Goal: Communication & Community: Ask a question

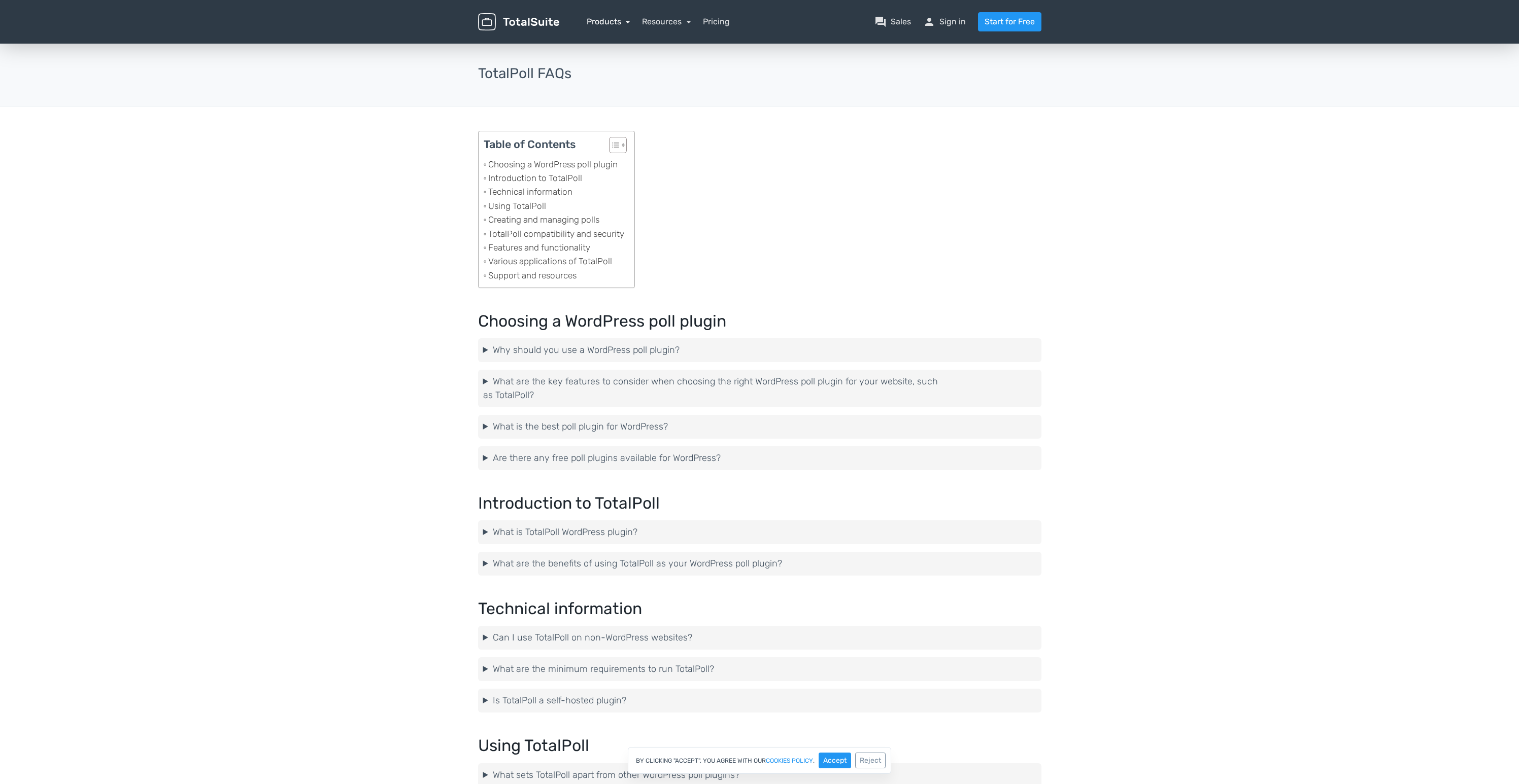
click at [617, 22] on link "Products" at bounding box center [608, 21] width 43 height 10
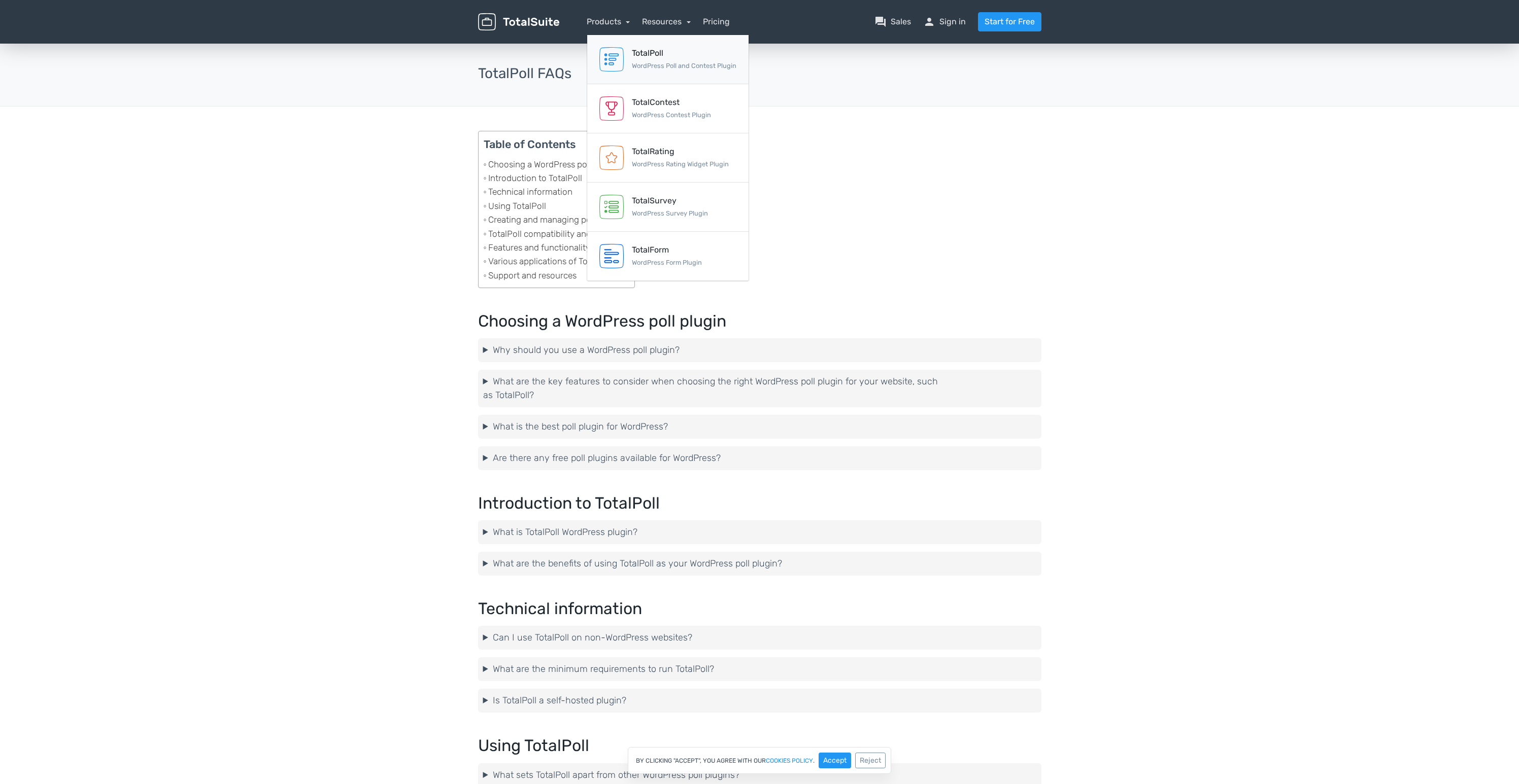
click at [678, 74] on link "TotalPoll WordPress Poll and Contest Plugin" at bounding box center [668, 60] width 161 height 50
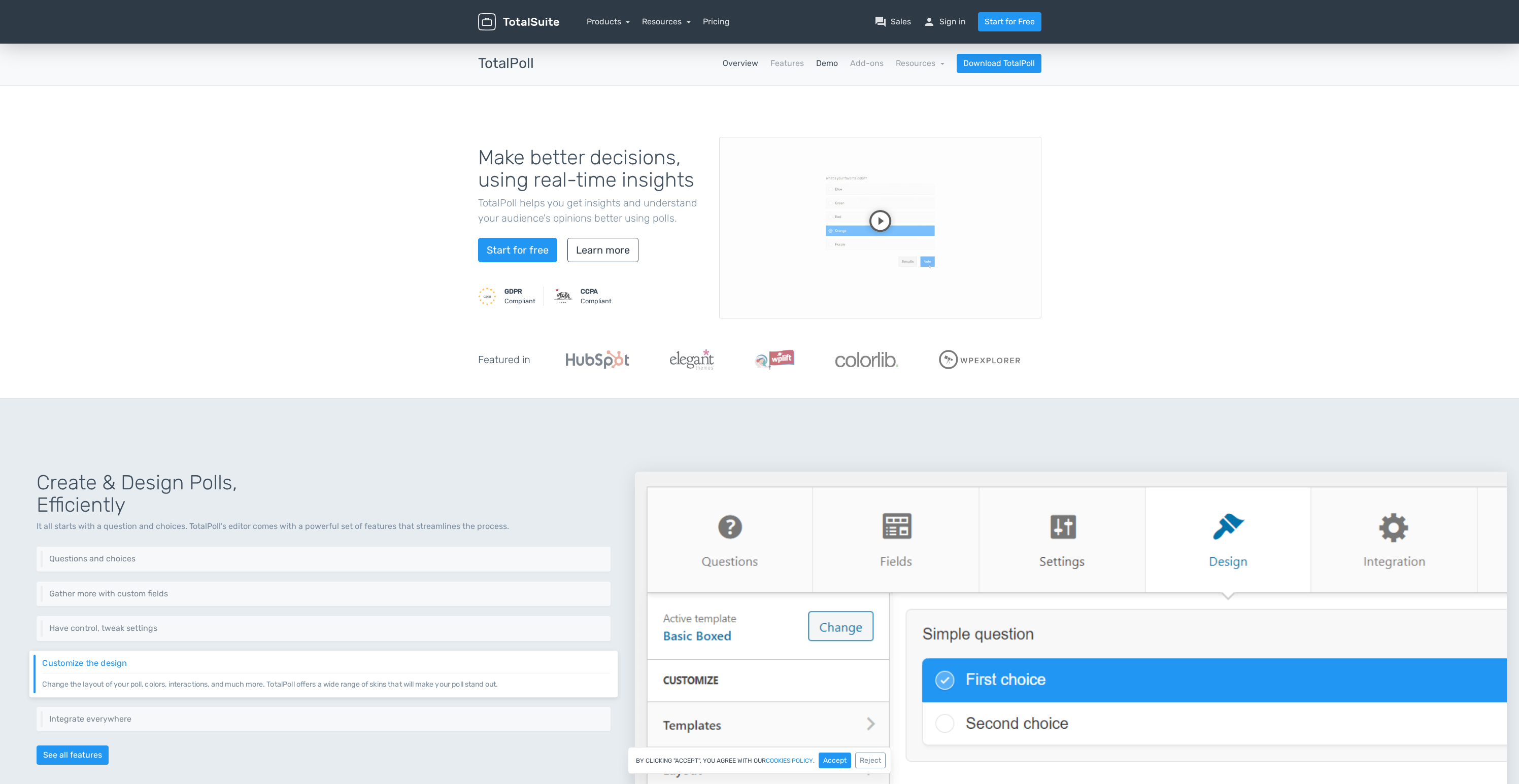
click at [823, 65] on link "Demo" at bounding box center [827, 64] width 22 height 12
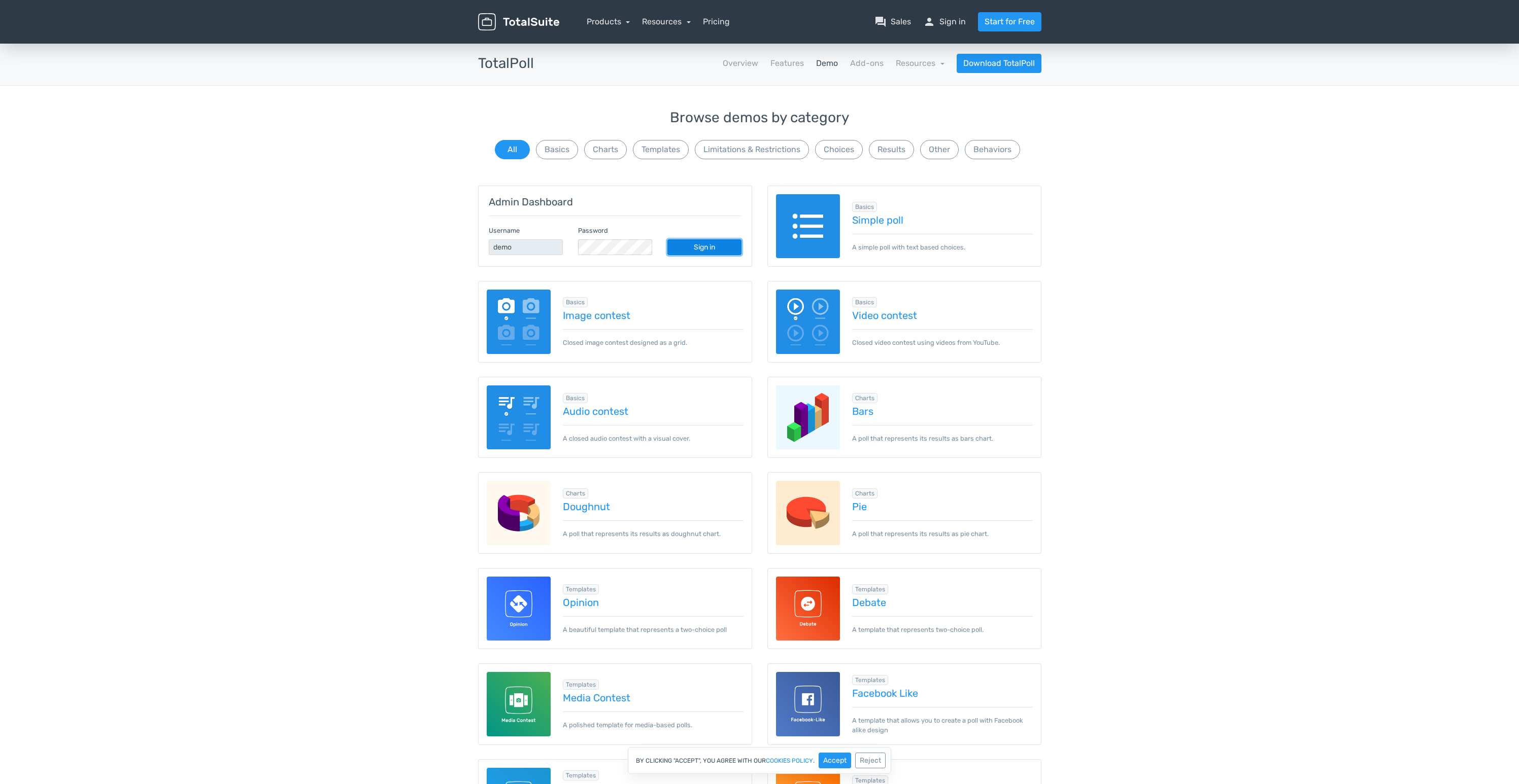
click at [719, 249] on link "Sign in" at bounding box center [705, 247] width 74 height 16
click at [881, 320] on link "Video contest" at bounding box center [942, 315] width 181 height 12
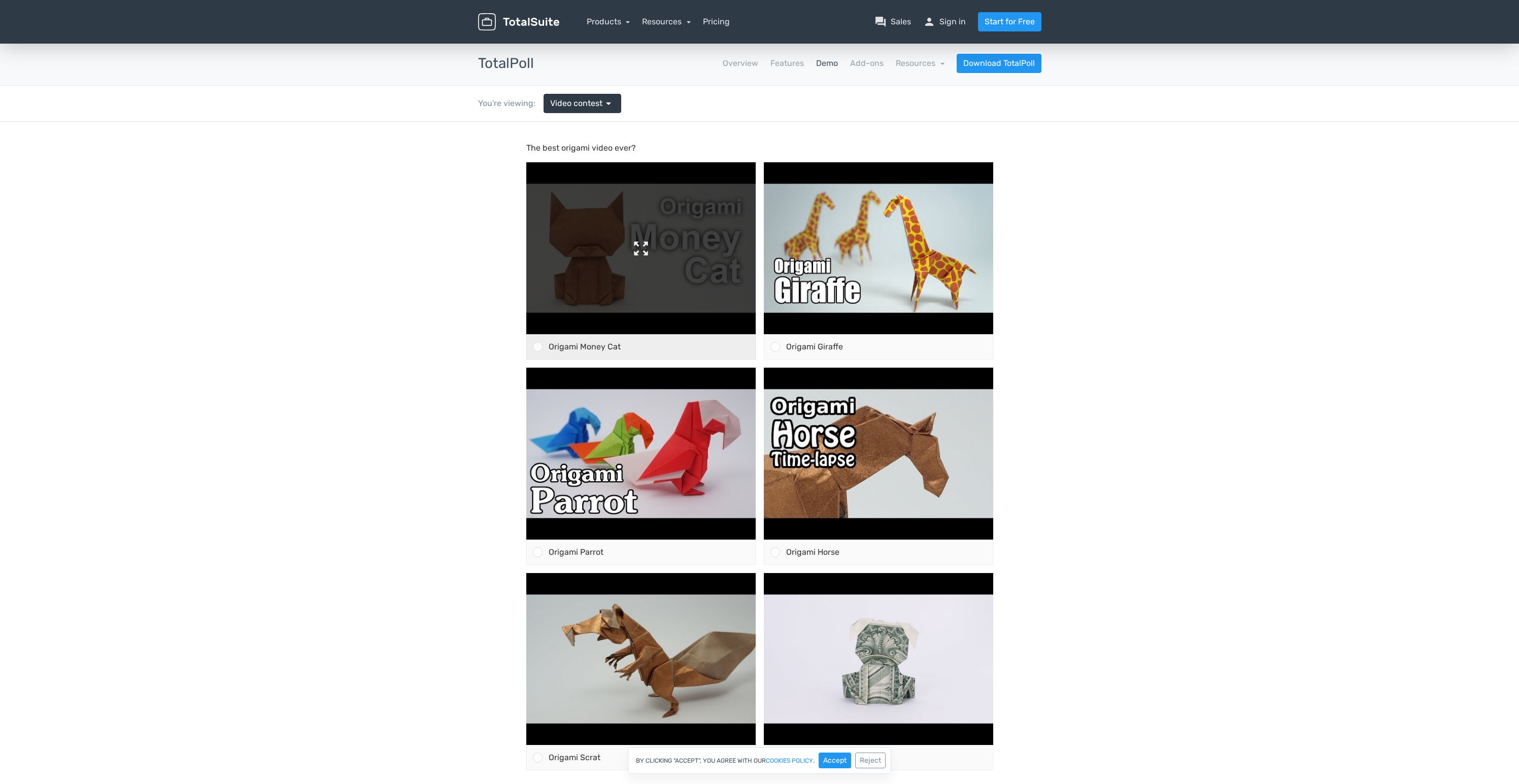
click at [642, 256] on img at bounding box center [641, 248] width 230 height 172
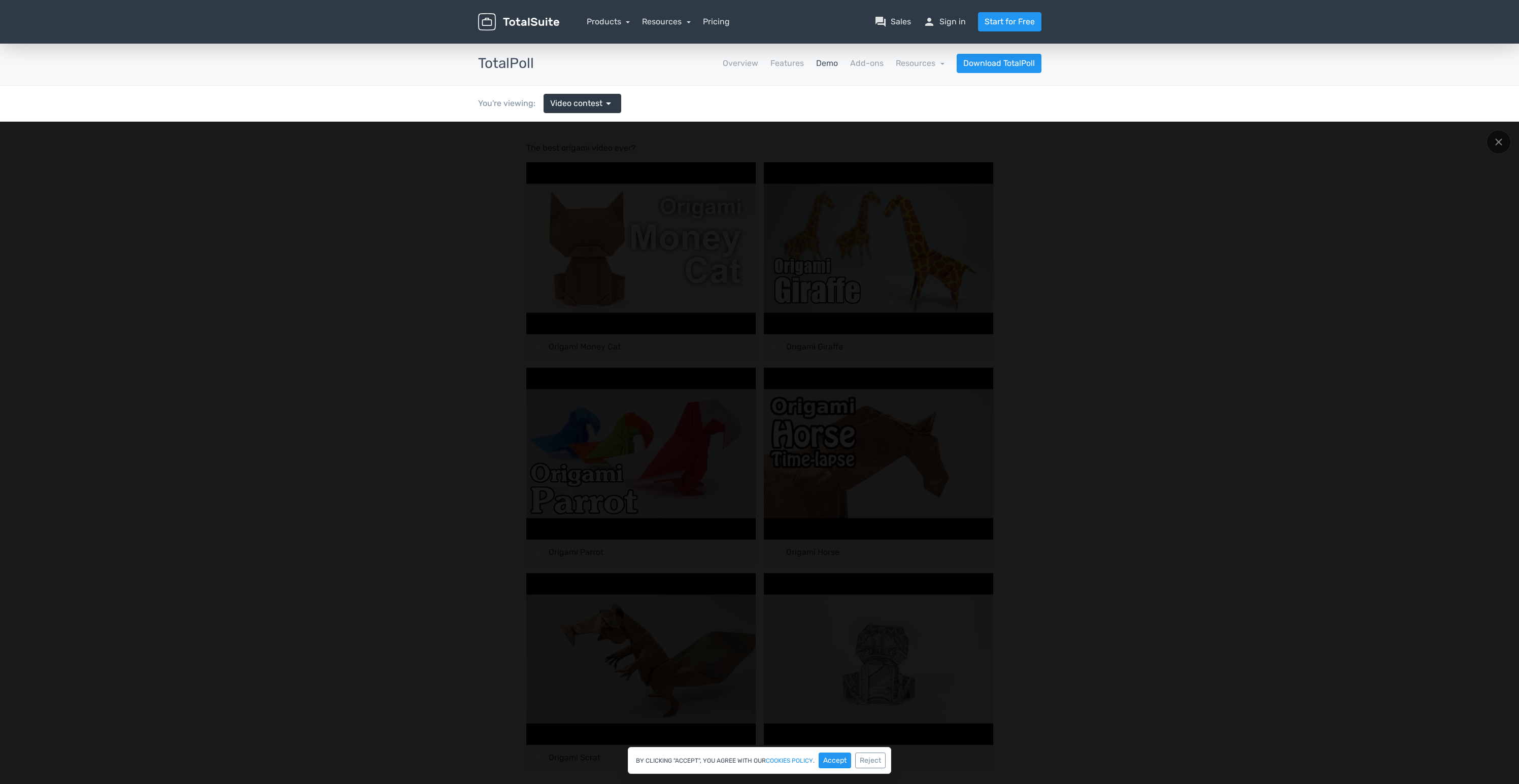
click at [34, 332] on div at bounding box center [760, 491] width 1519 height 739
click at [76, 233] on div at bounding box center [760, 491] width 1519 height 739
click at [1500, 141] on icon at bounding box center [1499, 142] width 8 height 8
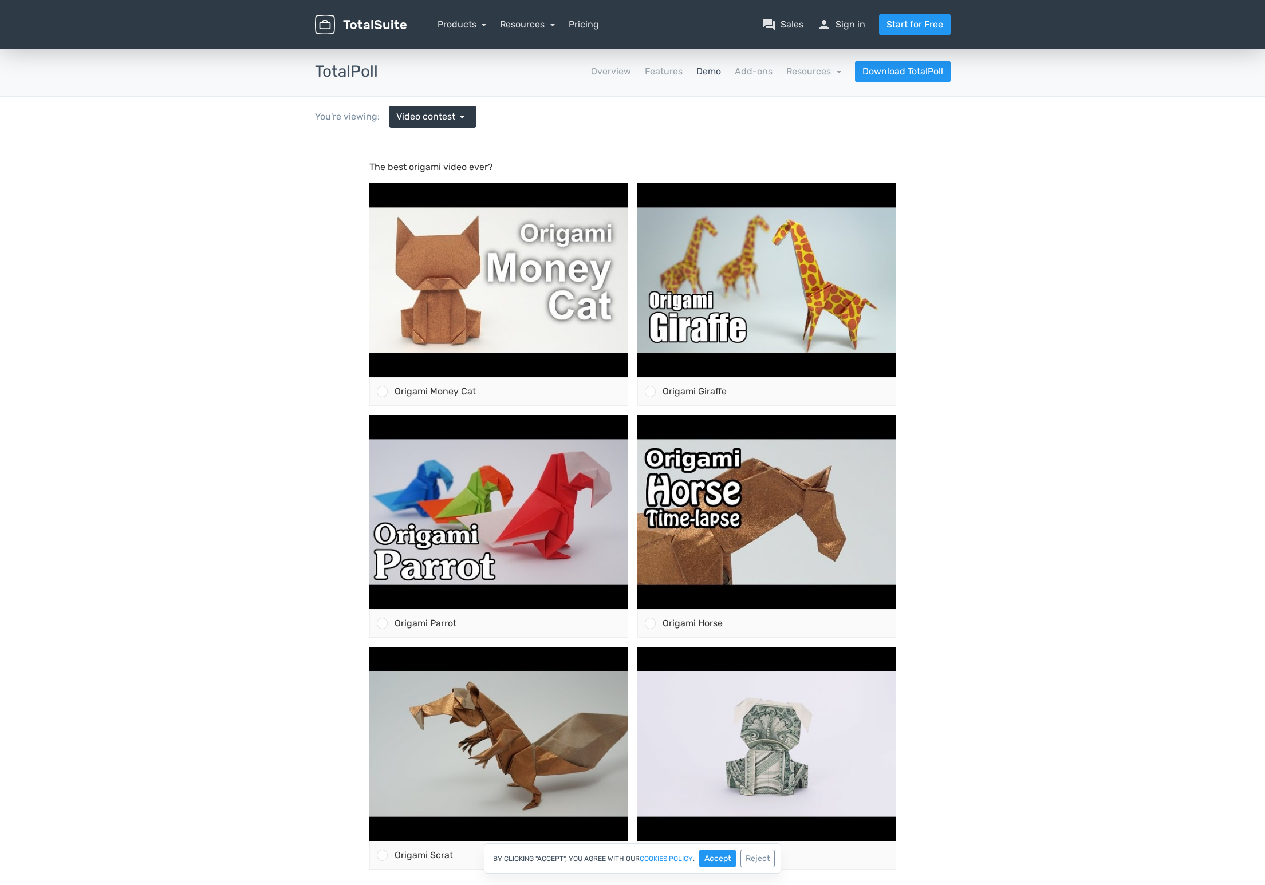
drag, startPoint x: 208, startPoint y: 208, endPoint x: 58, endPoint y: 199, distance: 149.8
click at [208, 208] on body "The best origami video ever? Origami Money Cat" at bounding box center [632, 554] width 1265 height 834
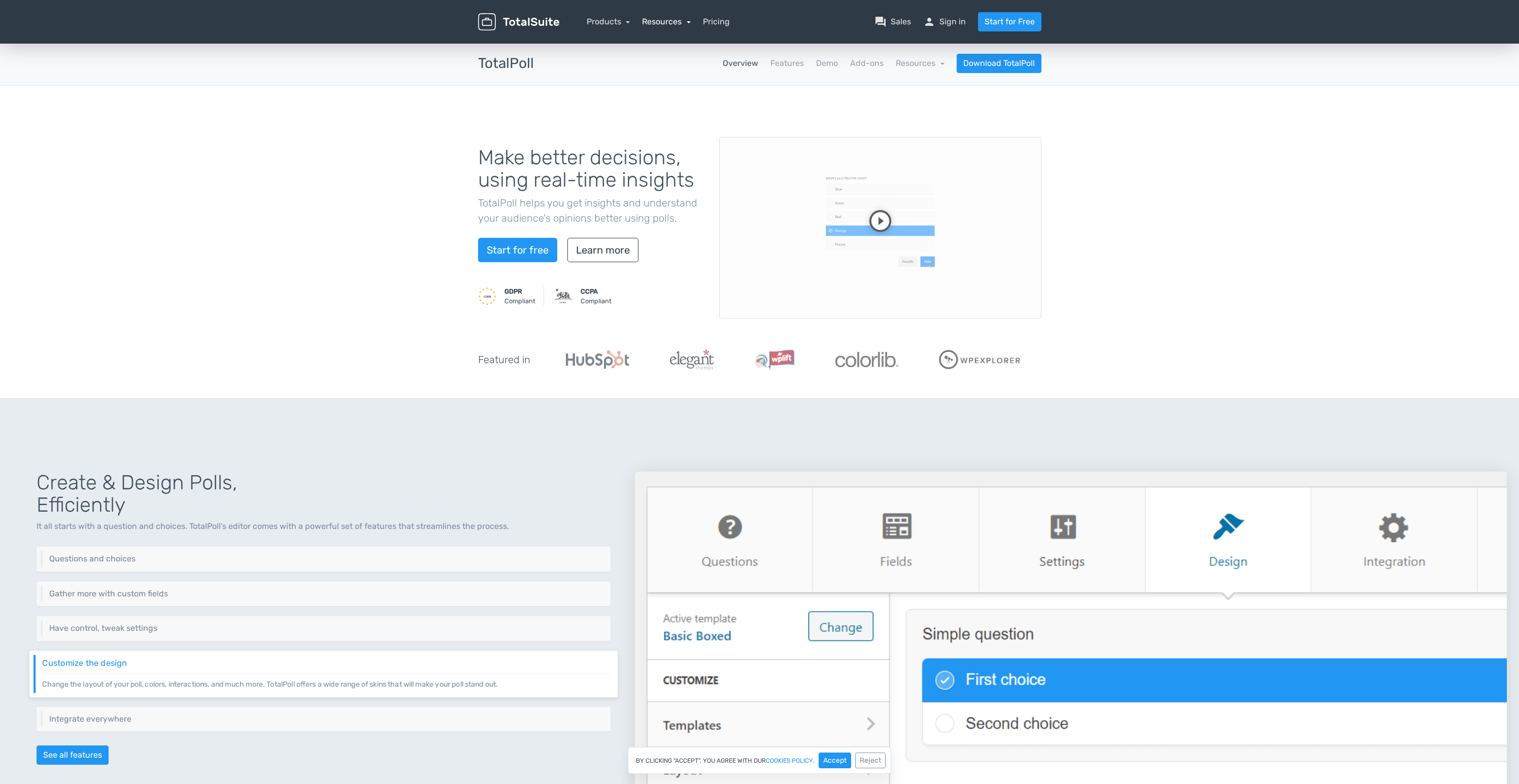
click at [668, 23] on link "Resources" at bounding box center [666, 21] width 49 height 10
click at [704, 107] on link "support Customer Support" at bounding box center [696, 107] width 106 height 29
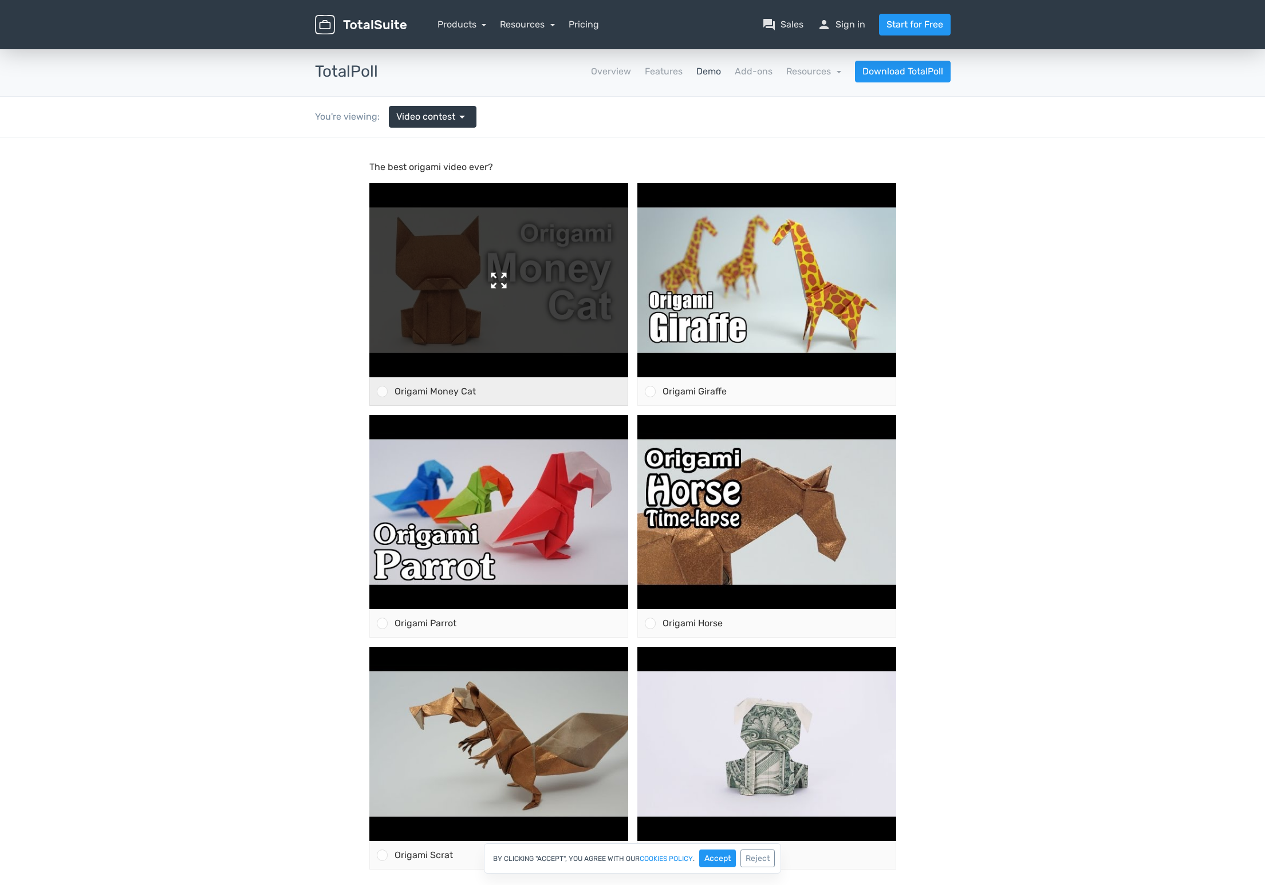
click at [490, 309] on img at bounding box center [498, 280] width 259 height 194
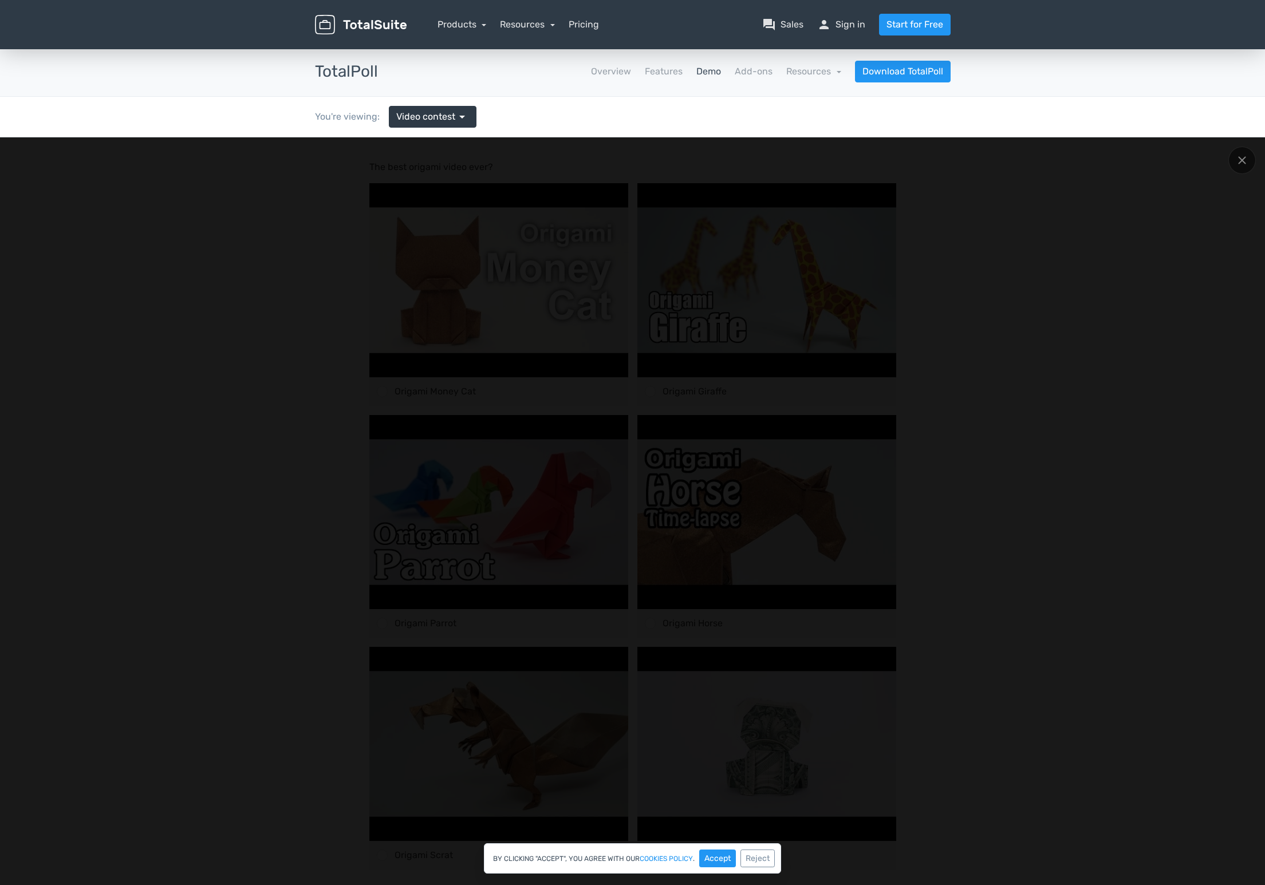
click at [80, 475] on div at bounding box center [632, 554] width 1265 height 834
click at [92, 469] on div at bounding box center [632, 554] width 1265 height 834
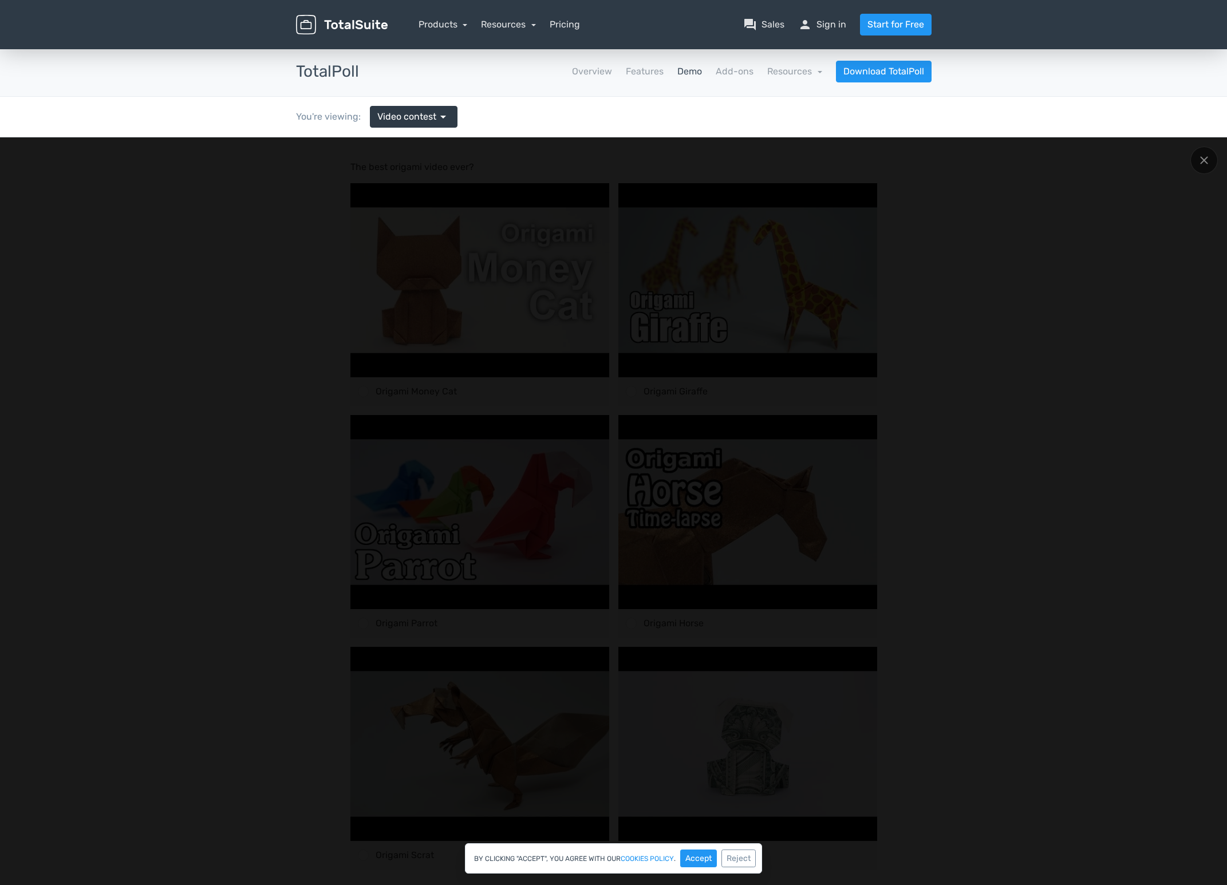
click at [1141, 243] on div at bounding box center [613, 554] width 1227 height 834
click at [1195, 165] on div at bounding box center [1204, 160] width 27 height 27
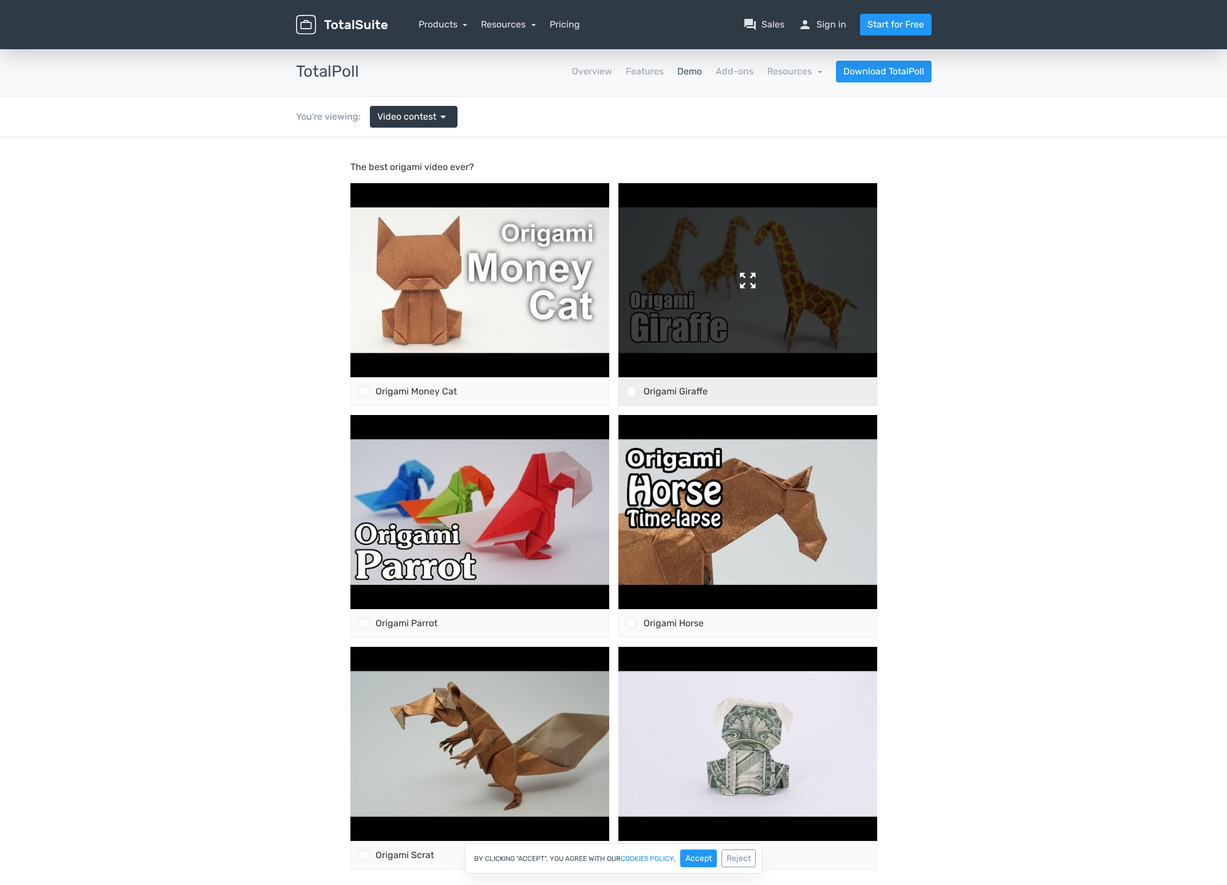
click at [794, 282] on img at bounding box center [747, 280] width 259 height 194
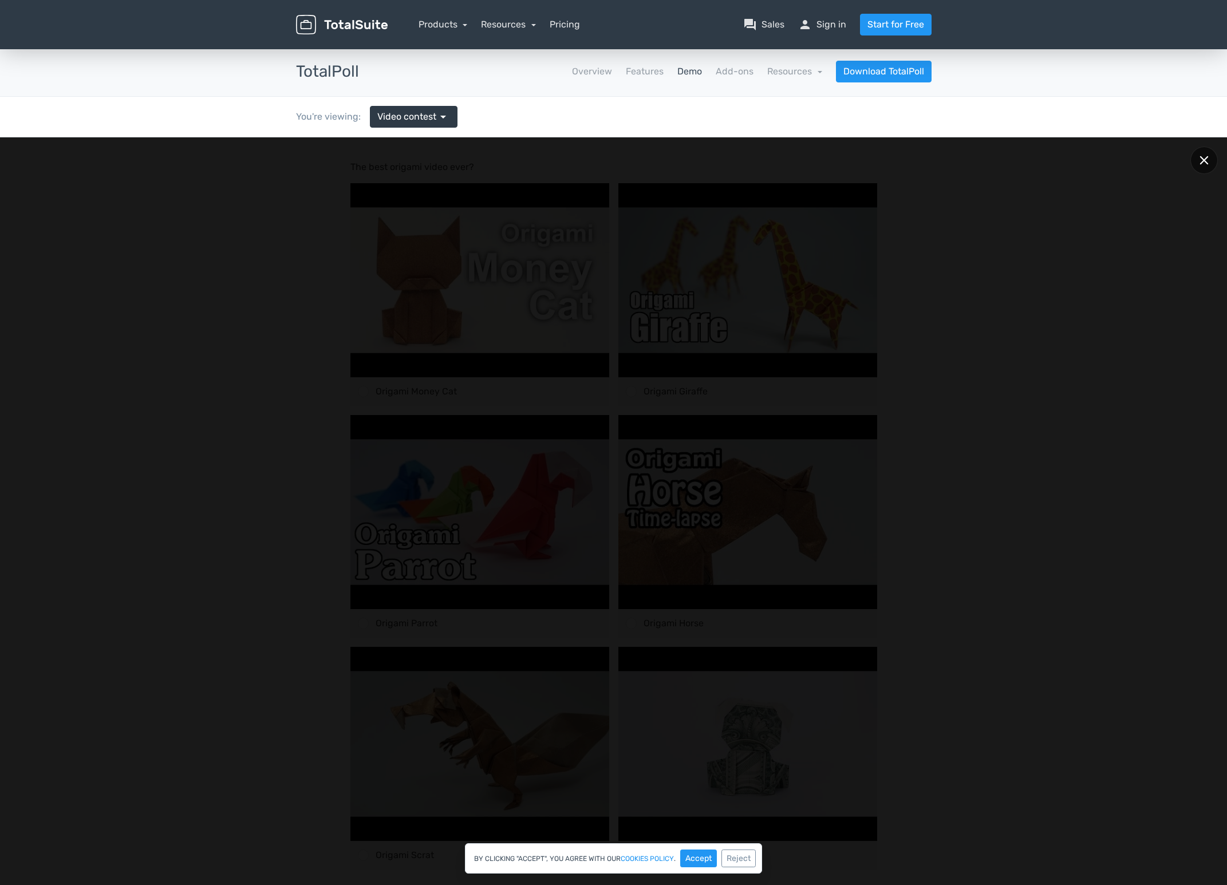
click at [1203, 156] on div at bounding box center [1204, 160] width 27 height 27
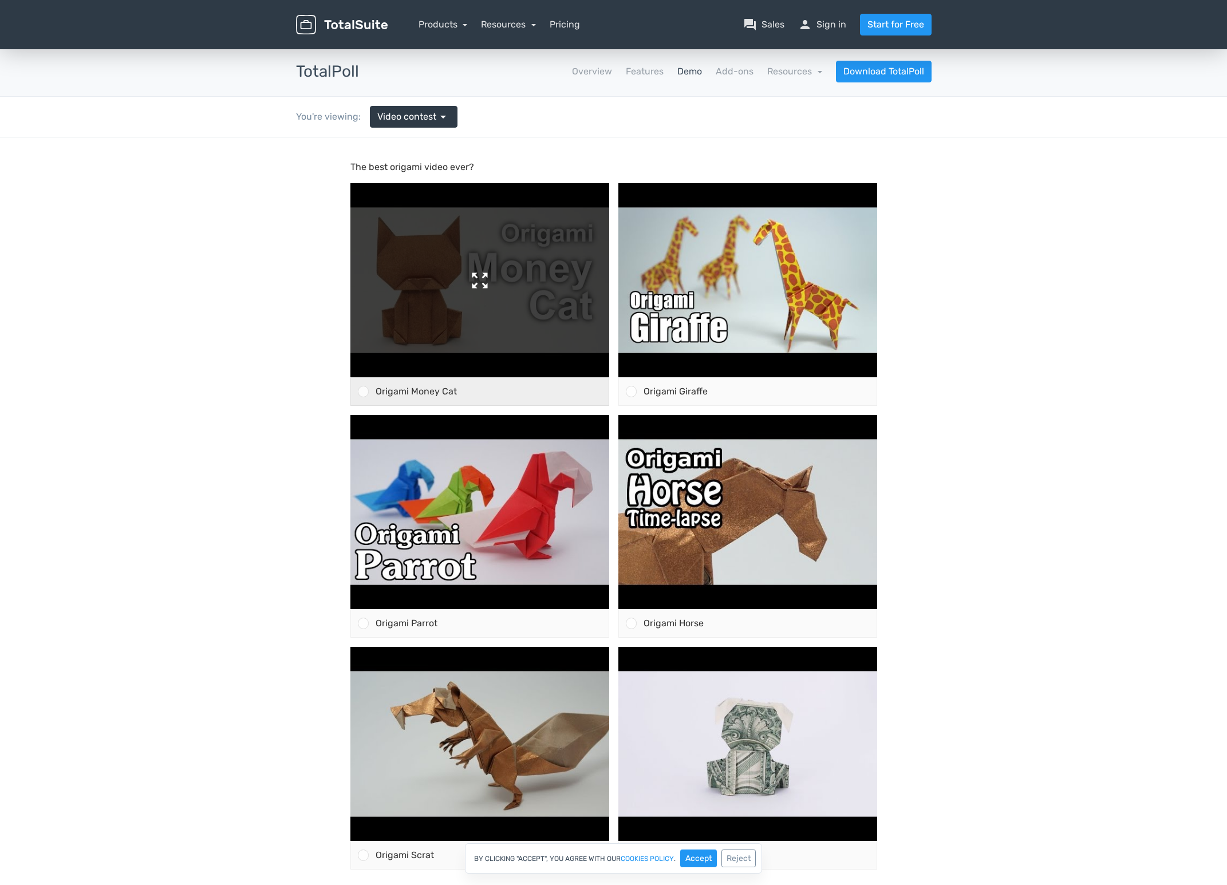
click at [536, 325] on img at bounding box center [479, 280] width 259 height 194
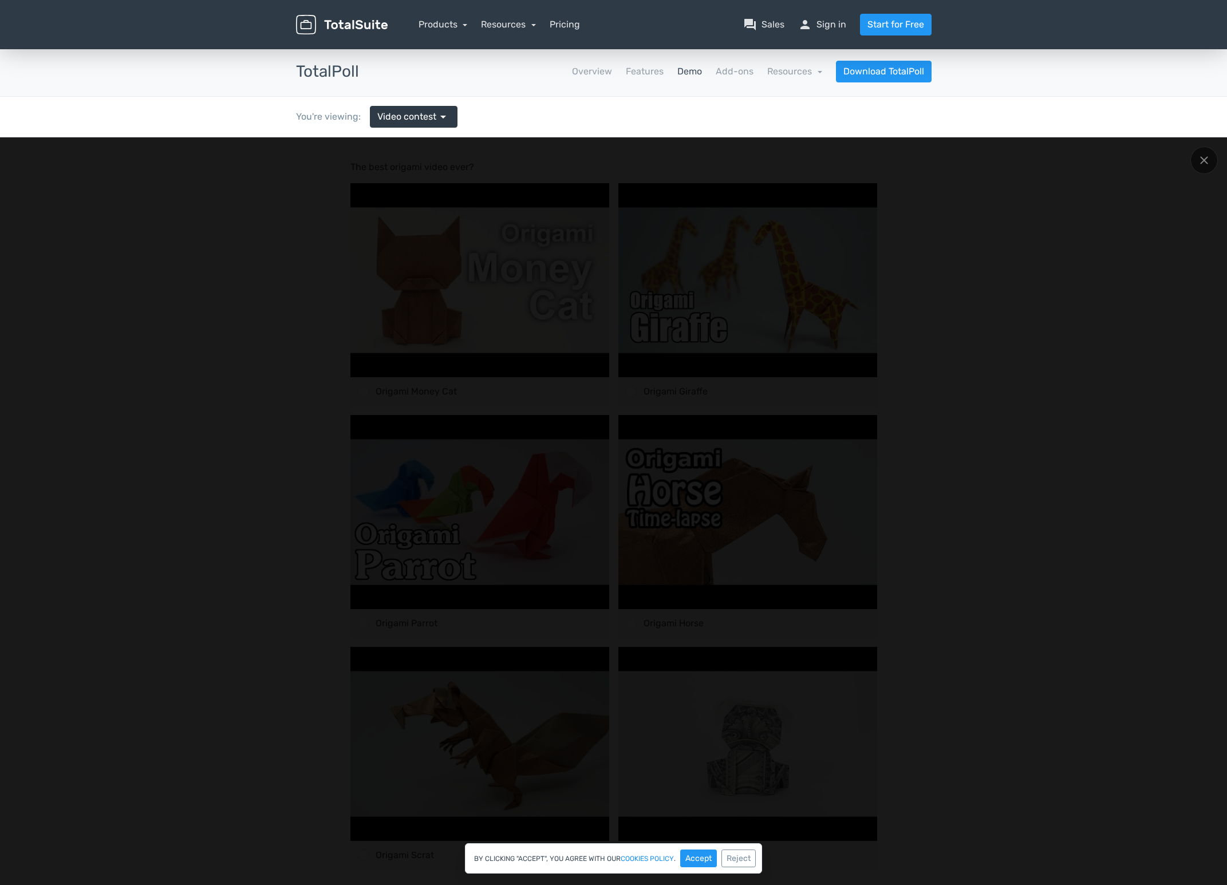
click at [1094, 222] on div at bounding box center [613, 554] width 1043 height 709
click at [1204, 158] on icon at bounding box center [1204, 160] width 9 height 9
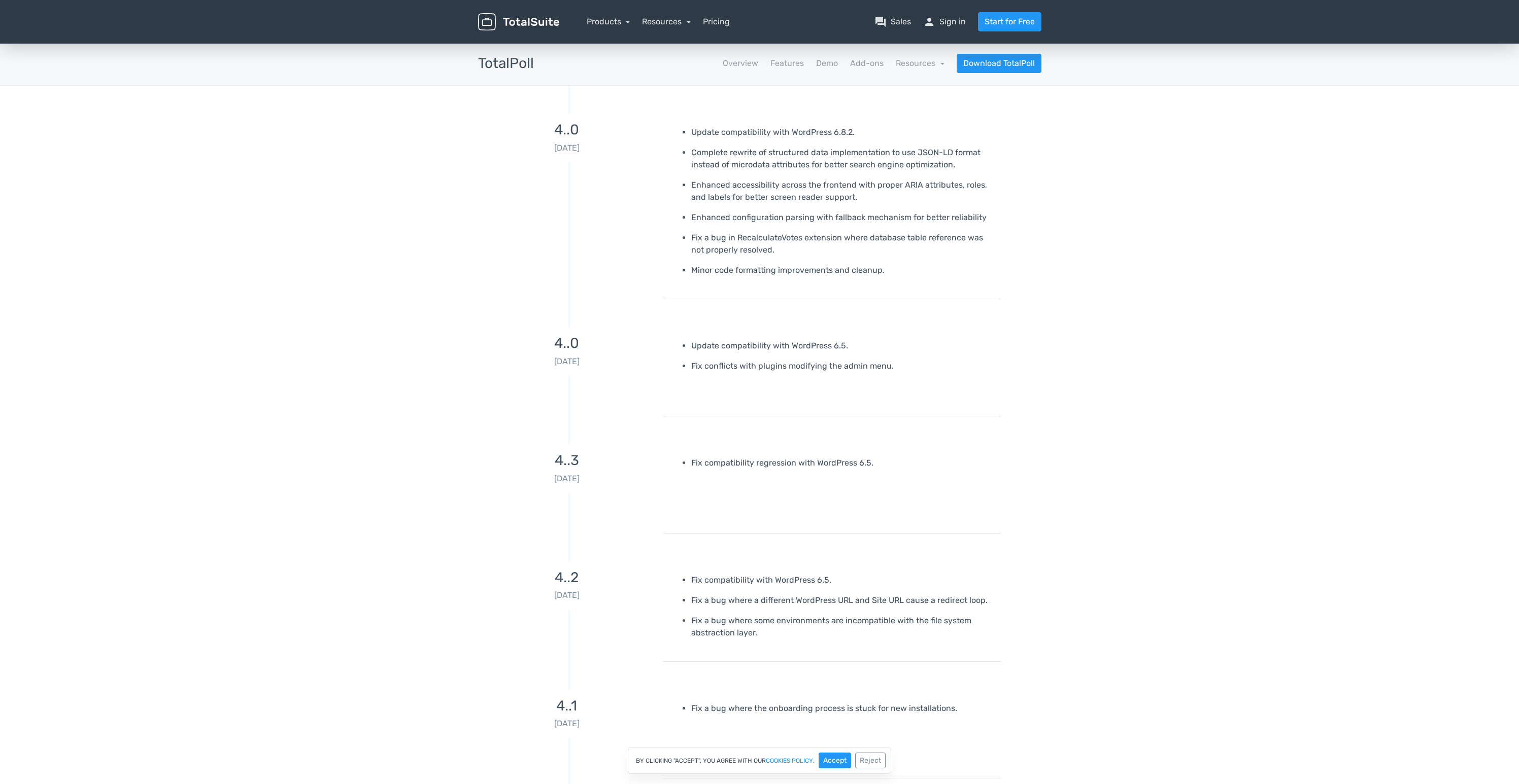
click at [1048, 285] on div "4..0 [DATE] Update compatibility with WordPress 6.8.2. Complete rewrite of stru…" at bounding box center [760, 206] width 579 height 213
click at [785, 60] on link "Features" at bounding box center [787, 64] width 34 height 12
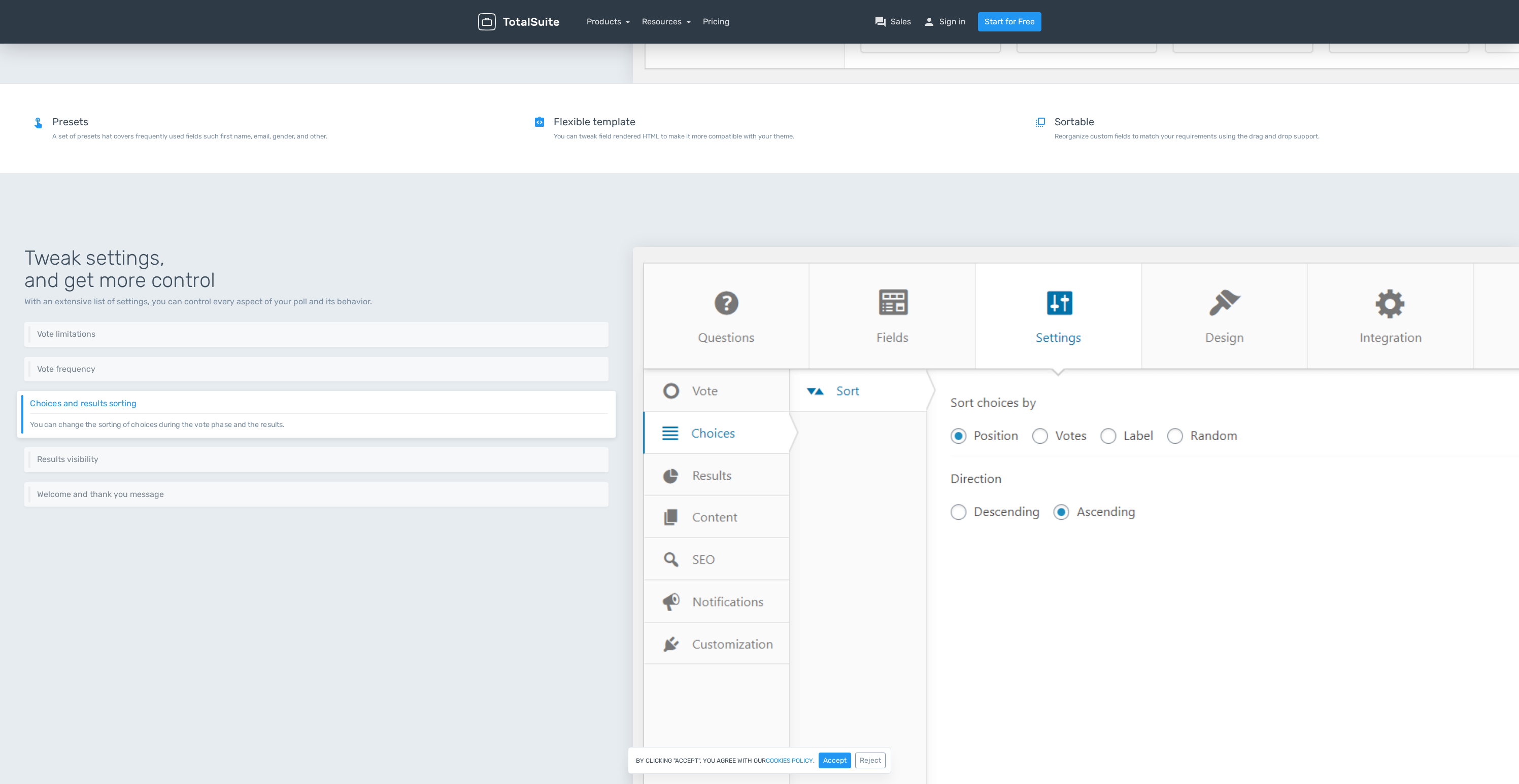
scroll to position [1645, 0]
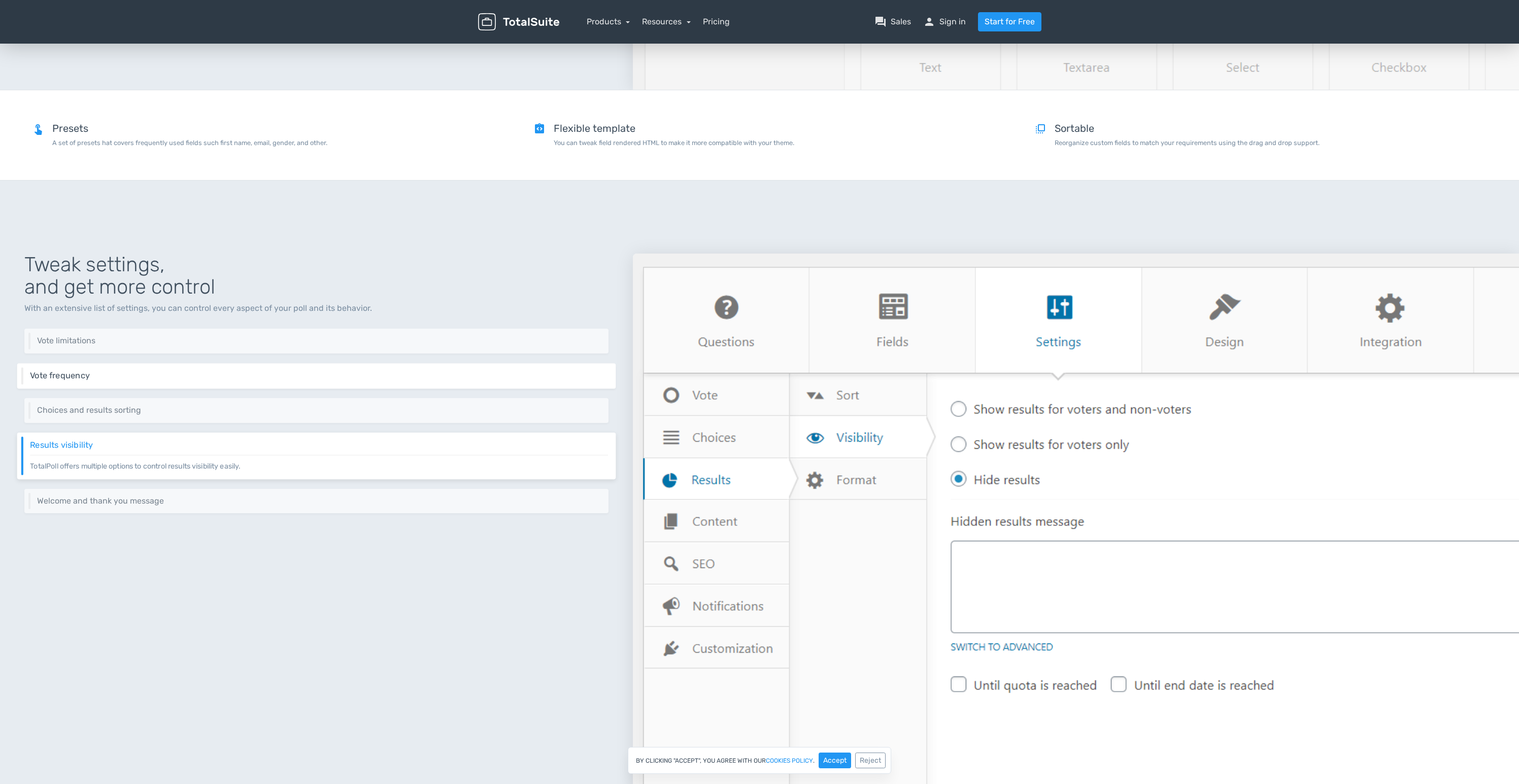
click at [218, 383] on div "Vote frequency Control the frequency of votes, and the layers of check such as …" at bounding box center [316, 376] width 599 height 26
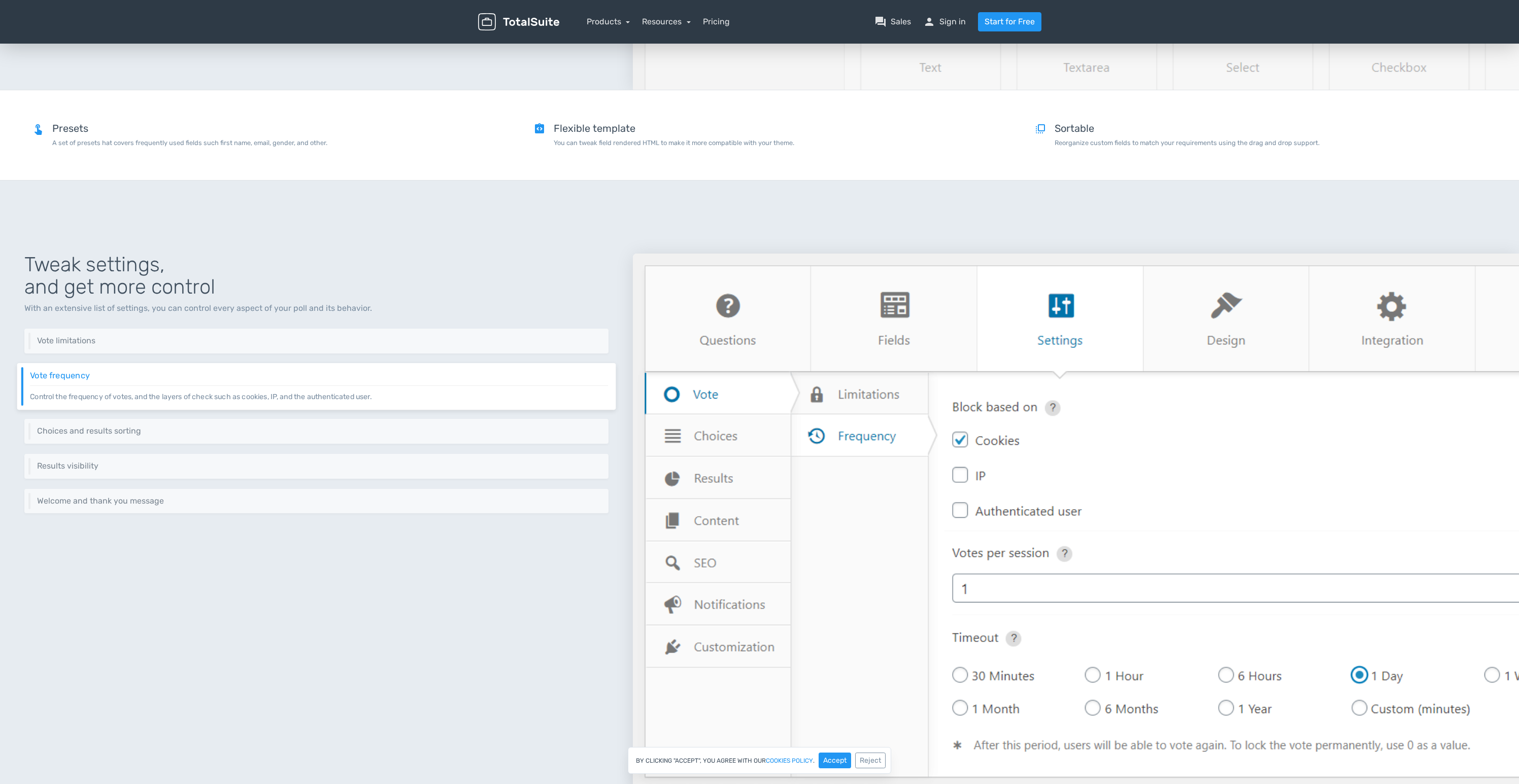
click at [229, 353] on div "Tweak settings, and get more control With an extensive list of settings, you ca…" at bounding box center [316, 594] width 633 height 730
click at [232, 345] on p "Set different criteria to vote process like setting a start date, end date, quo…" at bounding box center [319, 345] width 578 height 1
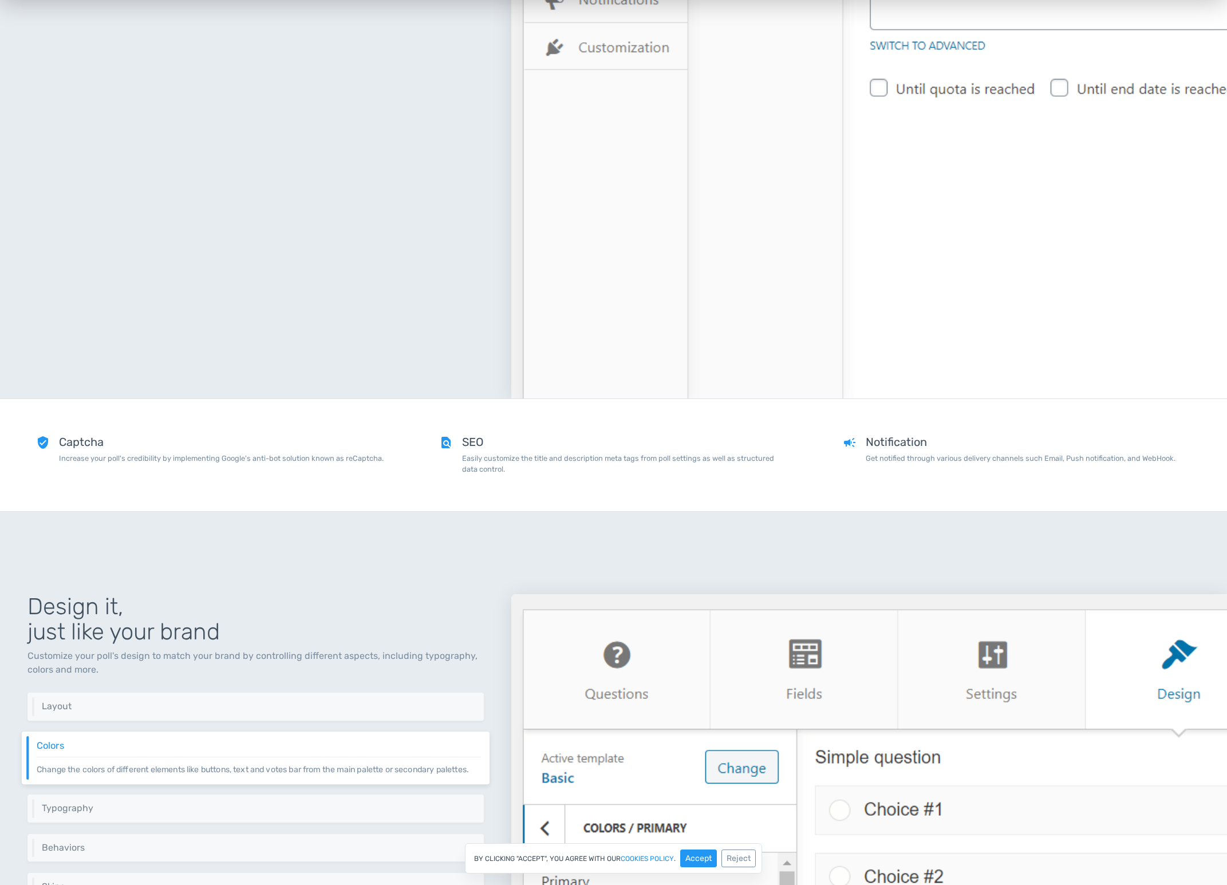
scroll to position [3801, 0]
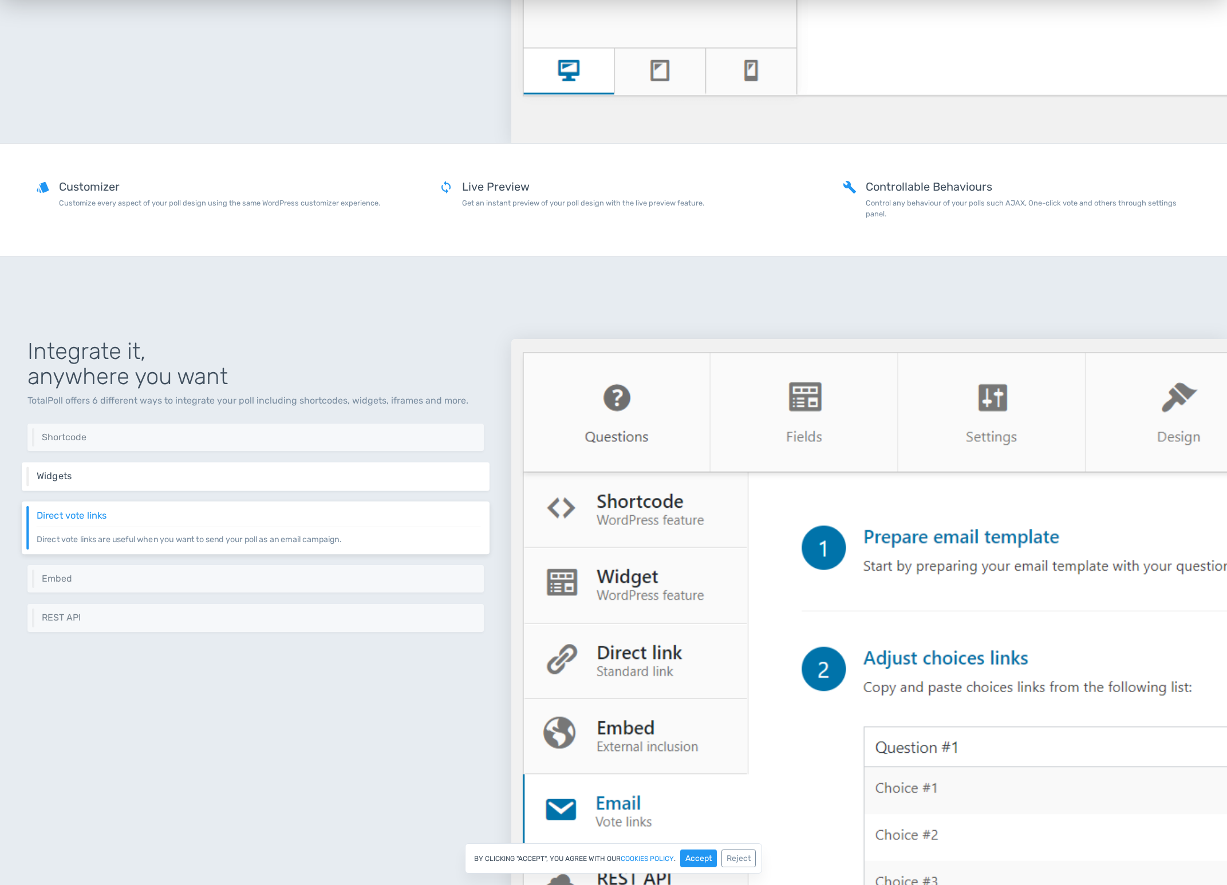
click at [271, 482] on div "Widgets Integrate your polls easily inside your sidebars or even with your page…" at bounding box center [256, 477] width 468 height 29
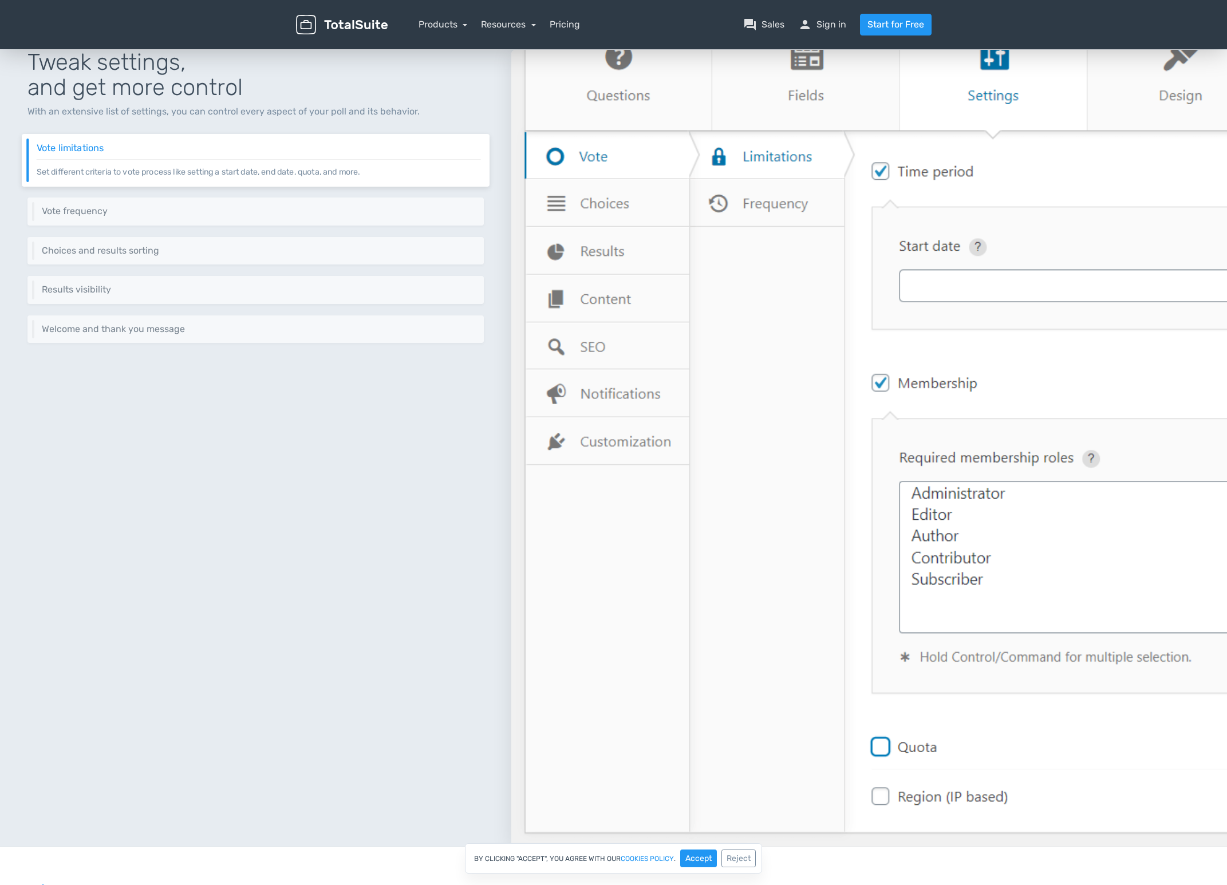
scroll to position [2097, 0]
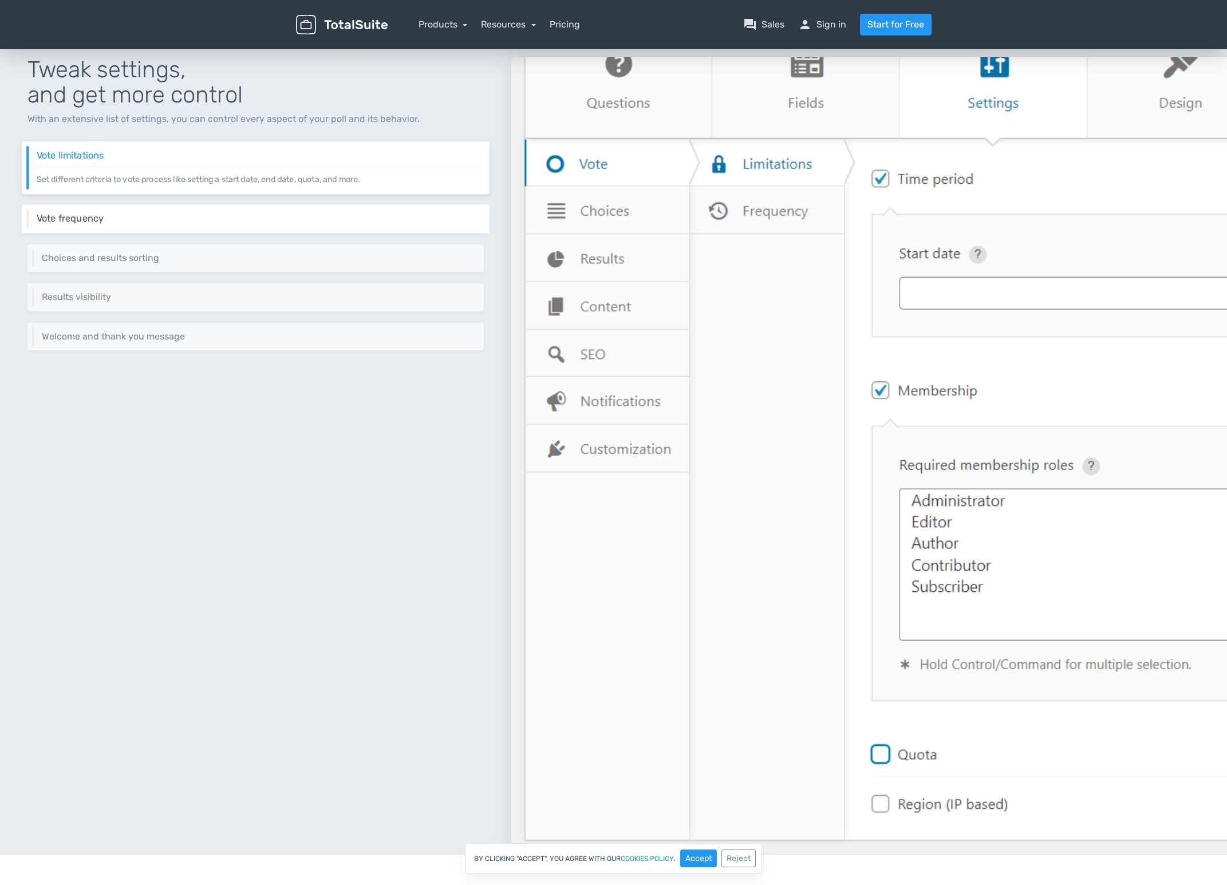
click at [245, 210] on div "Vote frequency Control the frequency of votes, and the layers of check such as …" at bounding box center [256, 218] width 468 height 29
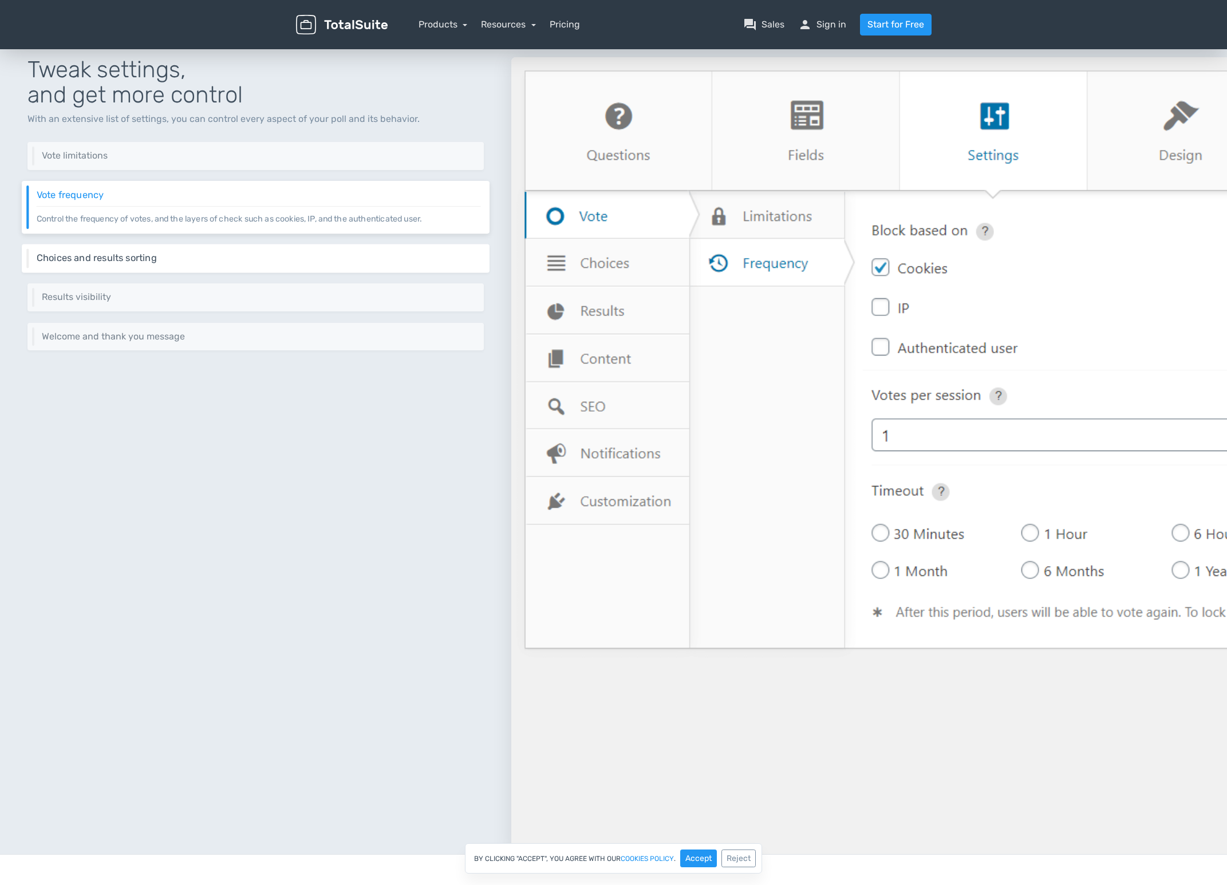
click at [249, 267] on div "Choices and results sorting You can change the sorting of choices during the vo…" at bounding box center [256, 258] width 468 height 29
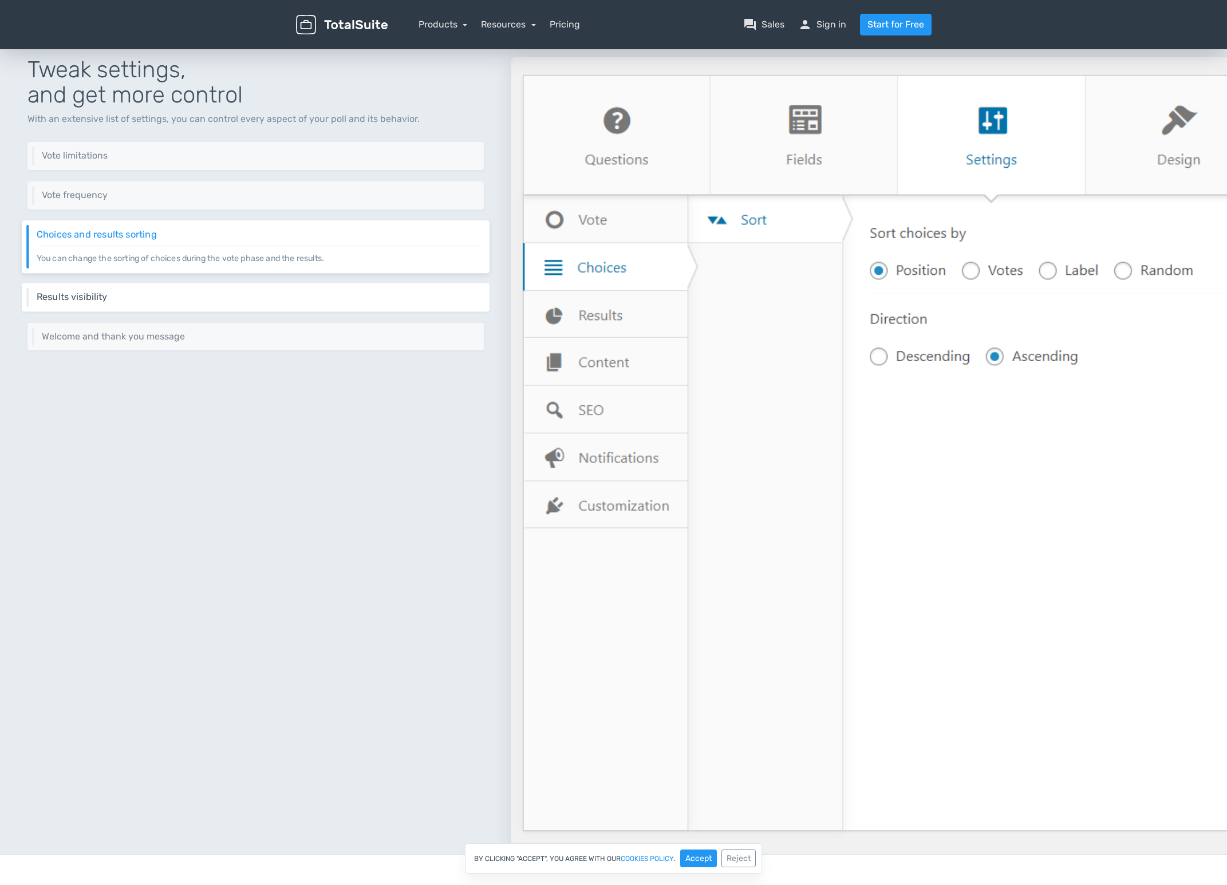
click at [255, 306] on div "Results visibility TotalPoll offers multiple options to control results visibil…" at bounding box center [256, 297] width 468 height 29
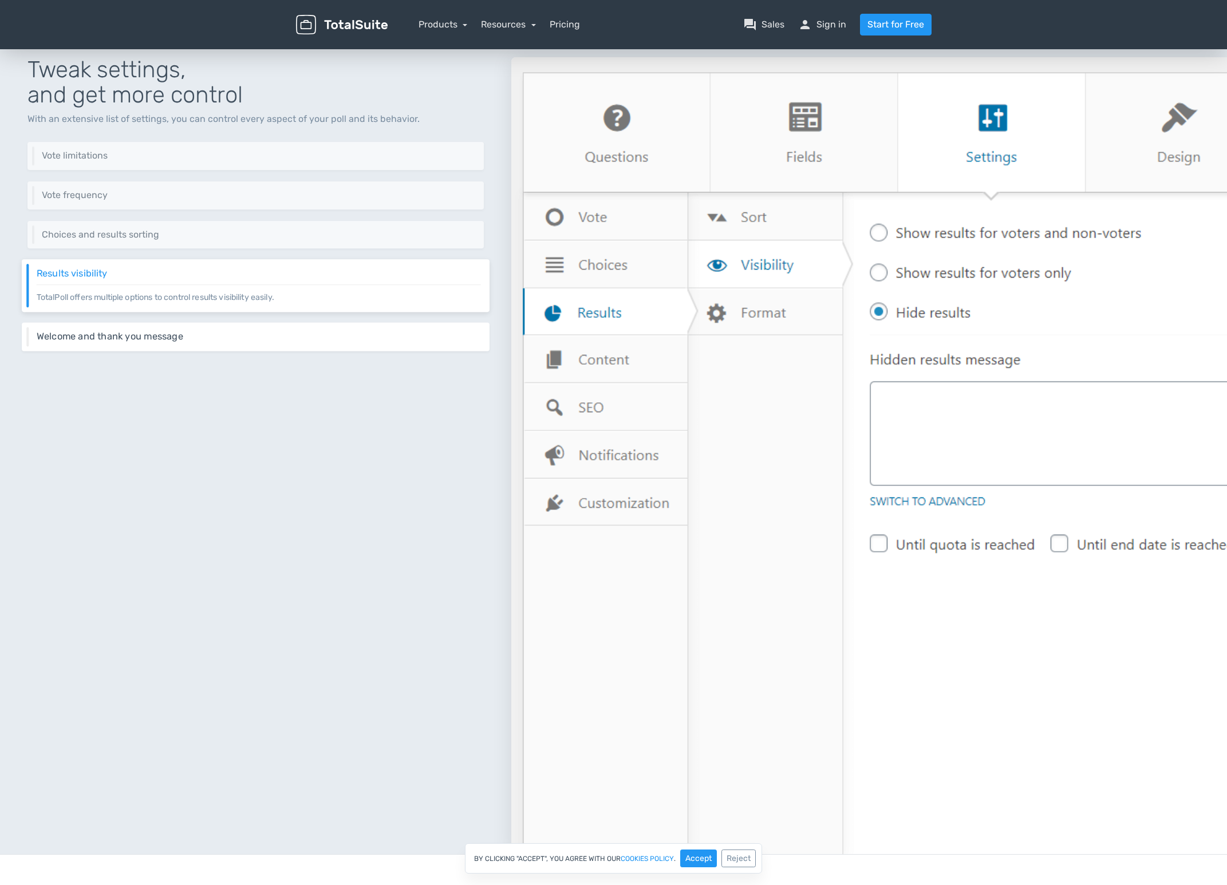
click at [271, 340] on h6 "Welcome and thank you message" at bounding box center [259, 336] width 444 height 10
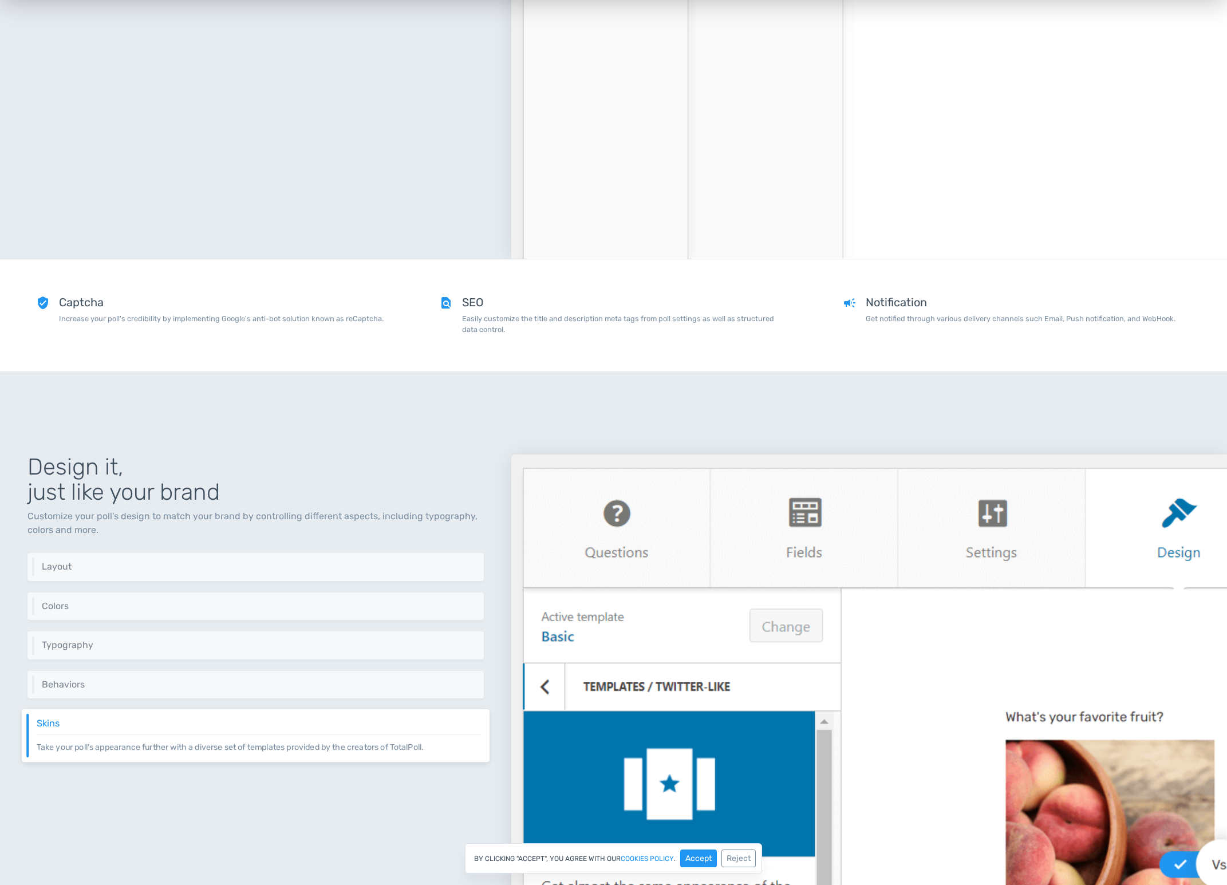
scroll to position [2750, 0]
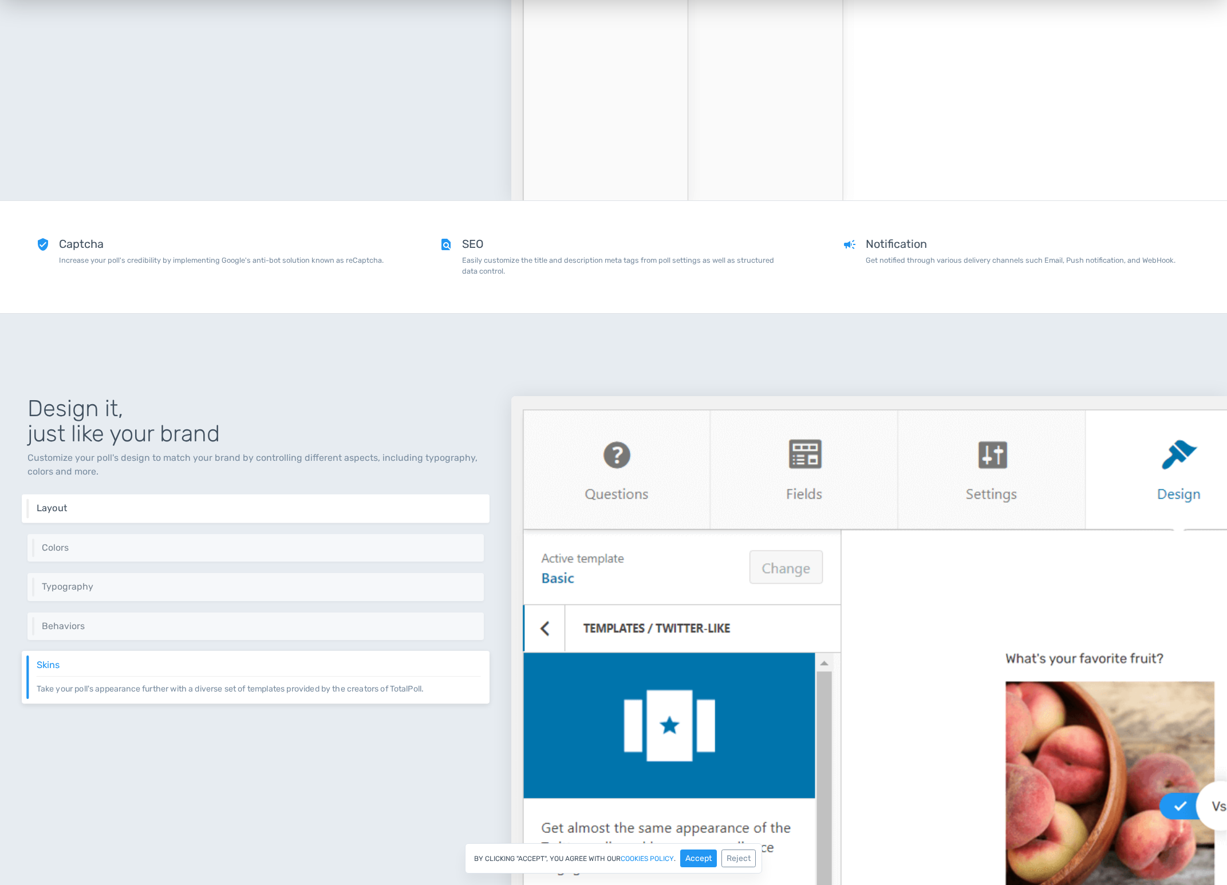
click at [246, 498] on div "Layout Control your layout by setting the number of rows and columns." at bounding box center [256, 509] width 468 height 29
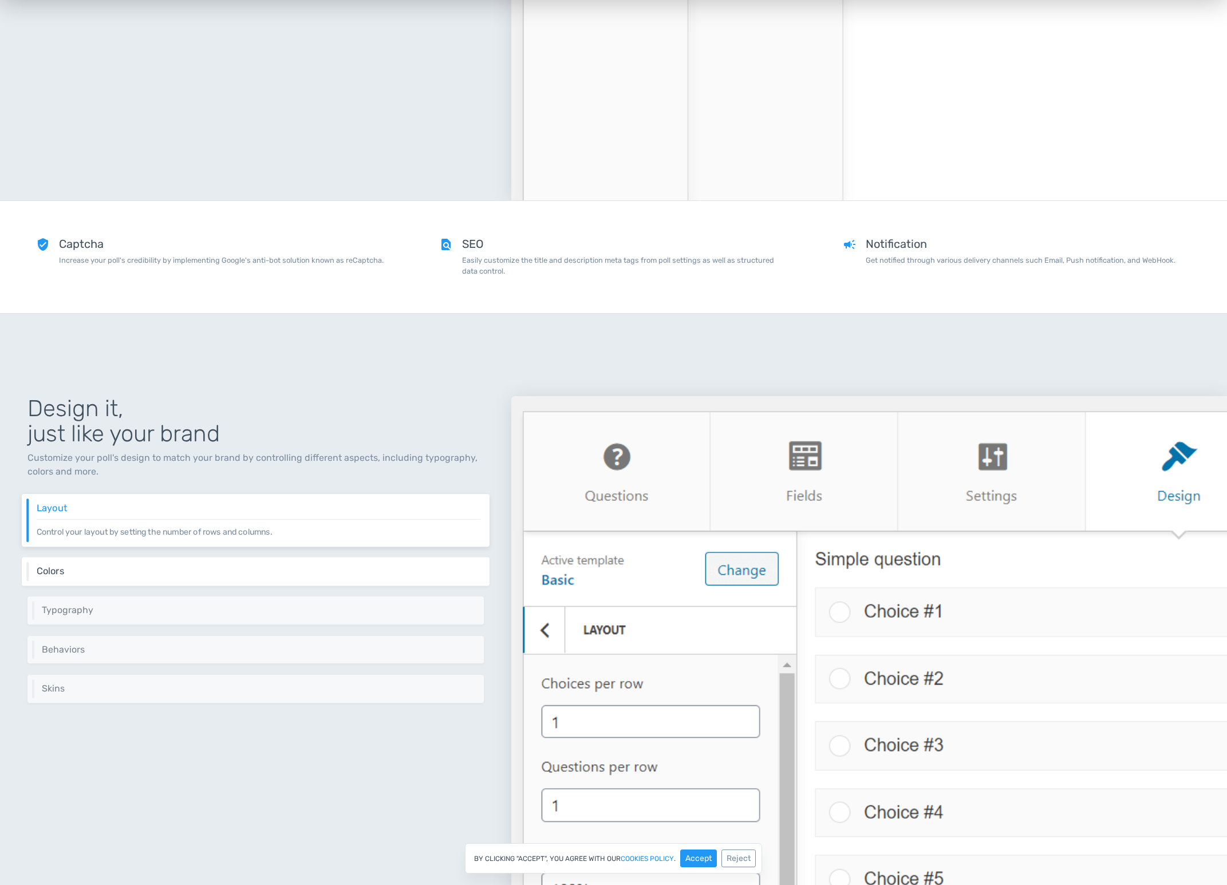
click at [277, 577] on p "Change the colors of different elements like buttons, text and votes bar from t…" at bounding box center [259, 577] width 444 height 1
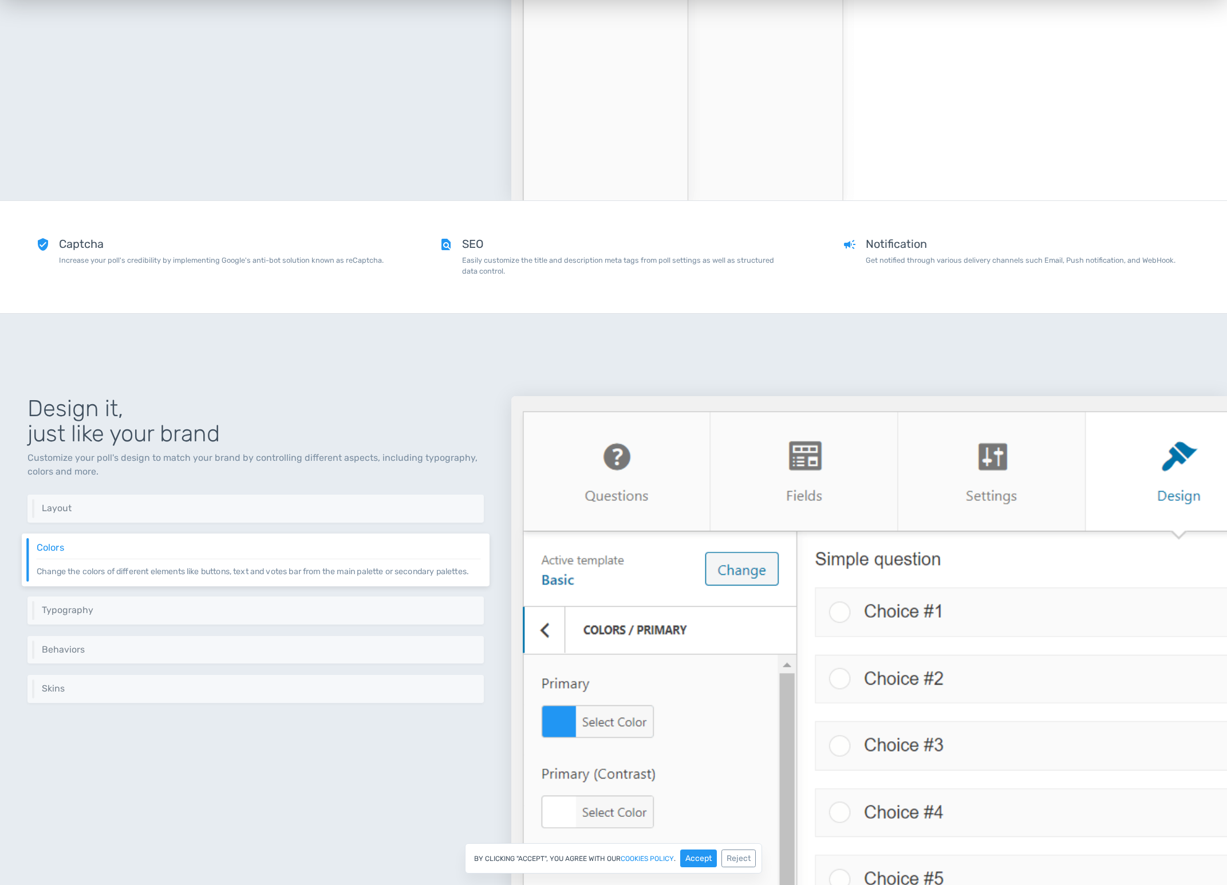
drag, startPoint x: 278, startPoint y: 581, endPoint x: 284, endPoint y: 591, distance: 11.8
click at [279, 582] on div "Colors Change the colors of different elements like buttons, text and votes bar…" at bounding box center [256, 560] width 468 height 53
click at [290, 608] on h6 "Typography" at bounding box center [259, 610] width 444 height 10
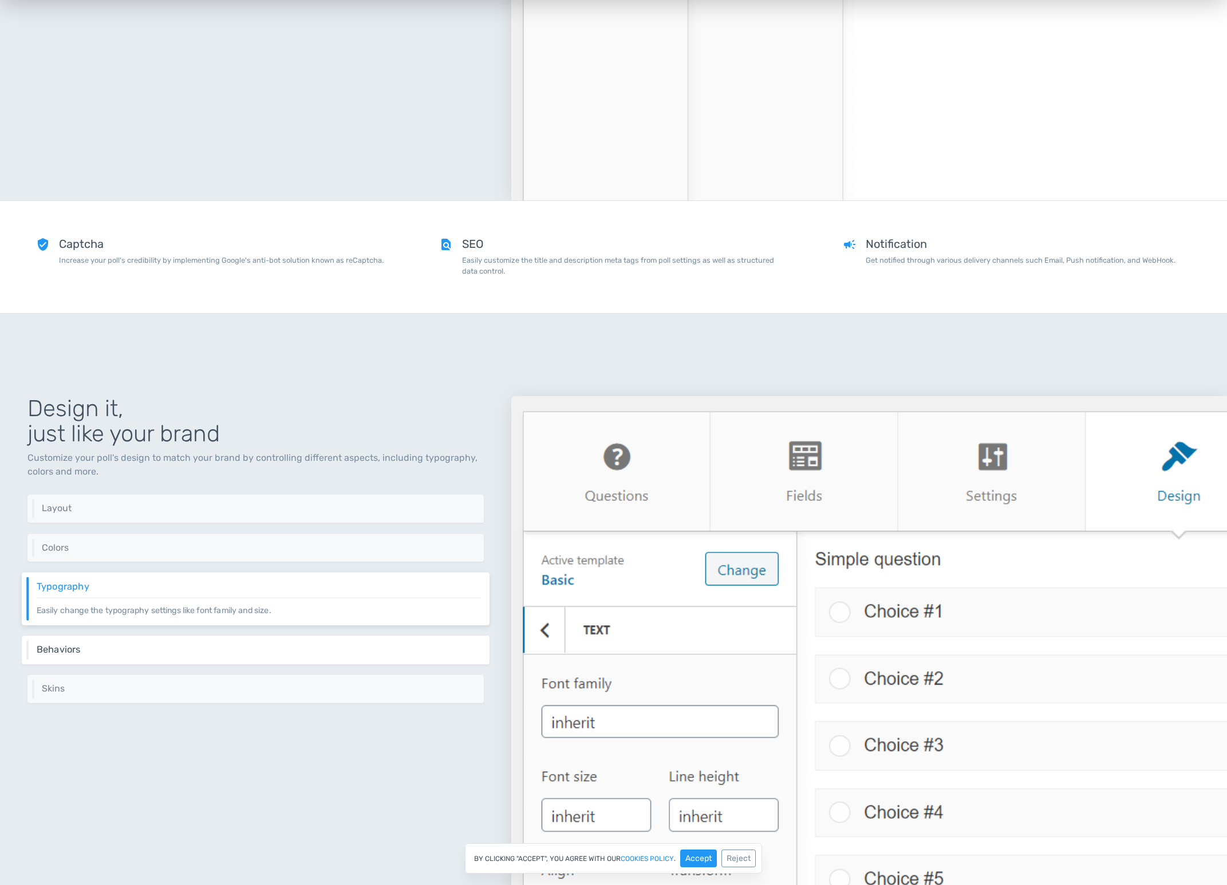
click at [298, 653] on h6 "Behaviors" at bounding box center [259, 650] width 444 height 10
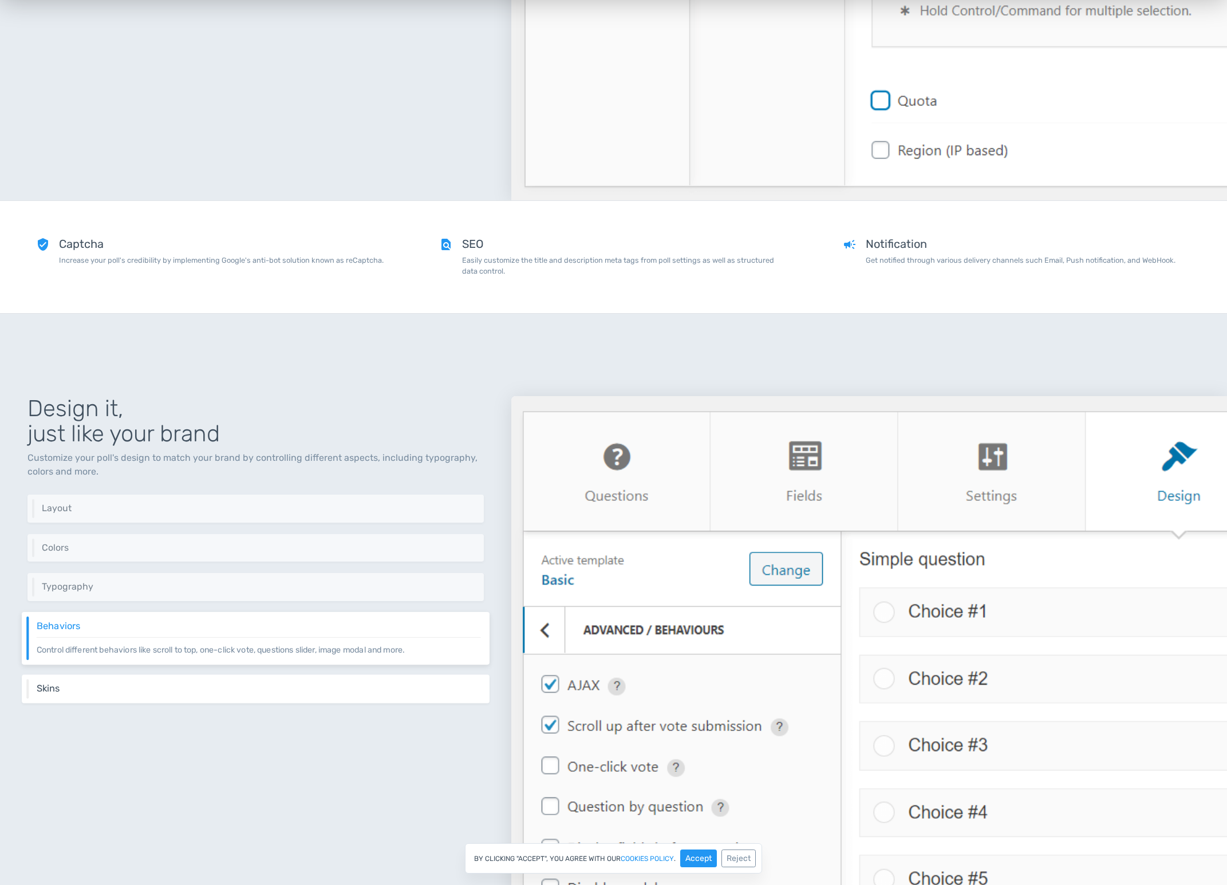
click at [297, 680] on div "Skins Take your poll's appearance further with a diverse set of templates provi…" at bounding box center [256, 689] width 468 height 29
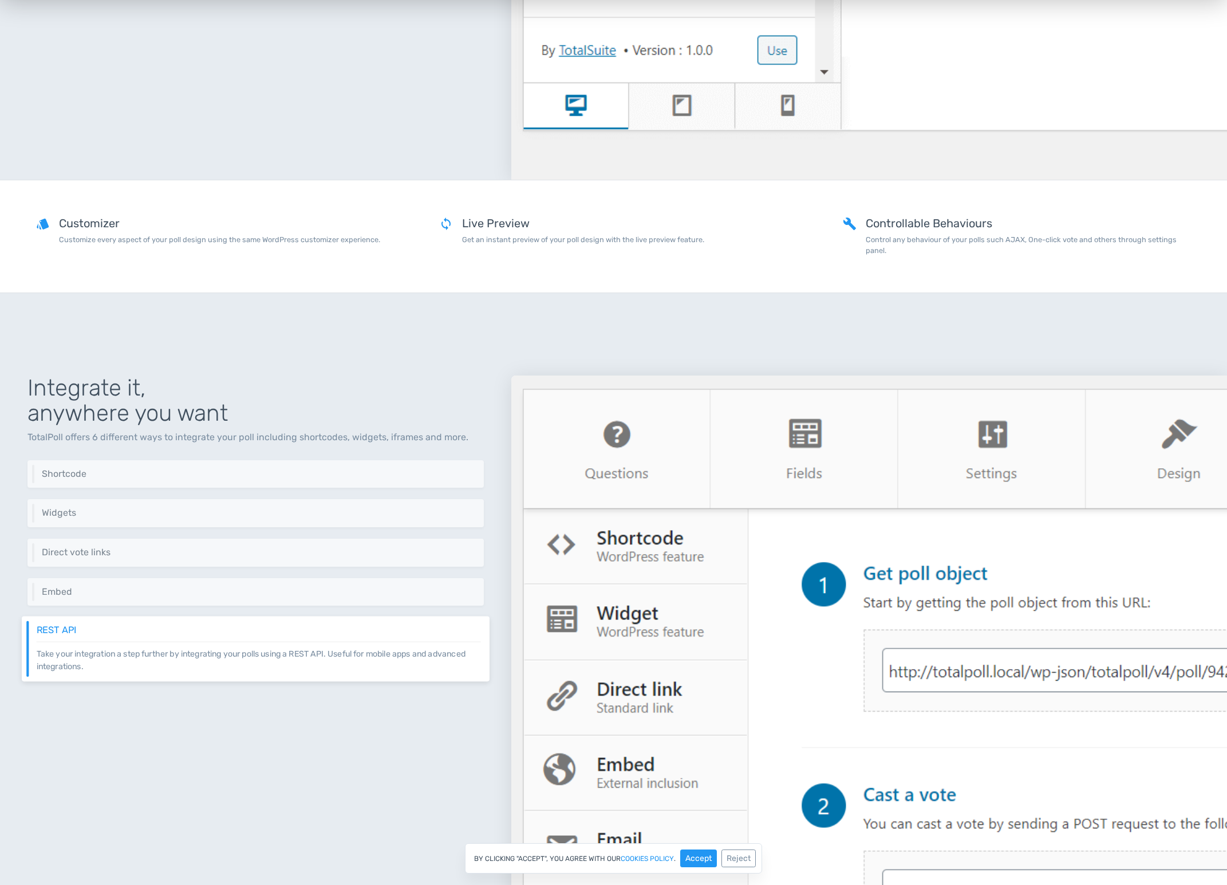
scroll to position [3772, 0]
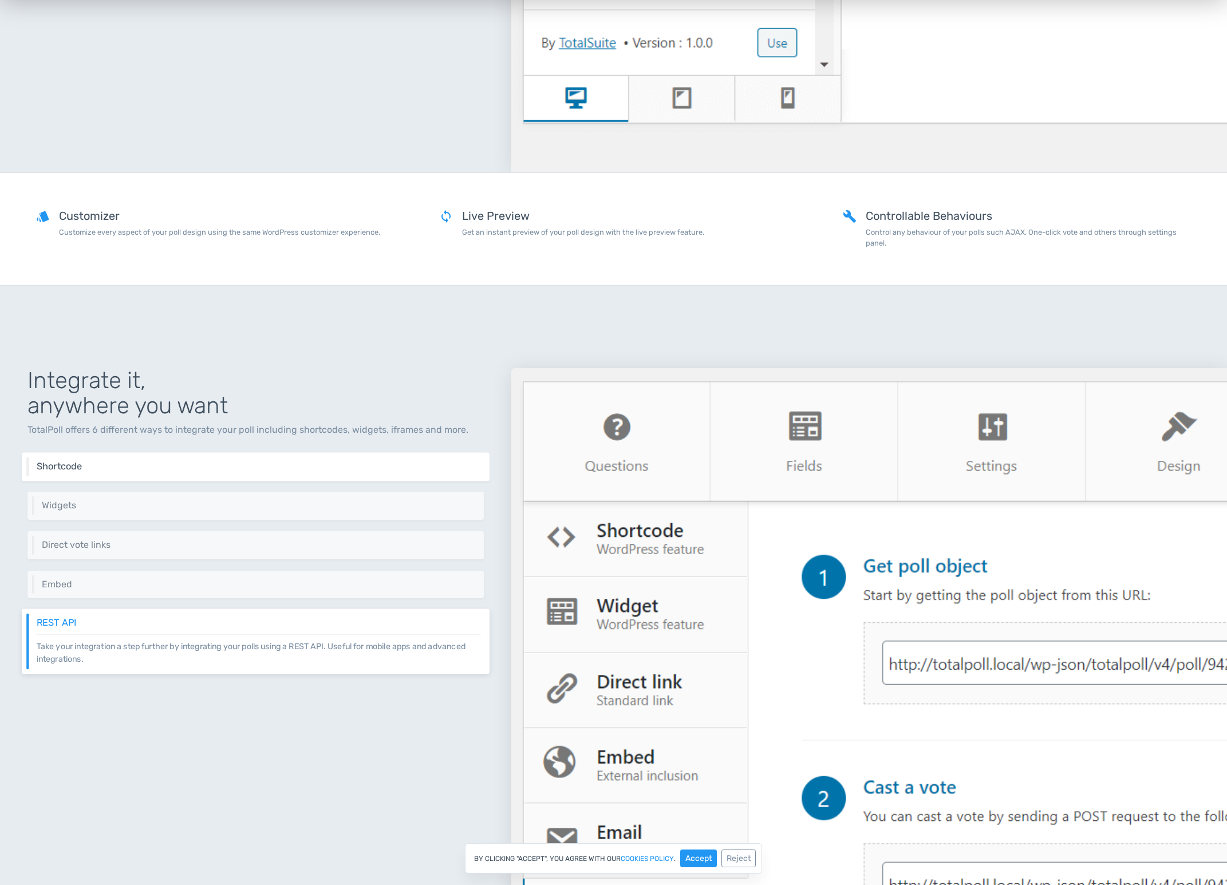
click at [221, 466] on h6 "Shortcode" at bounding box center [259, 467] width 444 height 10
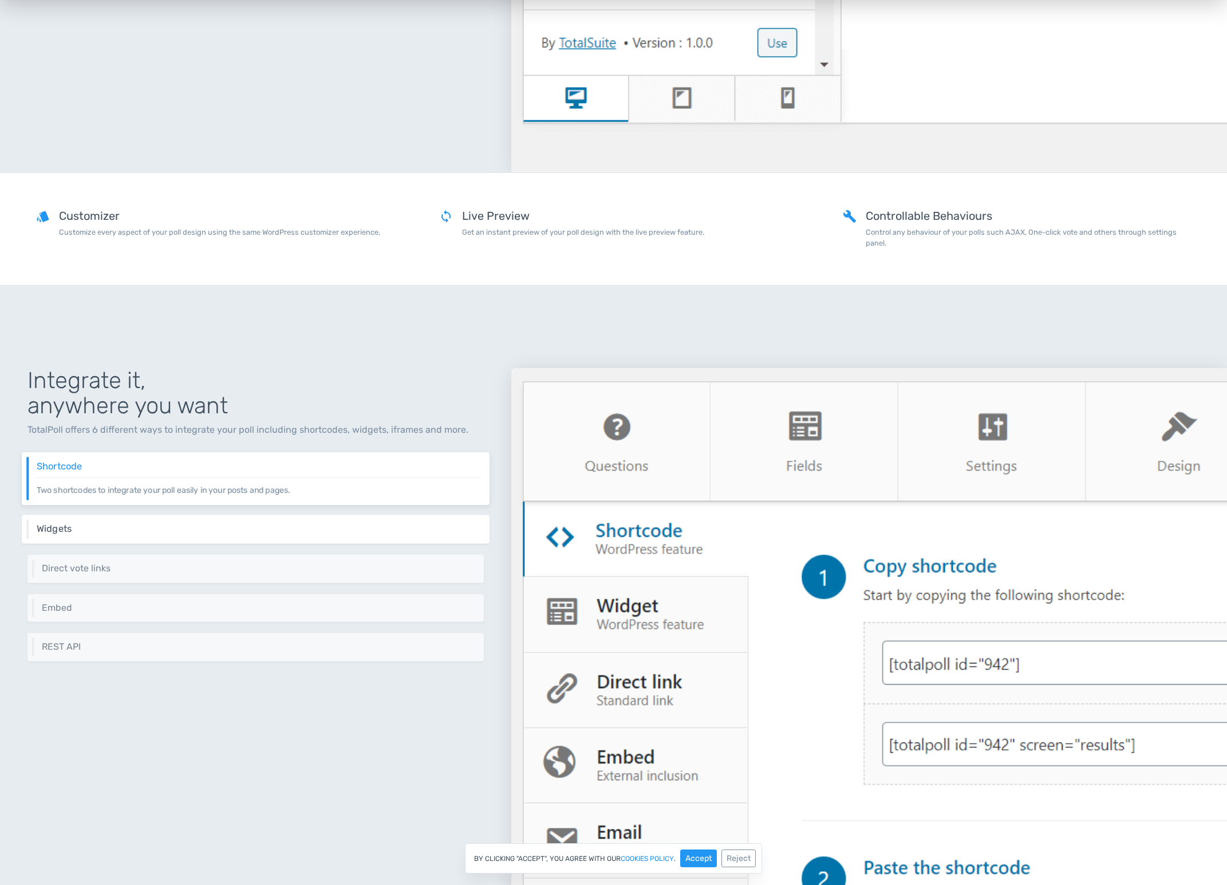
click at [246, 537] on div "Widgets Integrate your polls easily inside your sidebars or even with your page…" at bounding box center [256, 529] width 468 height 29
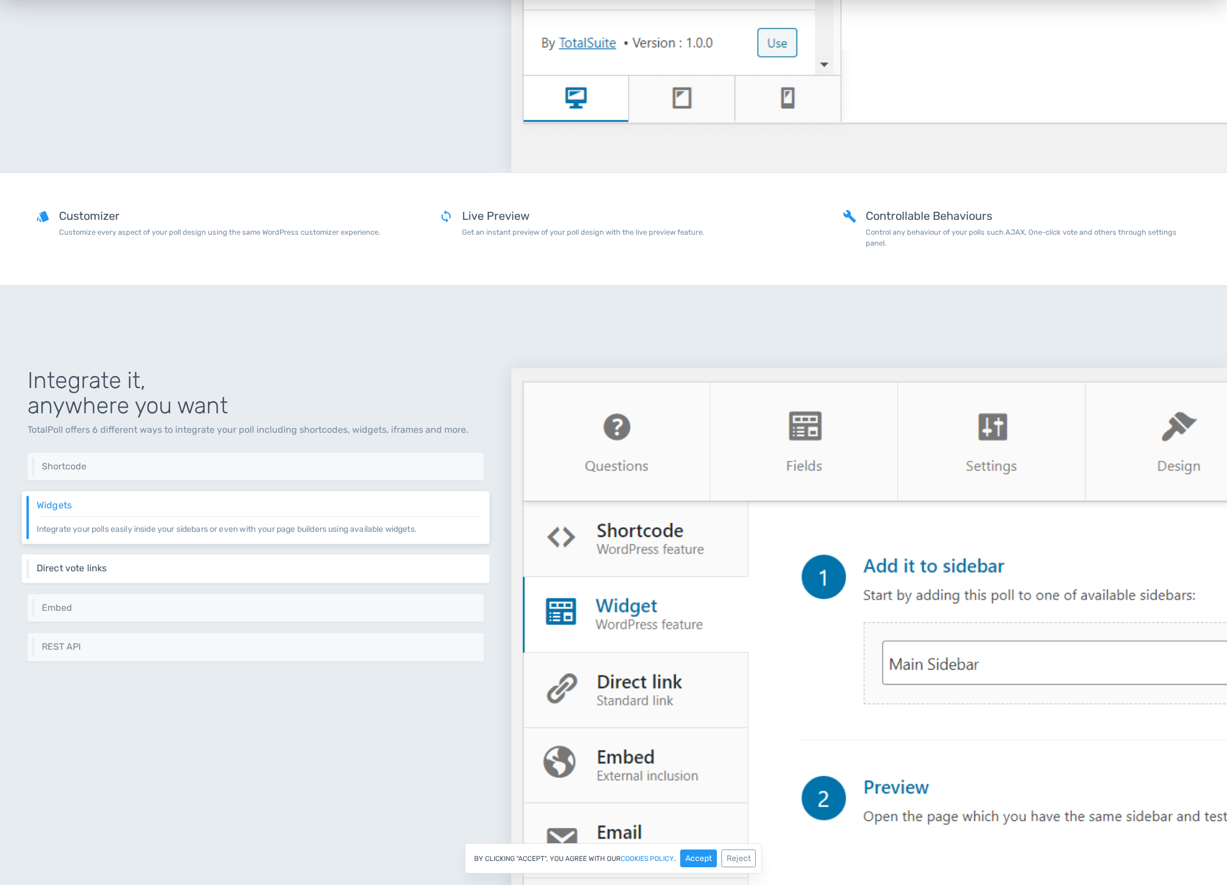
click at [257, 568] on h6 "Direct vote links" at bounding box center [259, 568] width 444 height 10
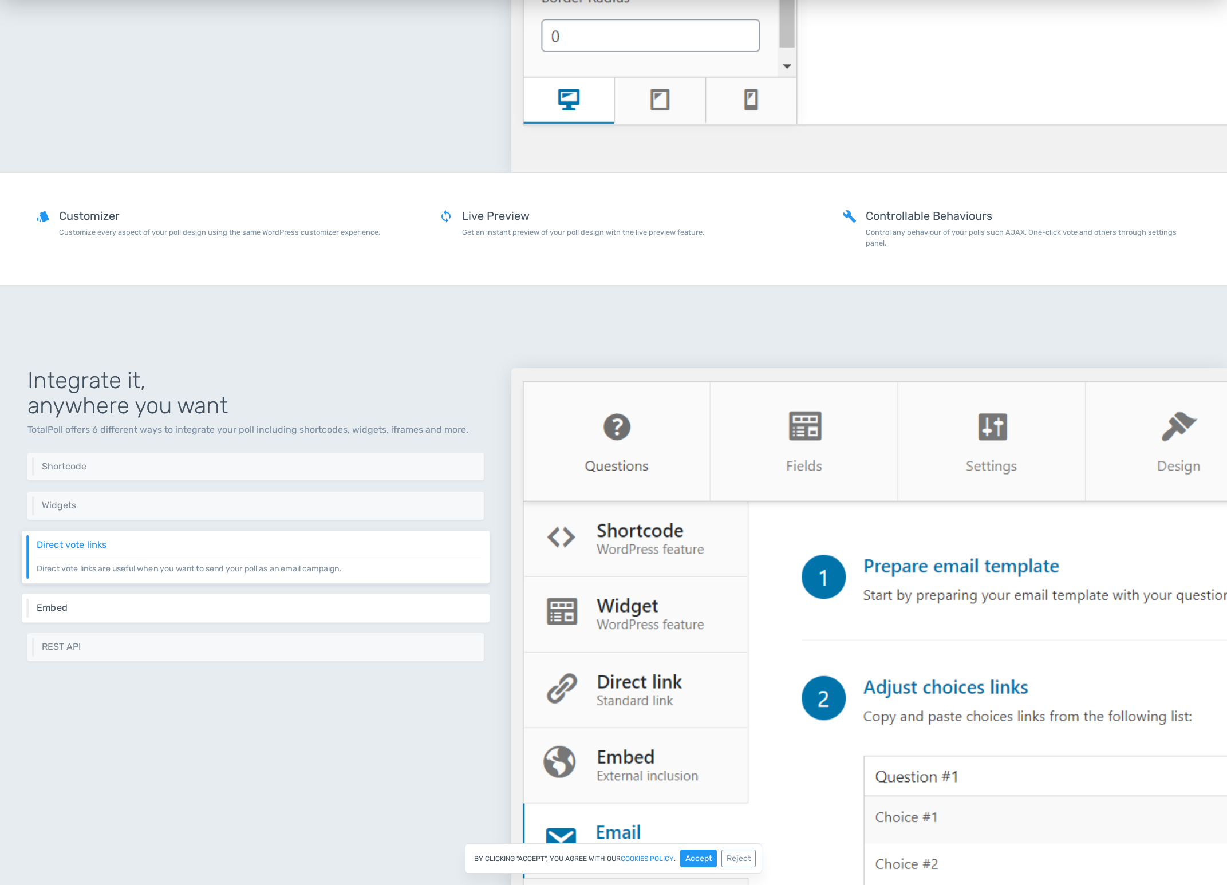
click at [275, 602] on div "Embed Embed your poll anywhere on the internet using an iframe." at bounding box center [256, 608] width 468 height 29
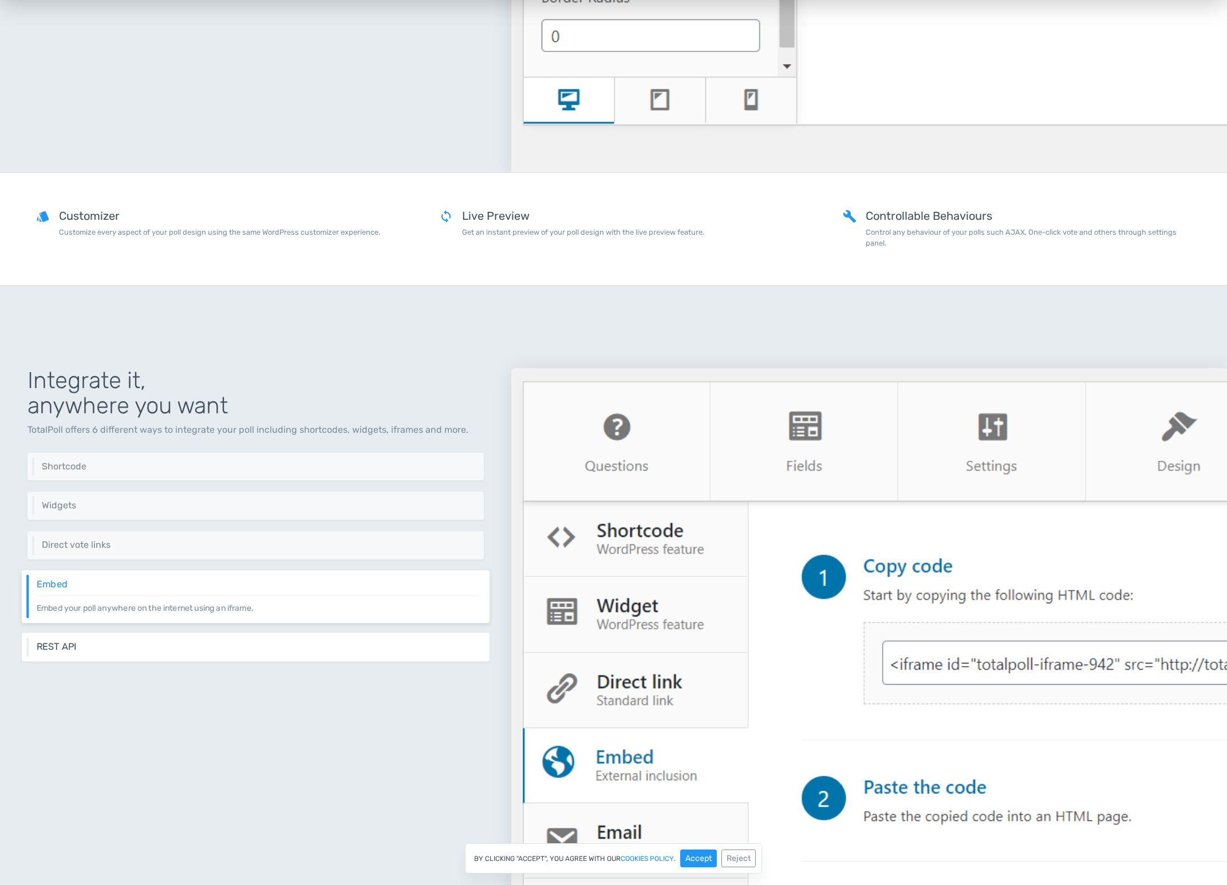
click at [281, 651] on h6 "REST API" at bounding box center [259, 647] width 444 height 10
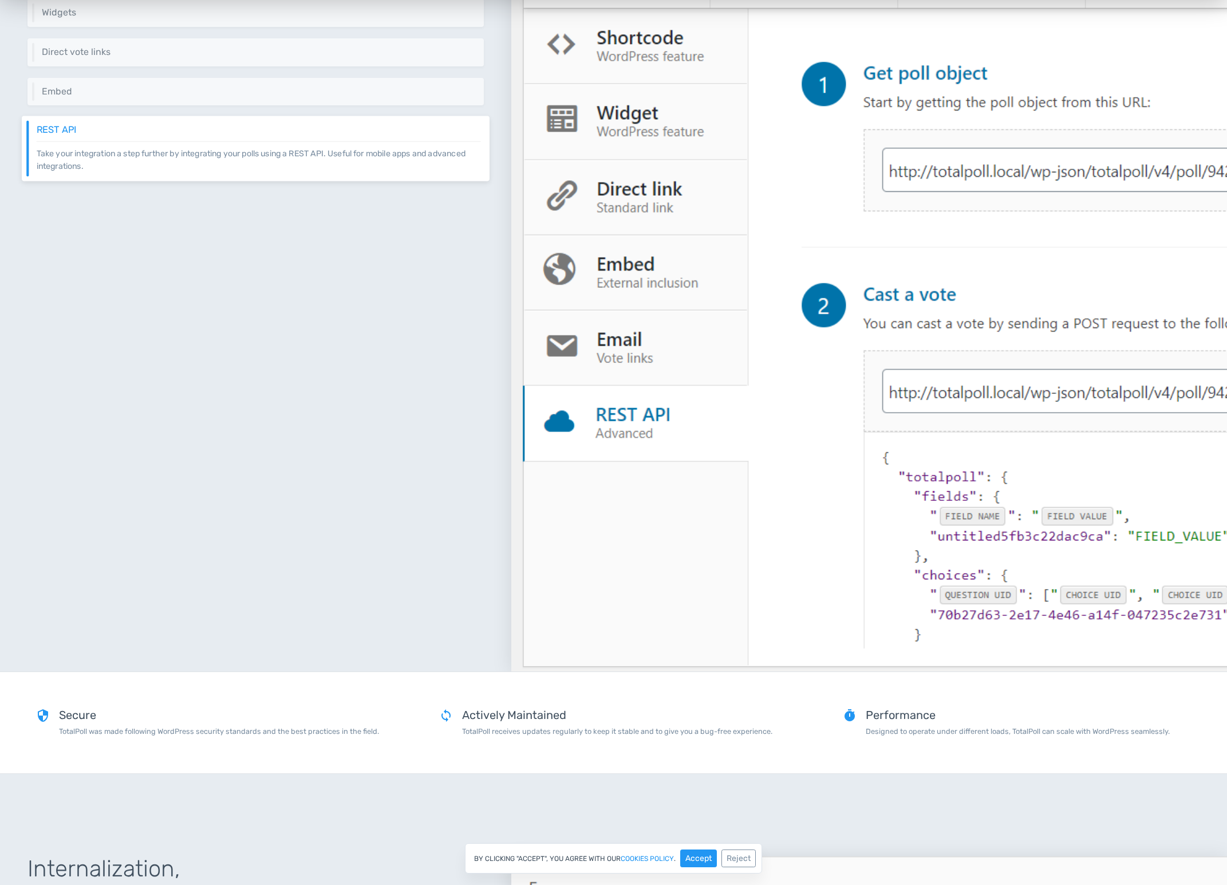
scroll to position [4750, 0]
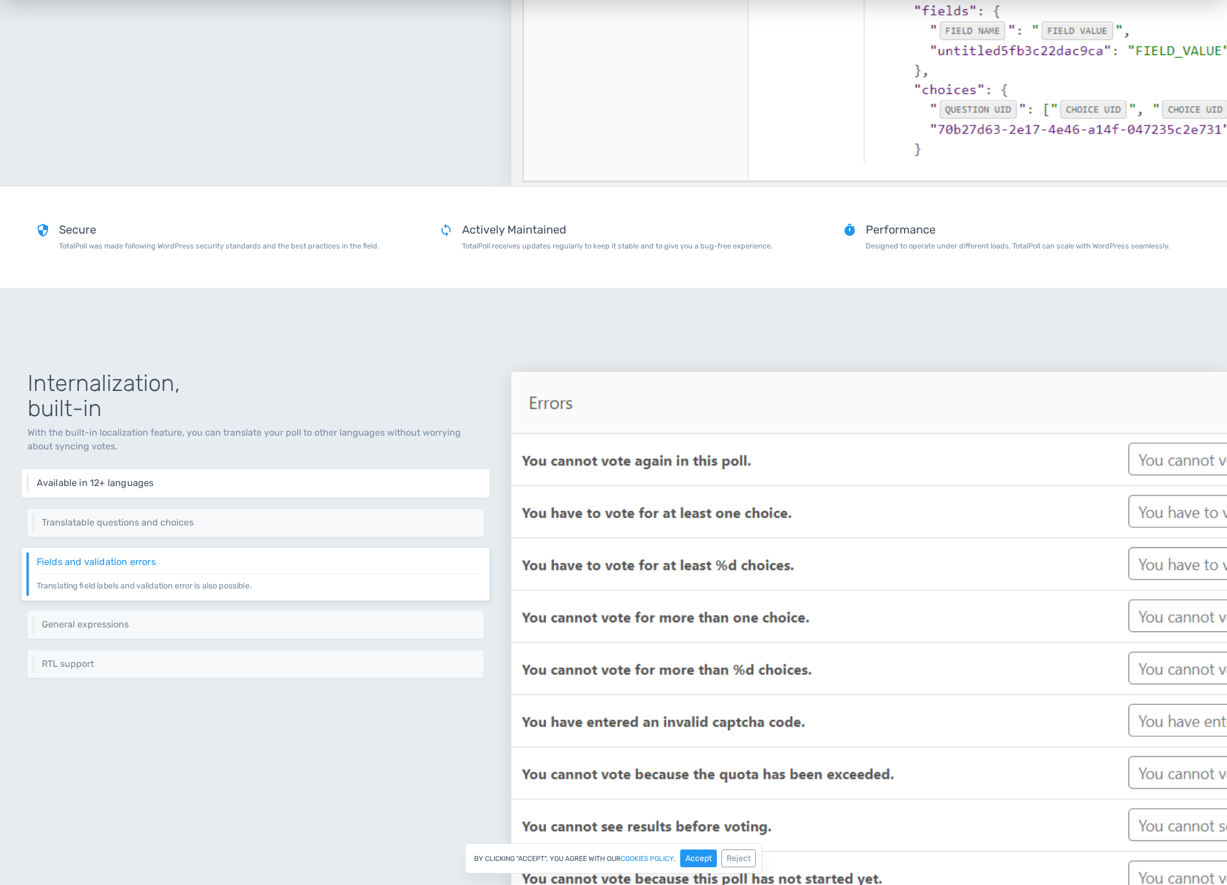
click at [258, 487] on h6 "Available in 12+ languages" at bounding box center [259, 483] width 444 height 10
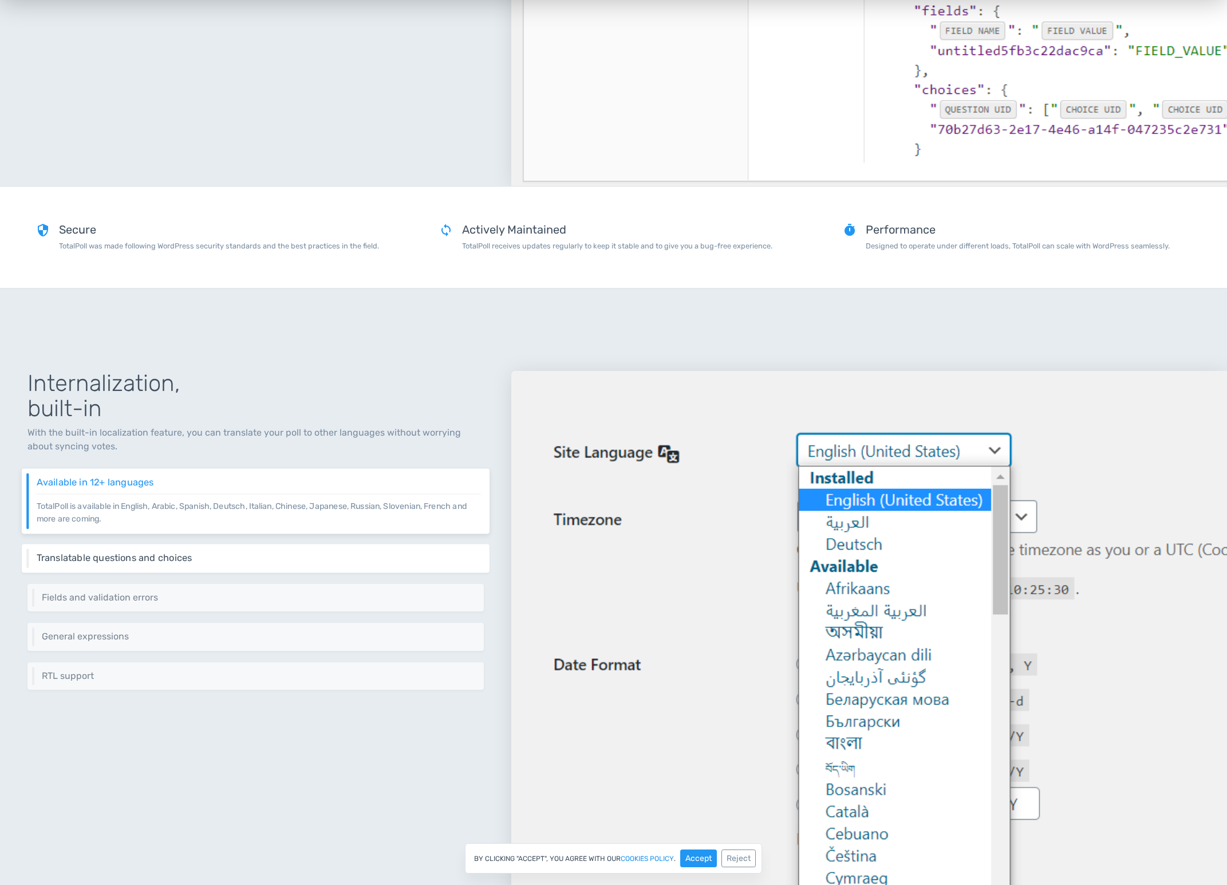
click at [266, 551] on div "Translatable questions and choices Translate your question and choices easily u…" at bounding box center [256, 558] width 468 height 29
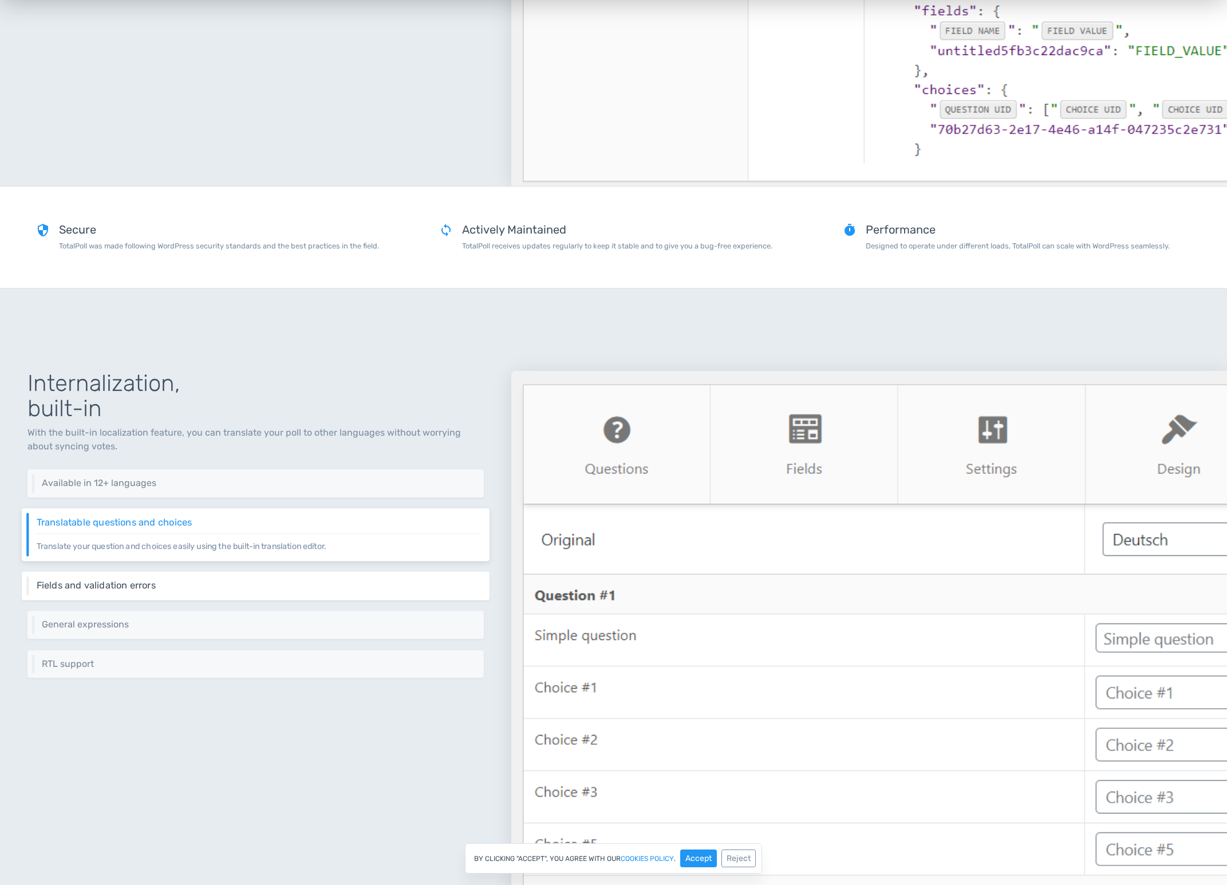
click at [269, 585] on h6 "Fields and validation errors" at bounding box center [259, 585] width 444 height 10
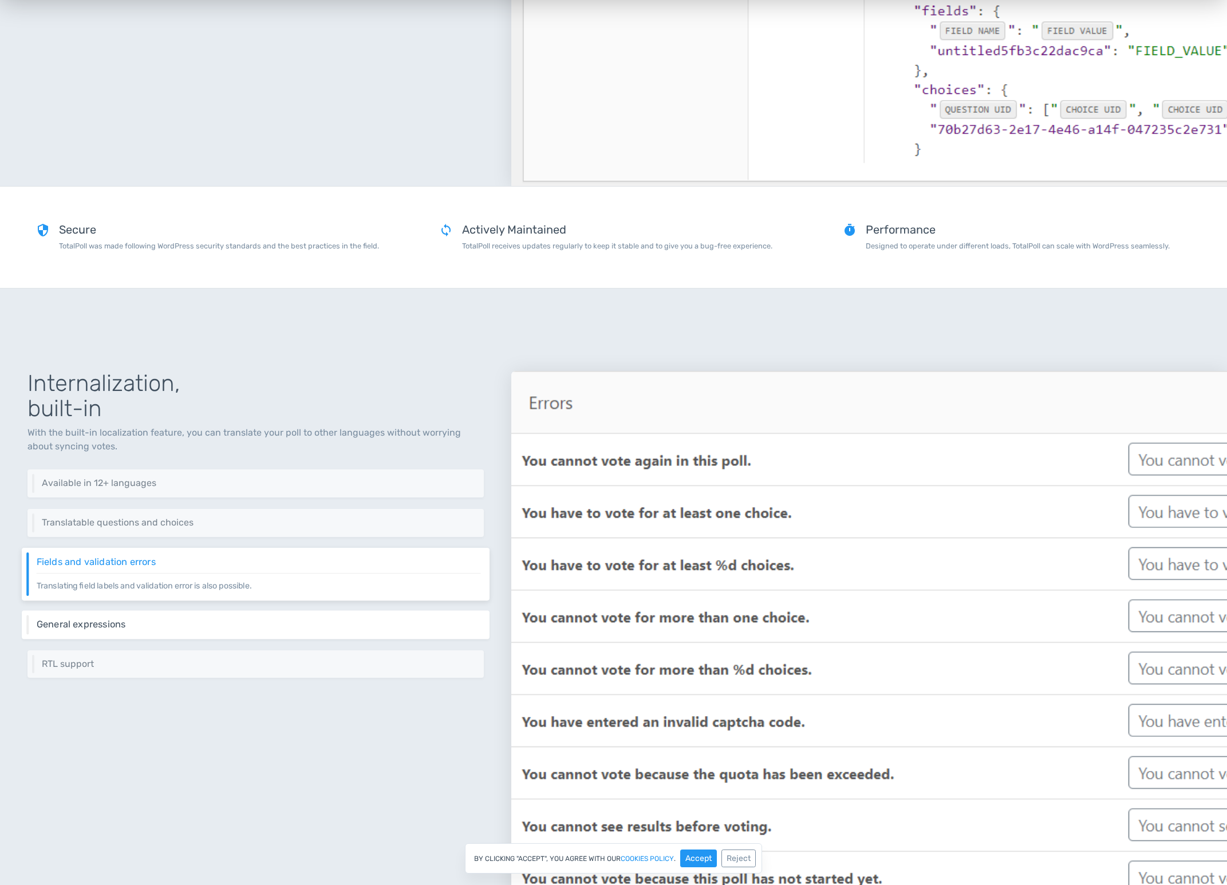
click at [268, 621] on h6 "General expressions" at bounding box center [259, 625] width 444 height 10
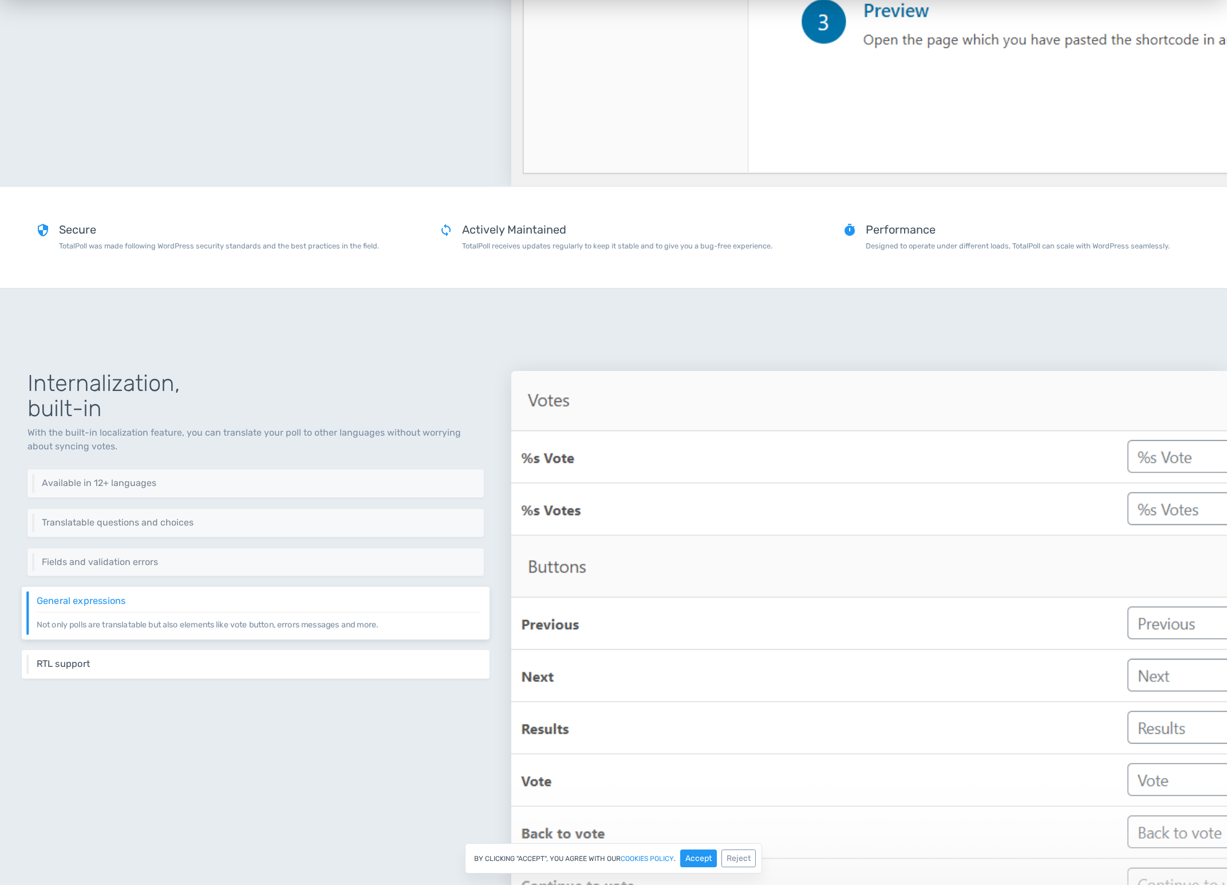
click at [279, 661] on h6 "RTL support" at bounding box center [259, 664] width 444 height 10
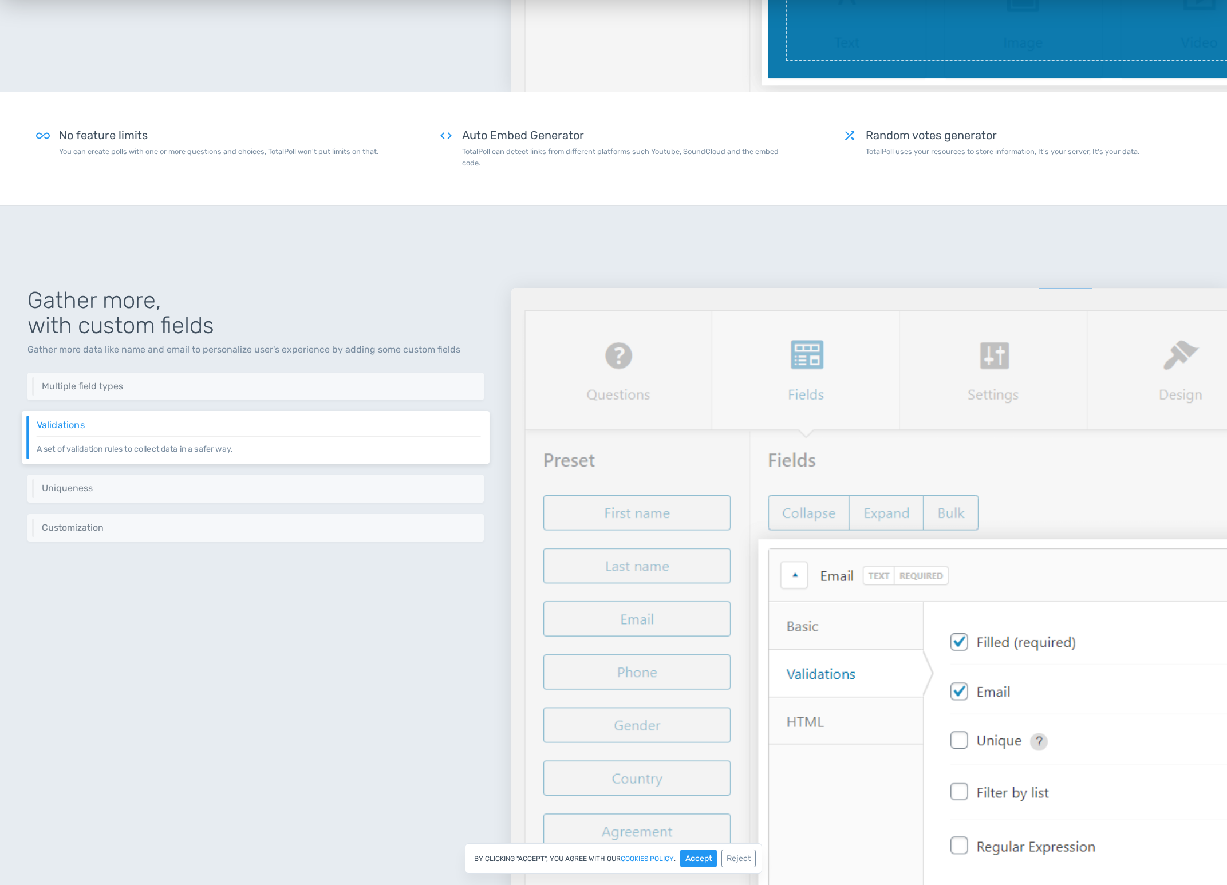
scroll to position [0, 0]
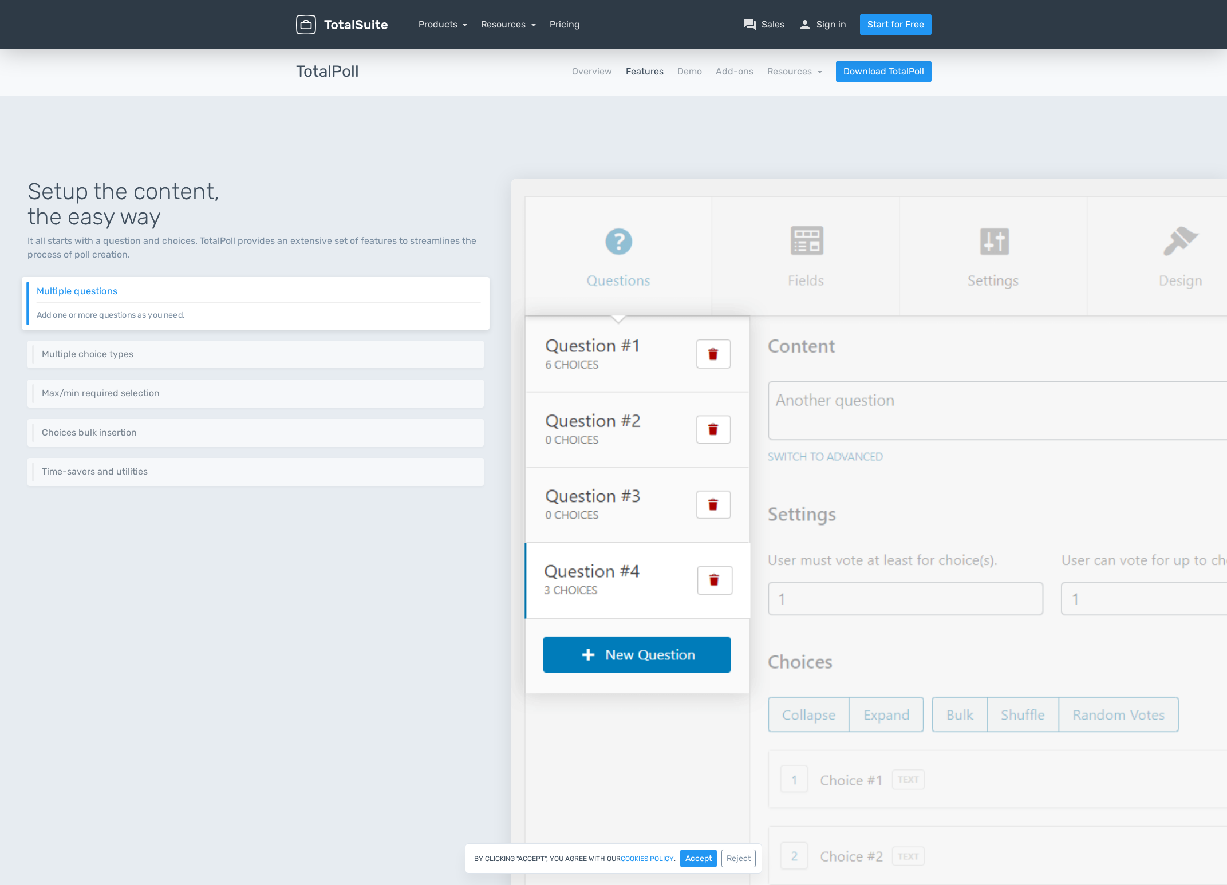
click at [617, 22] on nav "Products TotalPoll WordPress Poll and Contest Plugin TotalContest WordPress Con…" at bounding box center [668, 25] width 544 height 22
click at [525, 29] on link "Resources" at bounding box center [508, 24] width 55 height 11
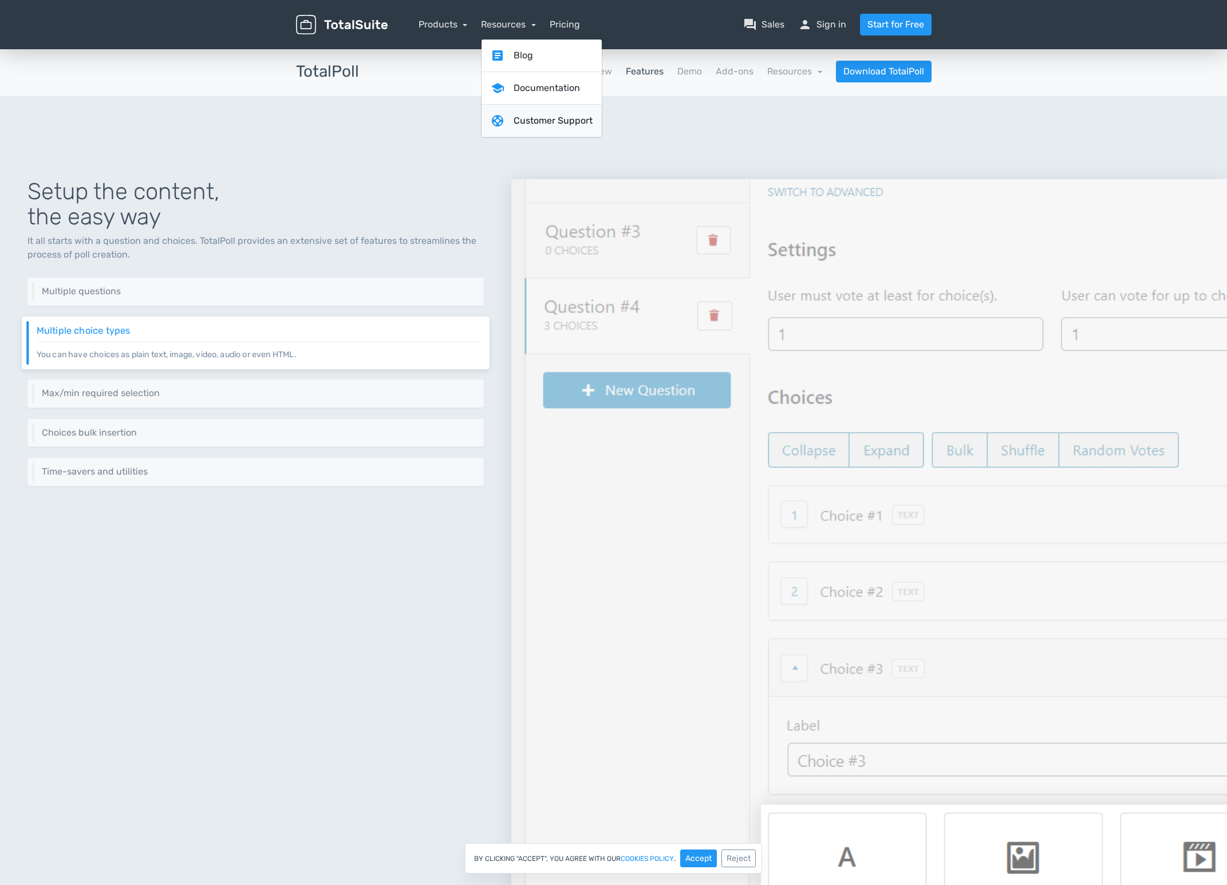
click at [561, 114] on link "support Customer Support" at bounding box center [542, 121] width 120 height 33
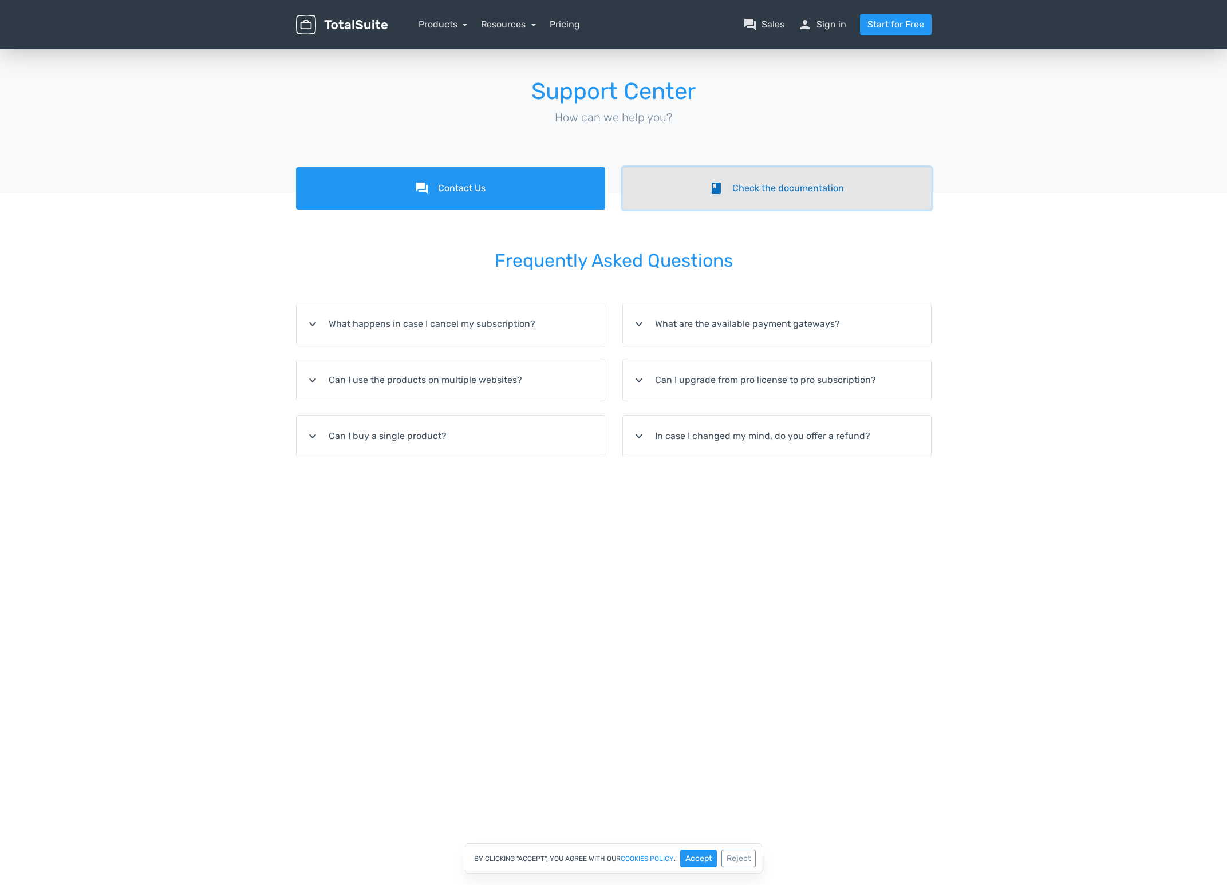
click at [769, 185] on link "book Check the documentation" at bounding box center [776, 188] width 309 height 42
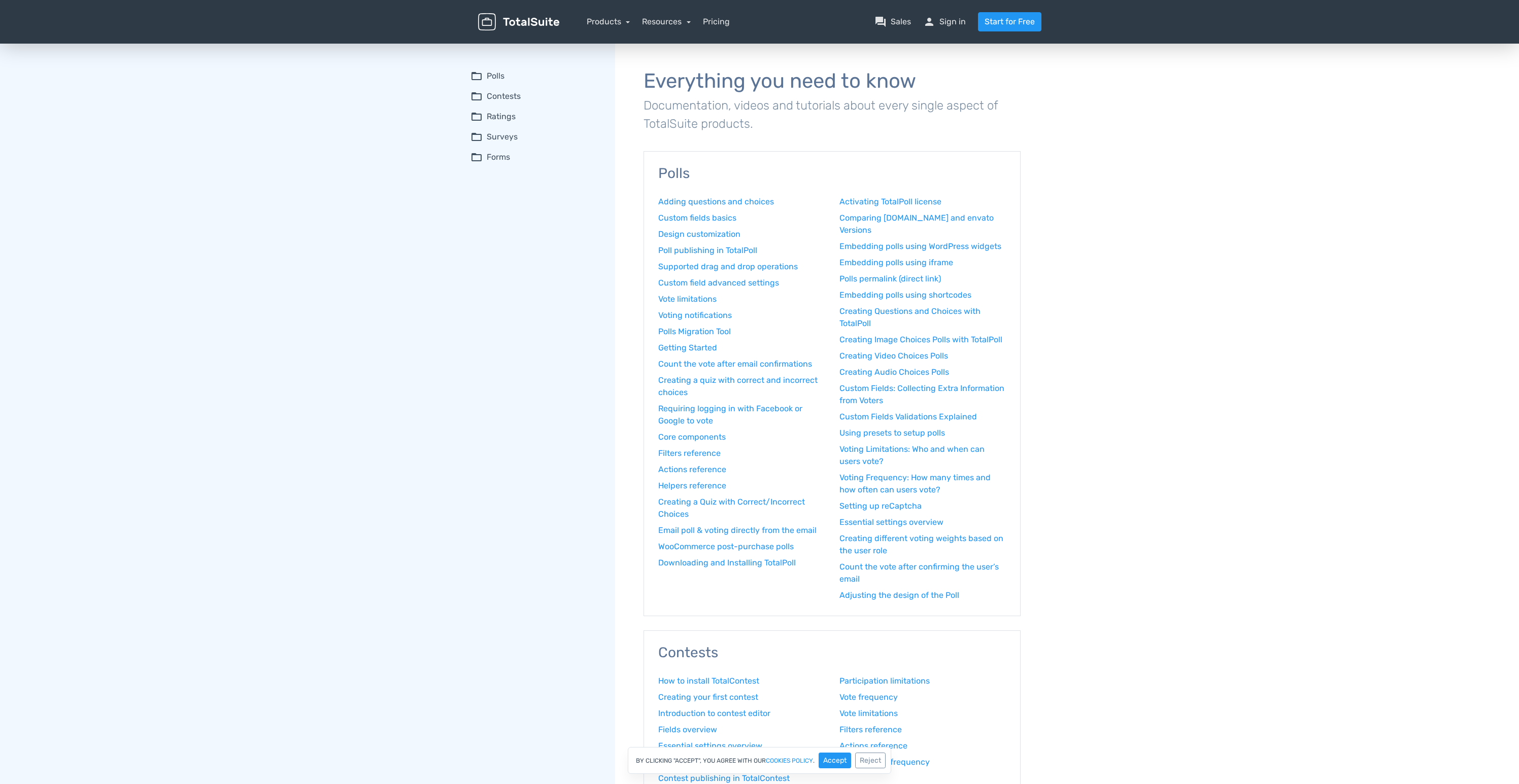
click at [541, 268] on div "folder_open Polls Adding questions and choices Custom fields basics Design cust…" at bounding box center [542, 768] width 144 height 1453
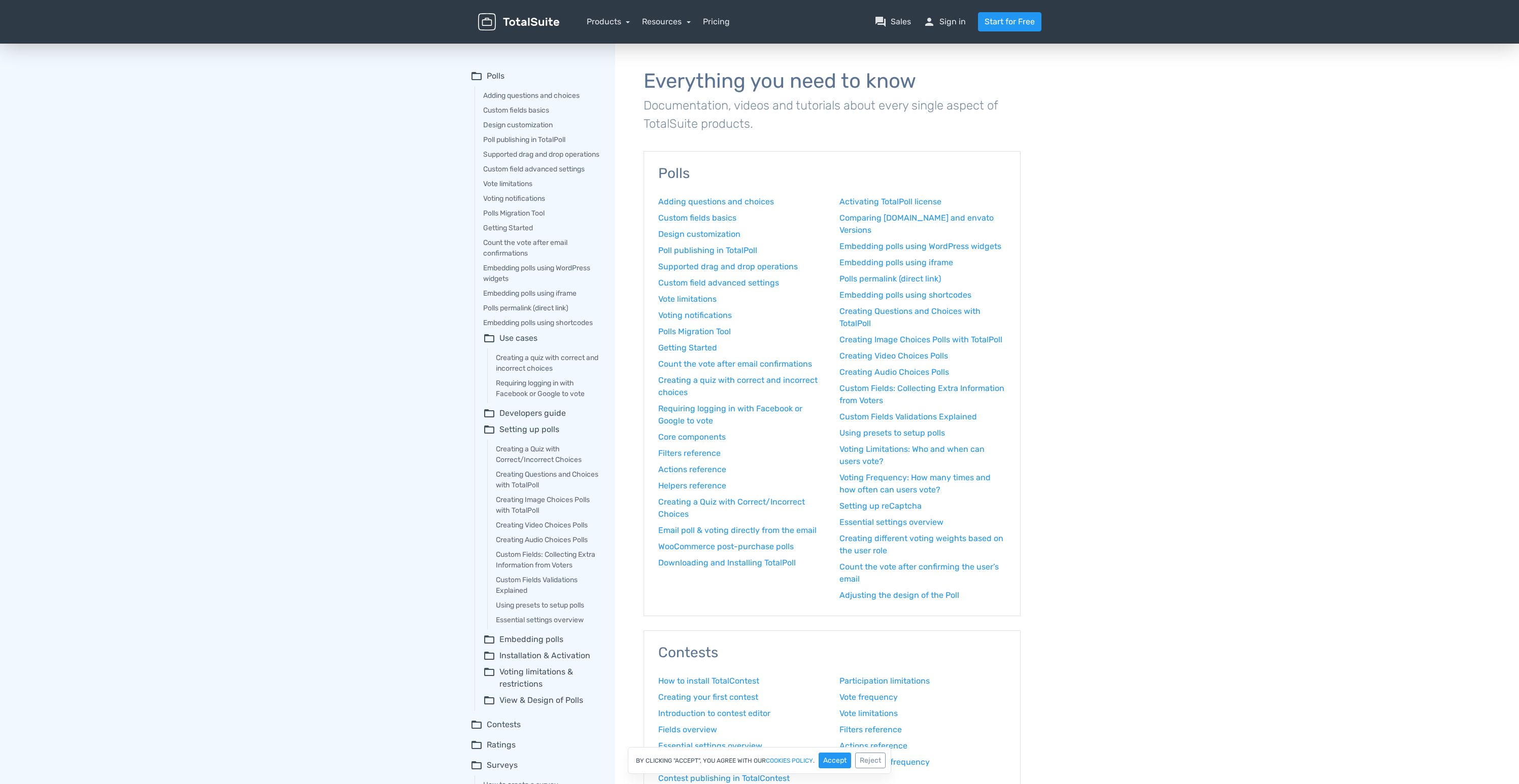
click at [831, 111] on p "Documentation, videos and tutorials about every single aspect of TotalSuite pro…" at bounding box center [831, 114] width 377 height 36
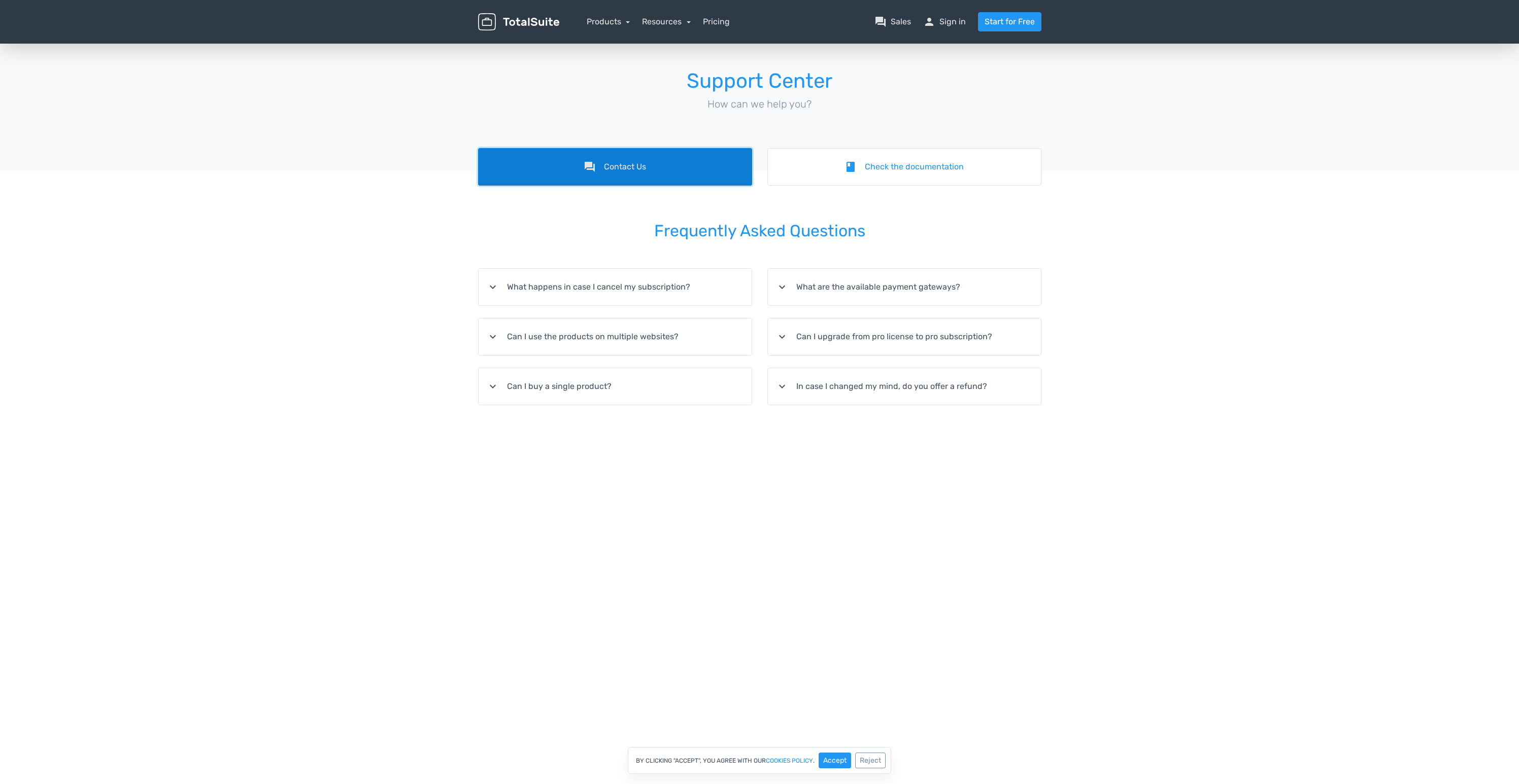
click at [665, 170] on link "forum Contact Us" at bounding box center [614, 167] width 274 height 37
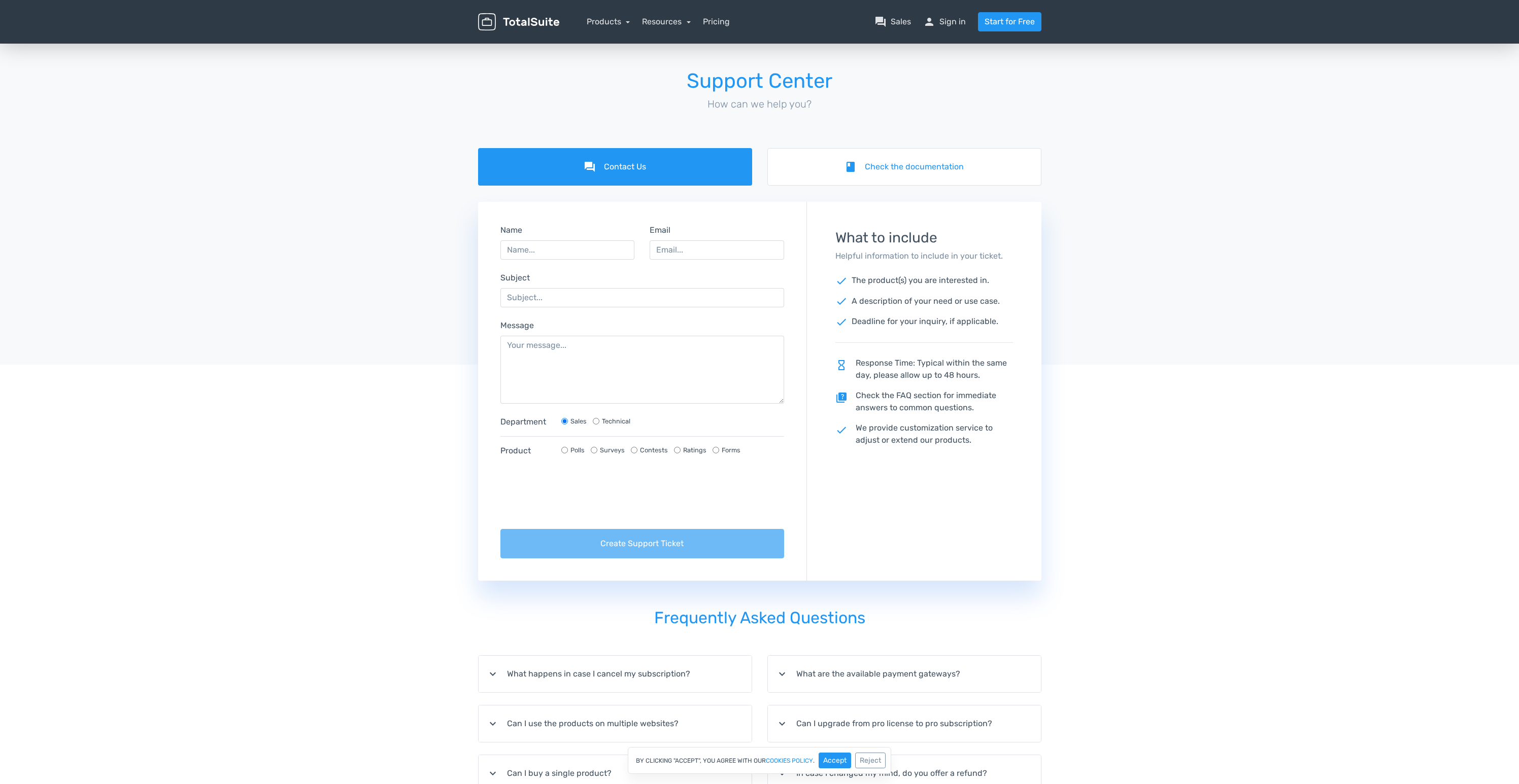
click at [626, 421] on label "Technical" at bounding box center [616, 421] width 28 height 10
click at [599, 421] on input "Technical" at bounding box center [596, 421] width 6 height 6
radio input "true"
radio input "false"
click at [578, 451] on label "Polls" at bounding box center [578, 450] width 14 height 10
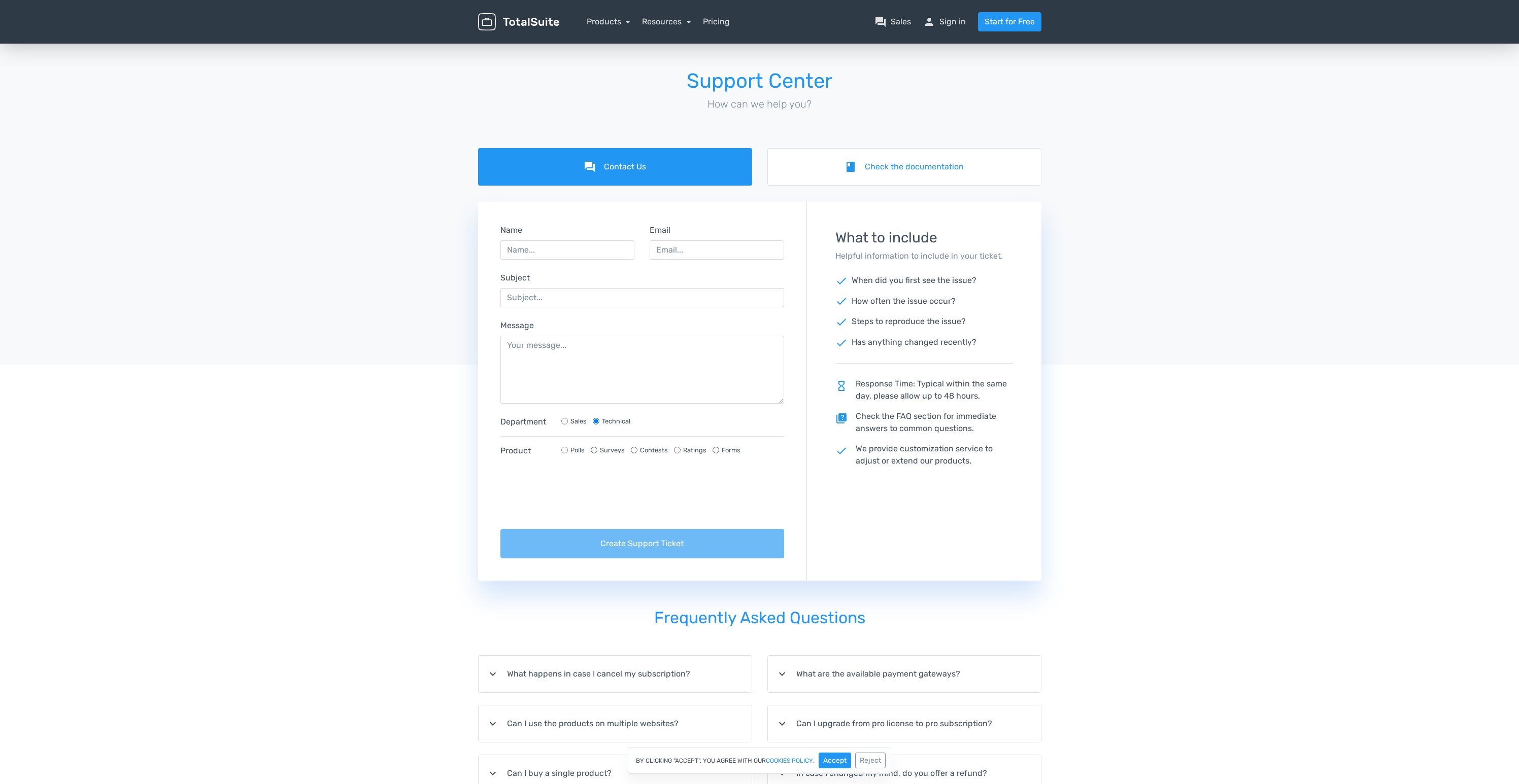
click at [568, 451] on input "Polls" at bounding box center [564, 450] width 6 height 6
radio input "true"
click at [551, 249] on input "Name" at bounding box center [568, 250] width 135 height 19
type input "Michael"
type input ","
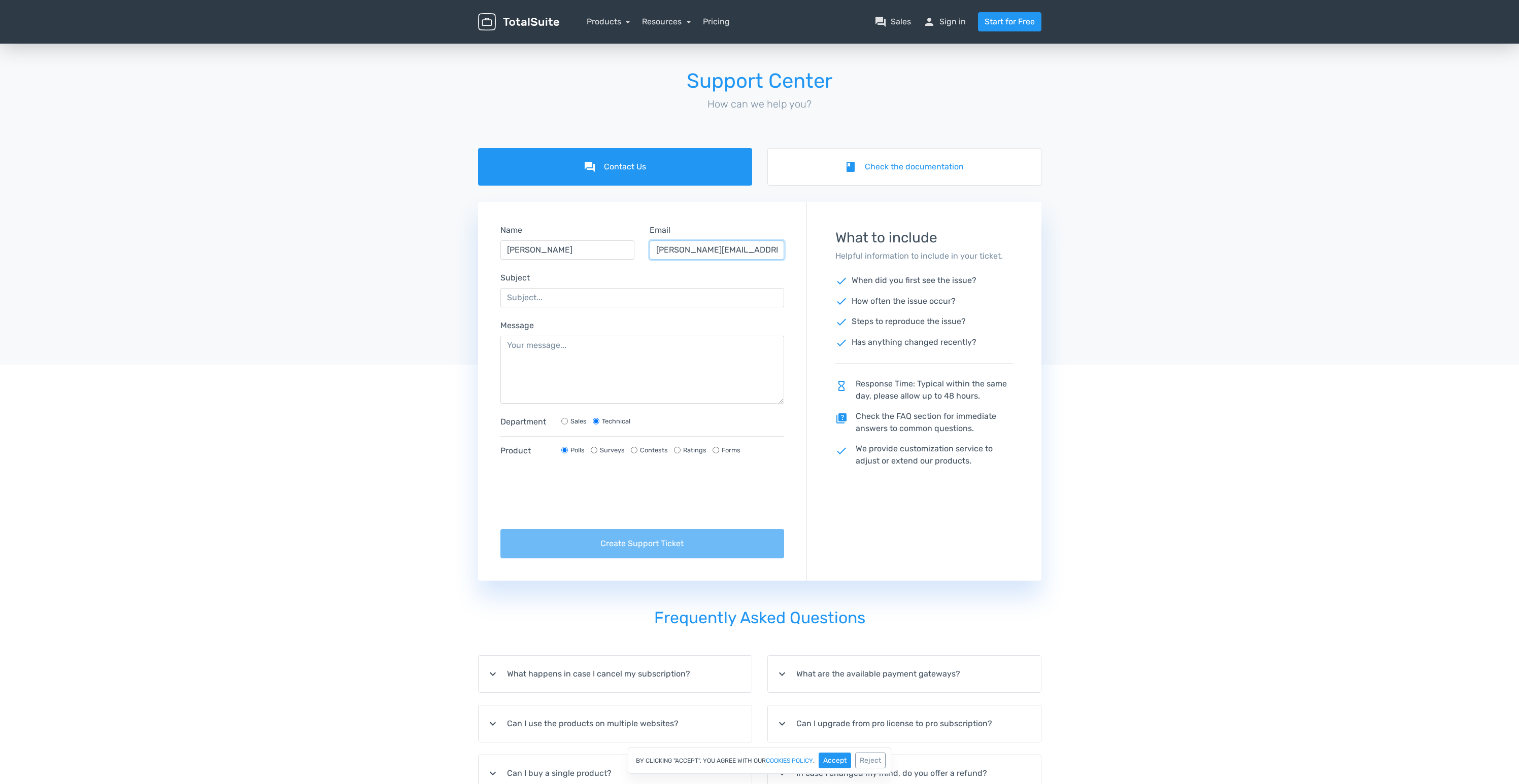
type input "michael@it-projektschmiede.de"
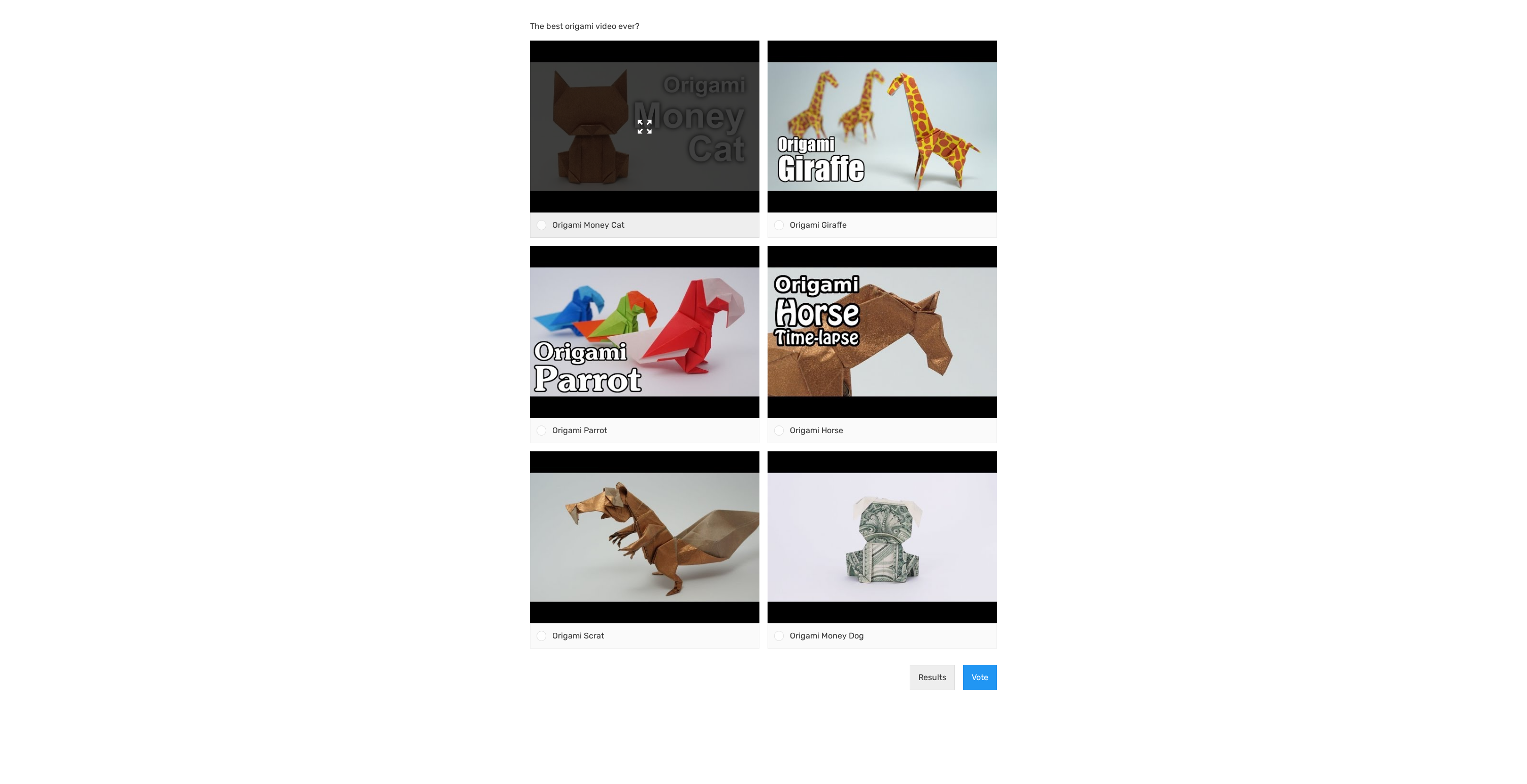
click at [651, 128] on img at bounding box center [644, 127] width 230 height 172
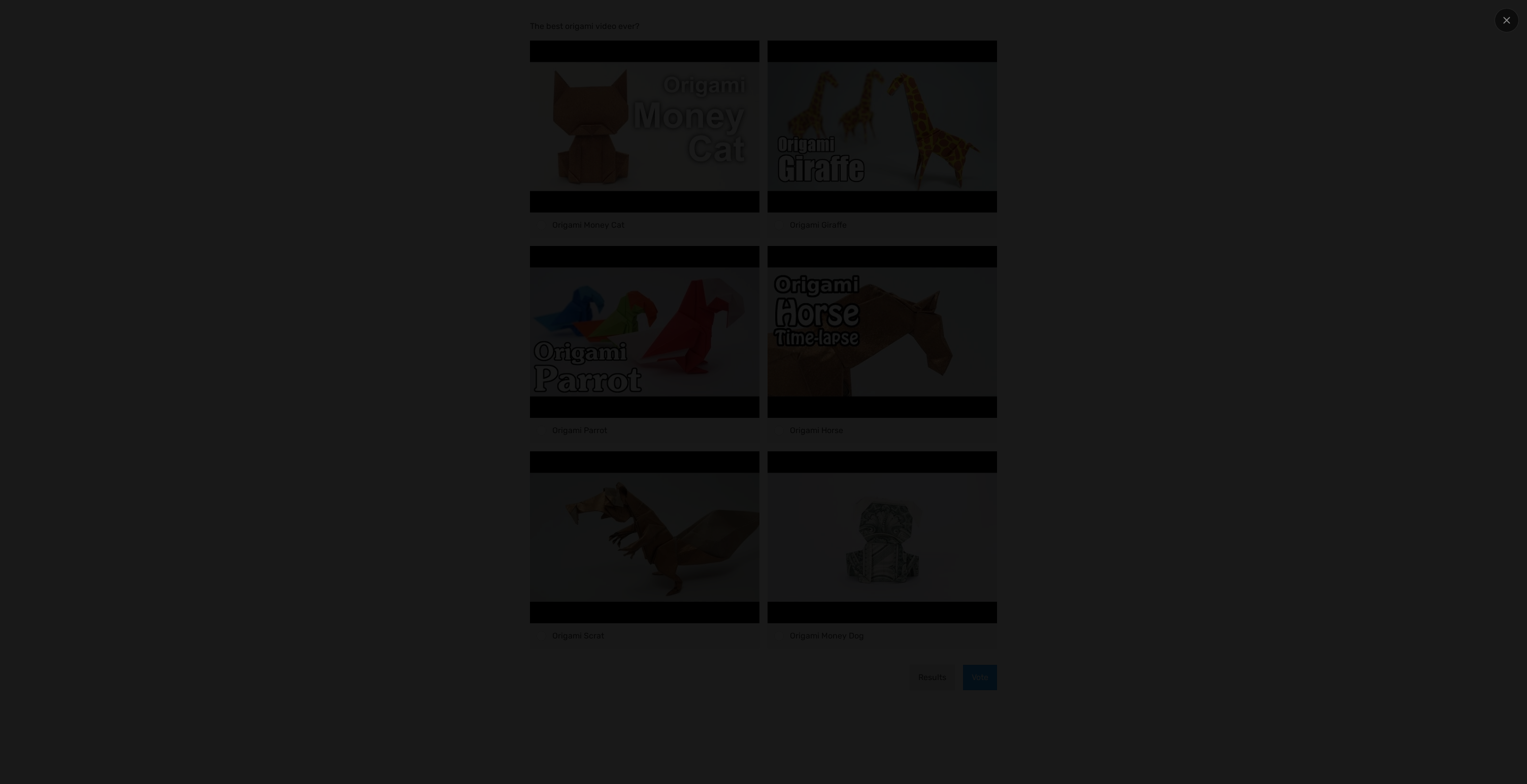
click at [83, 246] on div at bounding box center [763, 392] width 1527 height 784
click at [63, 91] on div at bounding box center [763, 392] width 1527 height 784
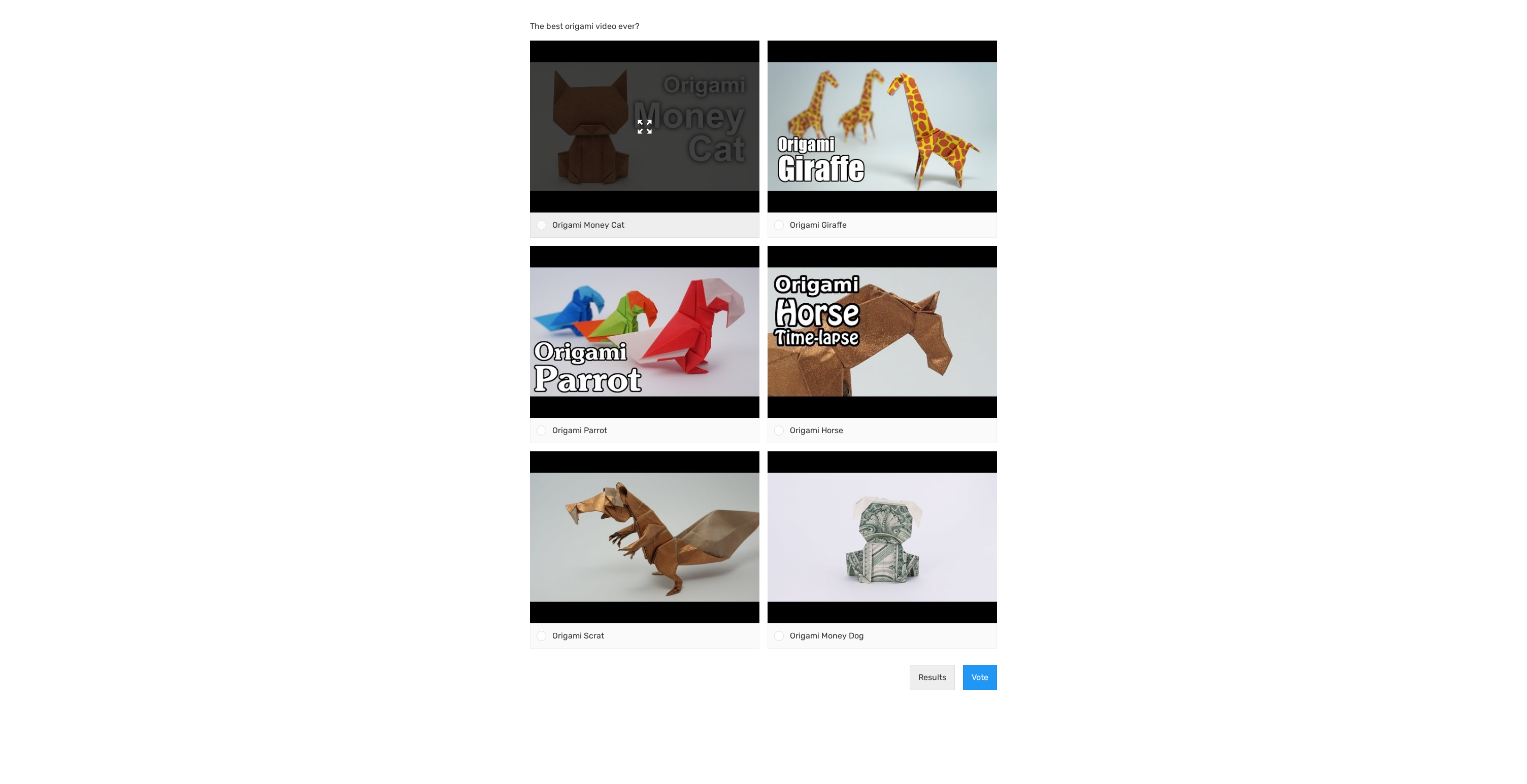
click at [683, 121] on img at bounding box center [644, 127] width 230 height 172
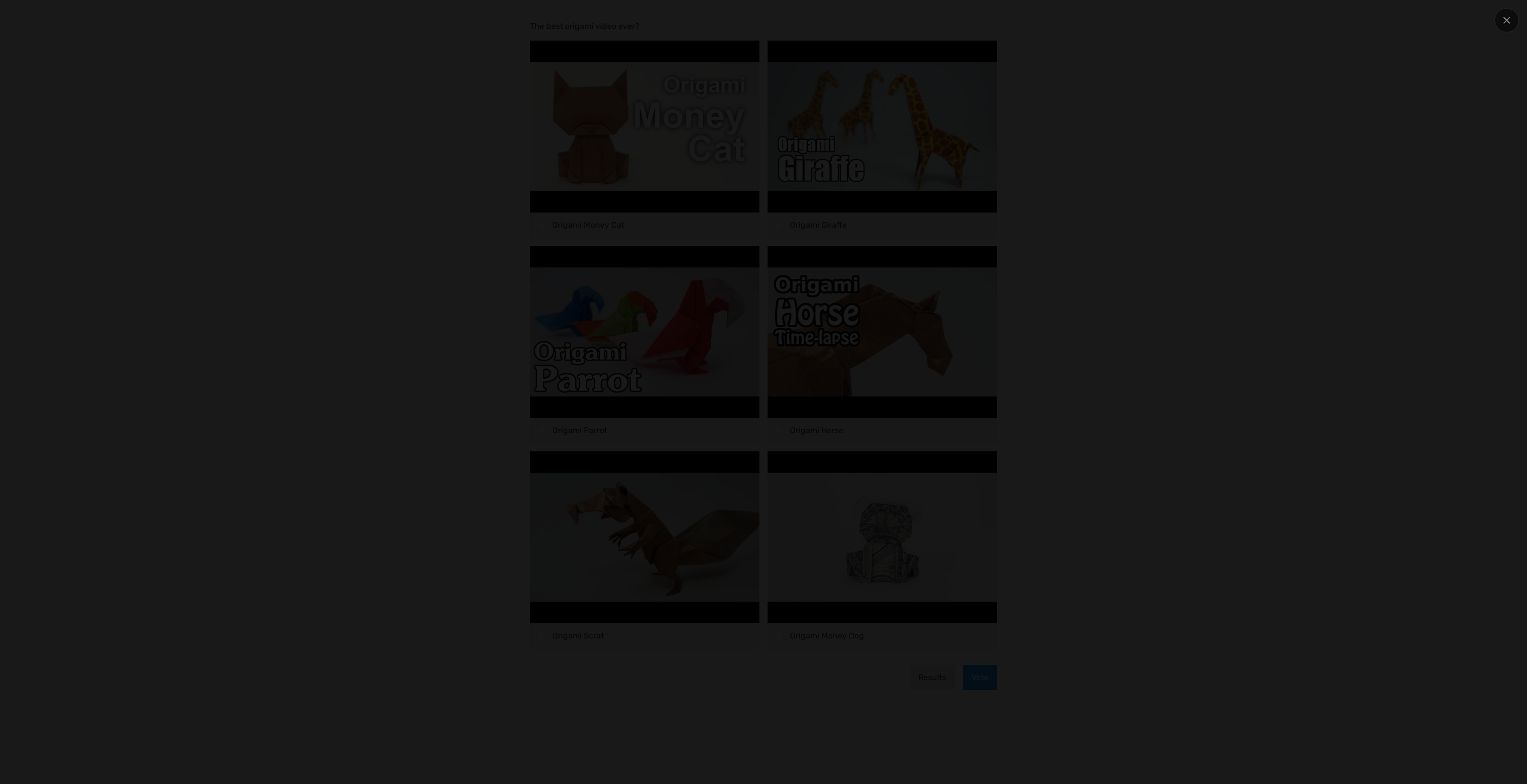
click at [55, 187] on div at bounding box center [763, 392] width 1527 height 784
click at [46, 74] on div at bounding box center [763, 392] width 1527 height 784
click at [1498, 20] on div at bounding box center [1506, 19] width 24 height 24
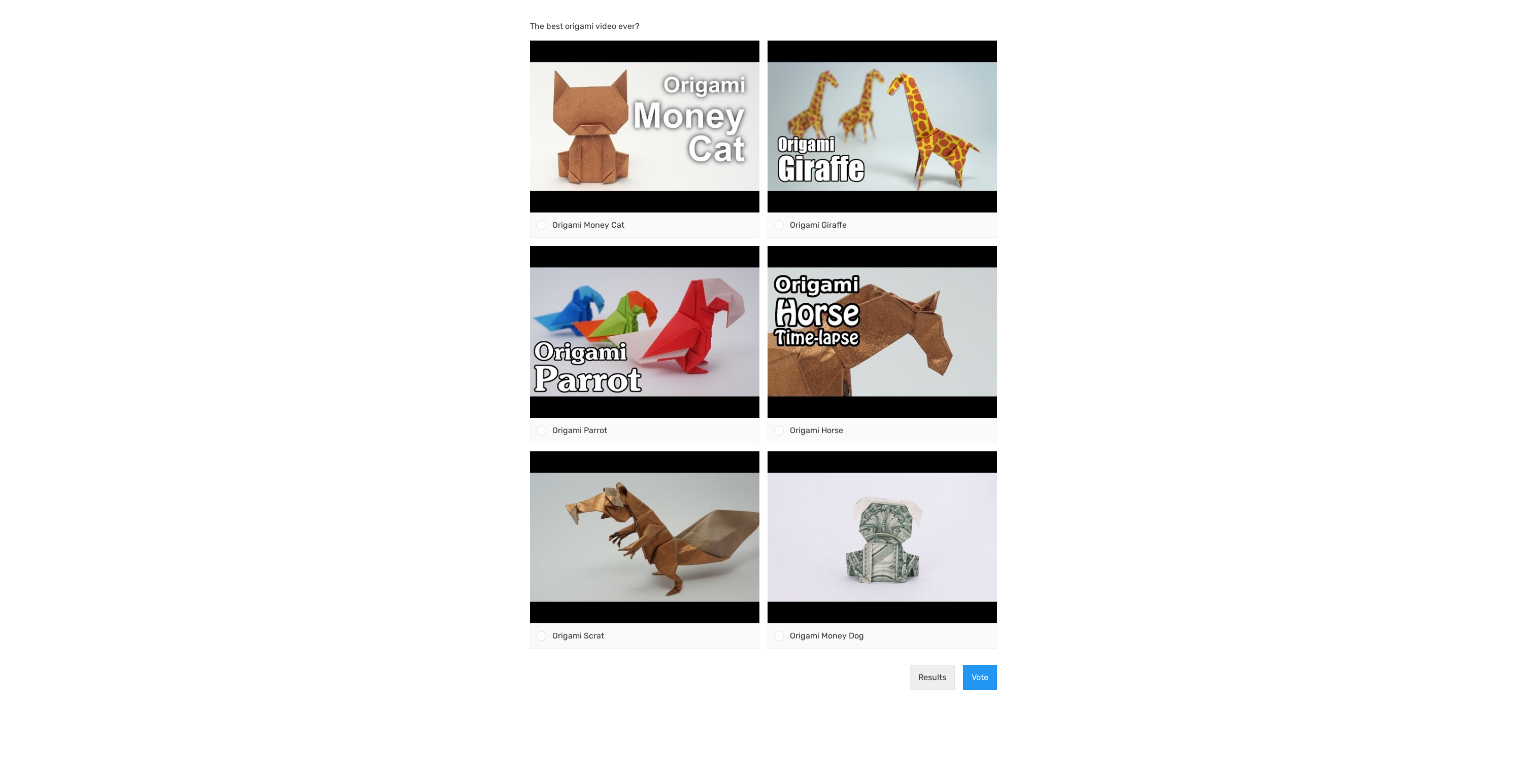
click at [267, 143] on body "The best origami video ever? Origami Money Cat" at bounding box center [763, 392] width 1527 height 784
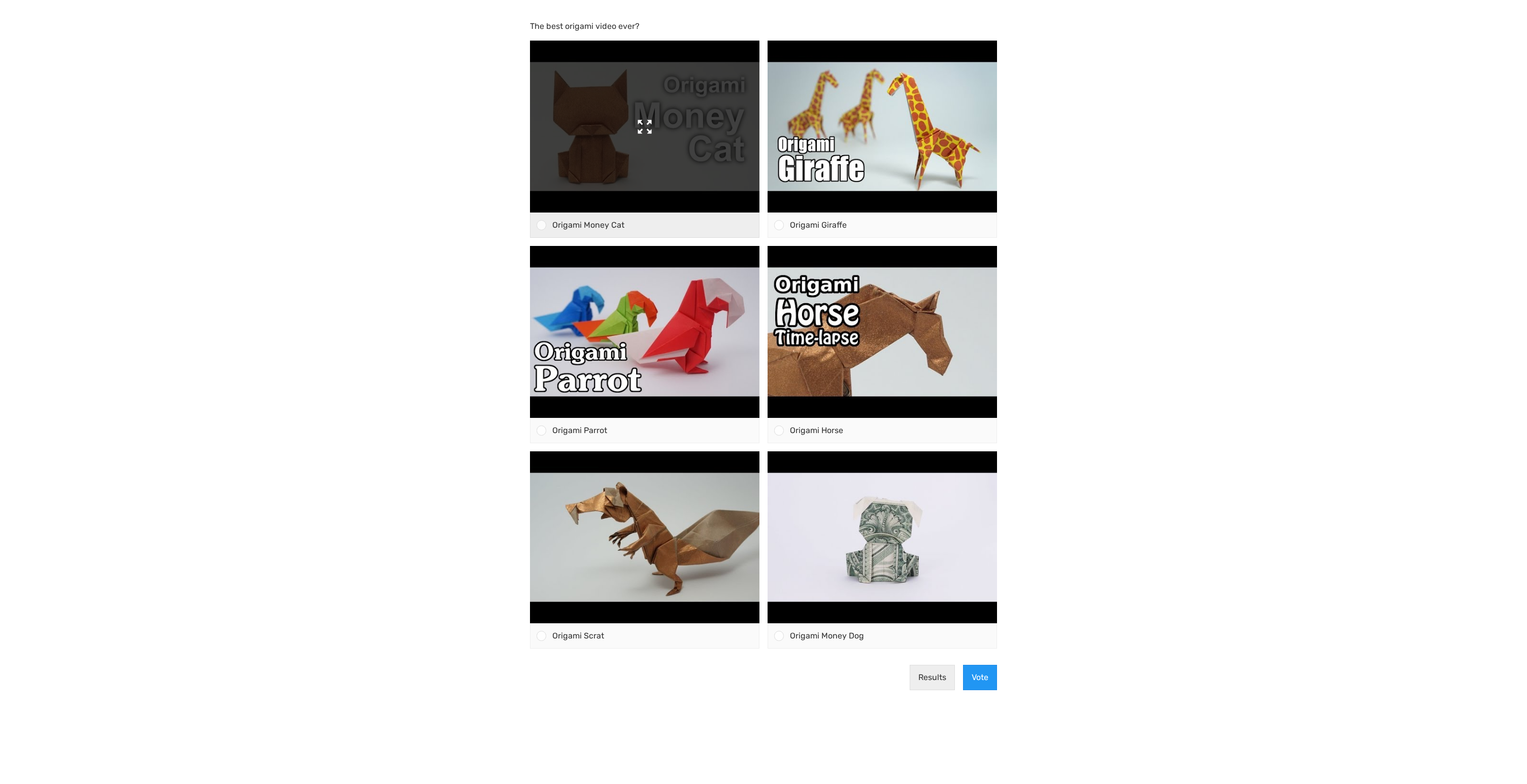
click at [668, 158] on img at bounding box center [644, 127] width 230 height 172
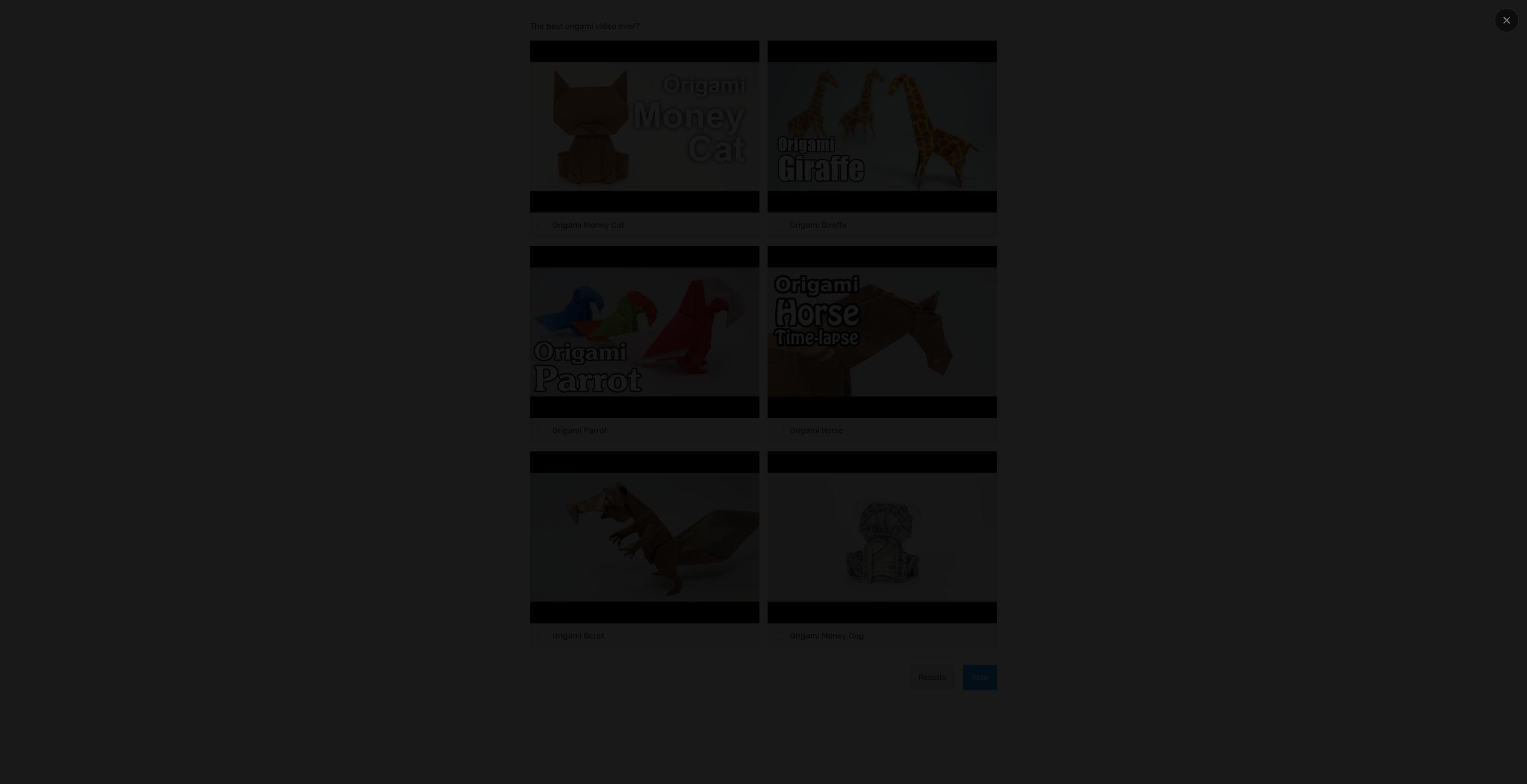
click at [62, 195] on div at bounding box center [763, 392] width 1527 height 784
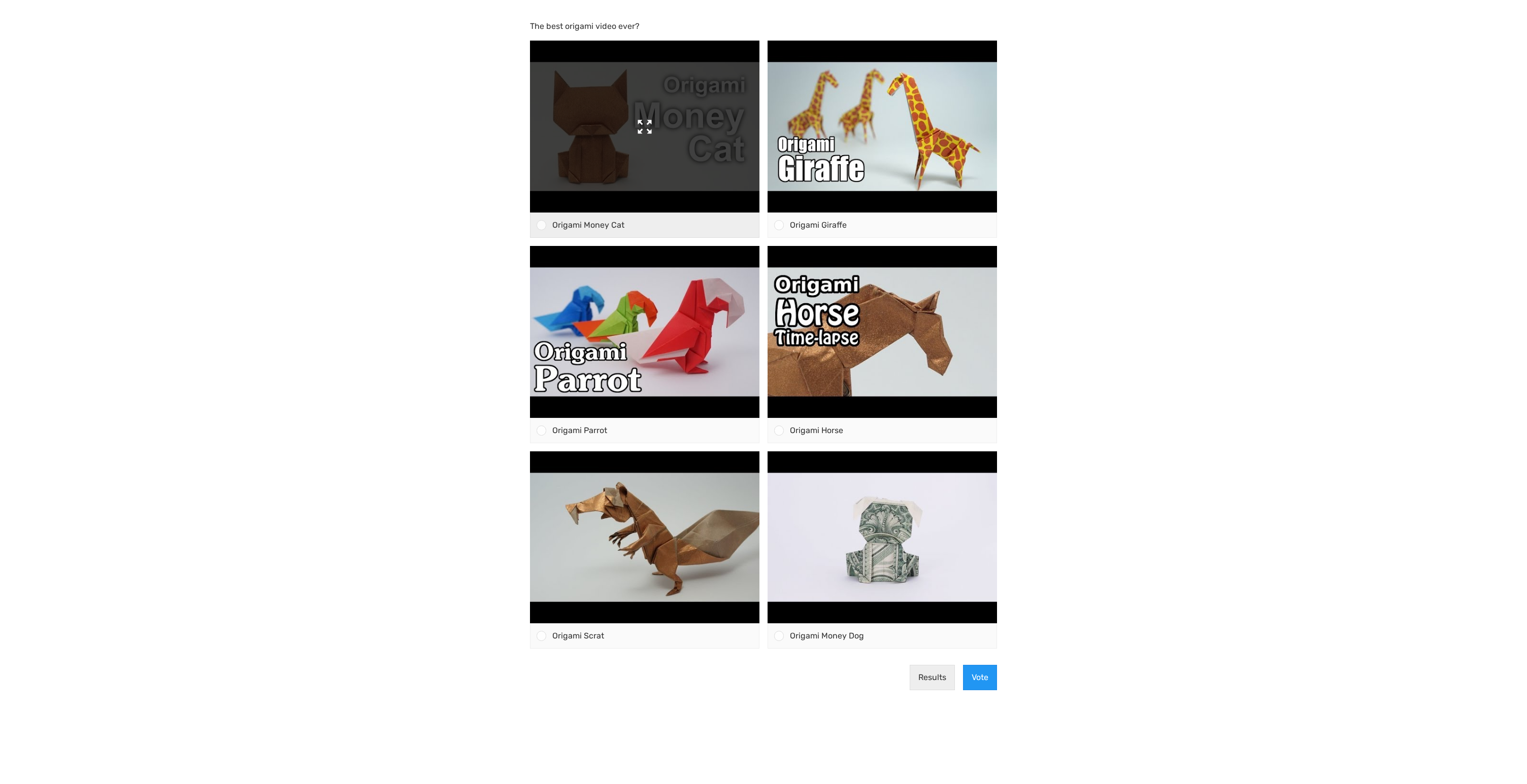
click at [635, 168] on img at bounding box center [644, 127] width 230 height 172
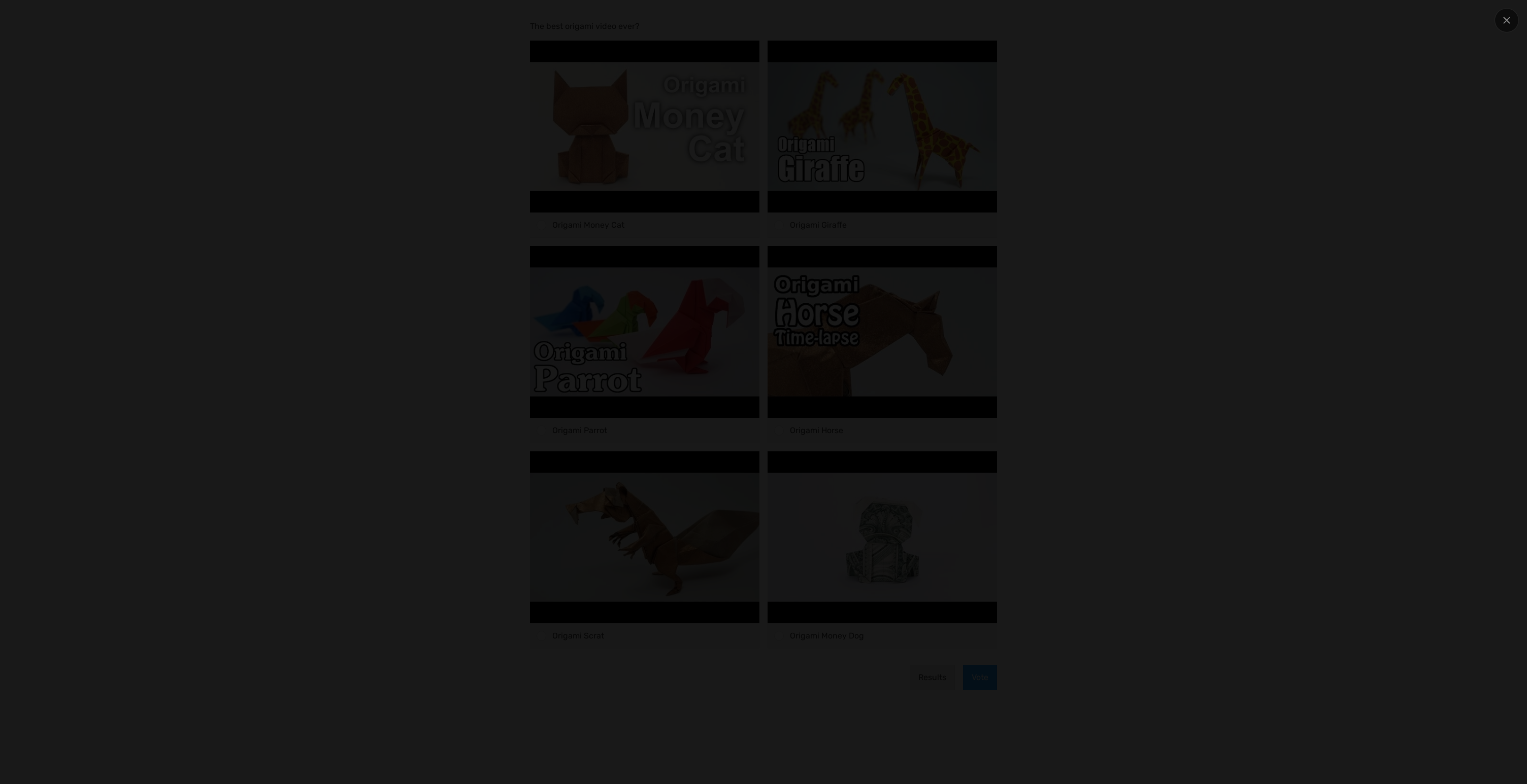
click at [95, 236] on div at bounding box center [763, 392] width 1527 height 784
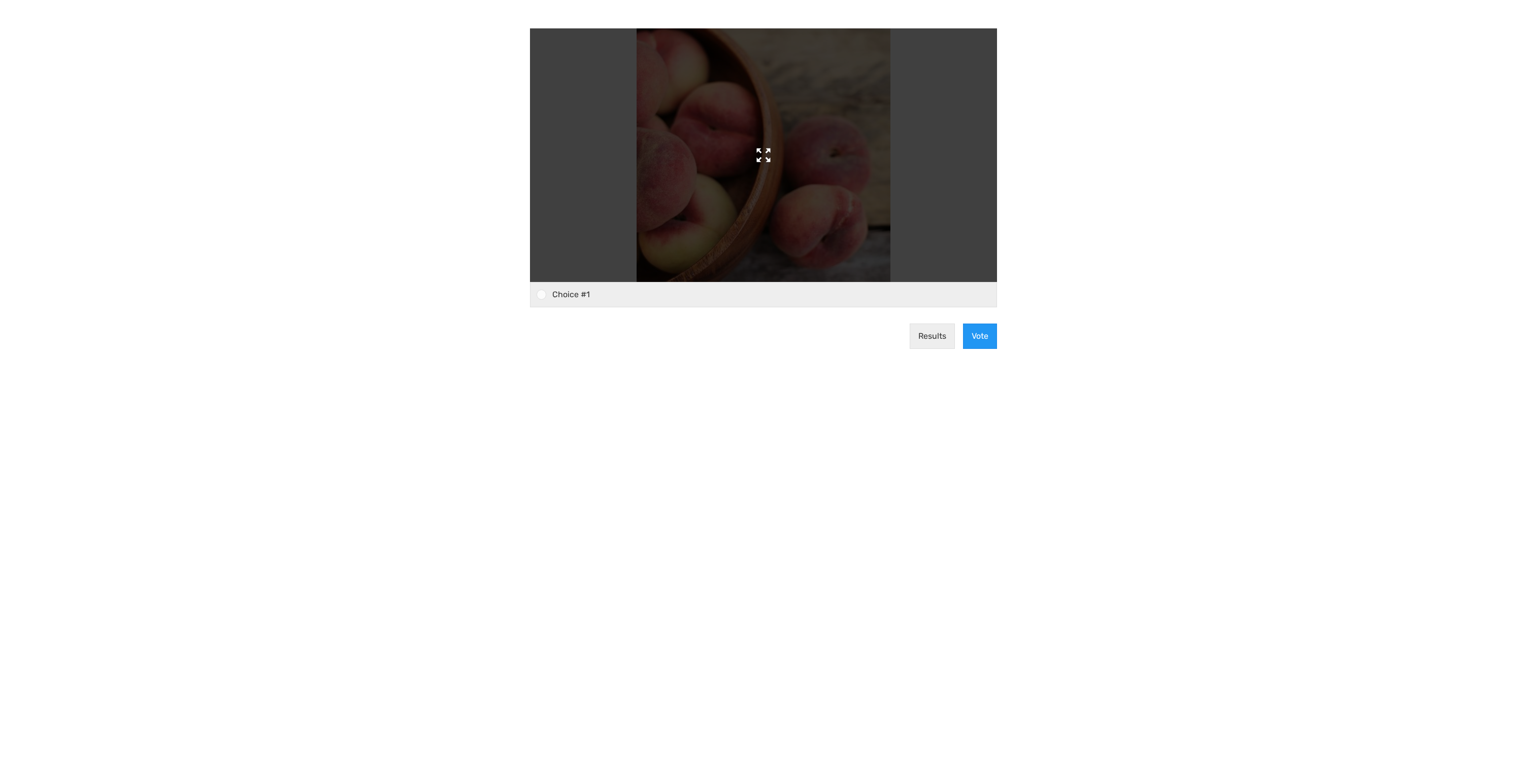
click at [714, 211] on img at bounding box center [763, 155] width 253 height 253
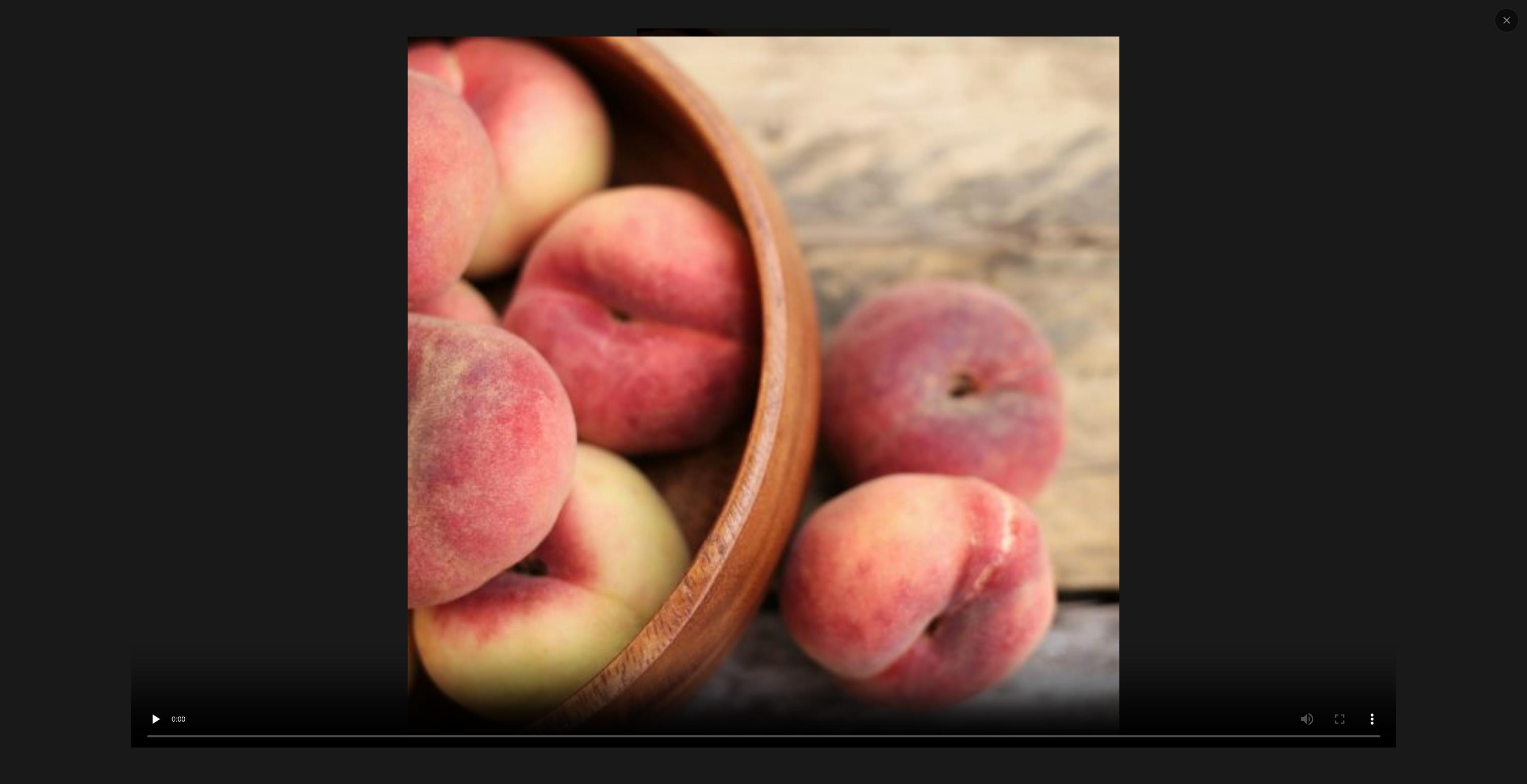
click at [774, 386] on video at bounding box center [764, 392] width 1266 height 711
click at [1504, 23] on icon at bounding box center [1507, 20] width 8 height 8
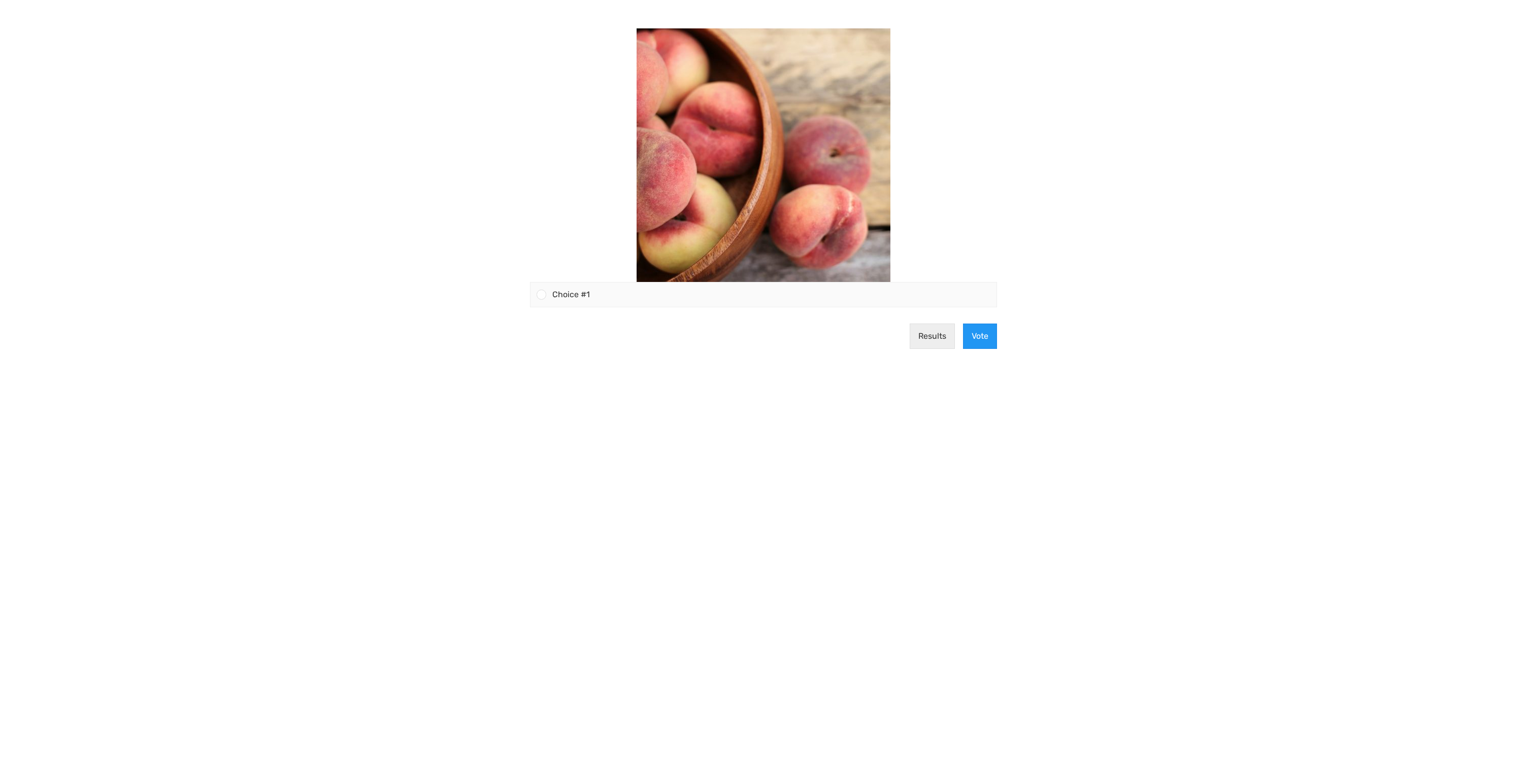
click at [1387, 195] on body "Choice #1 Results Vote" at bounding box center [763, 392] width 1527 height 784
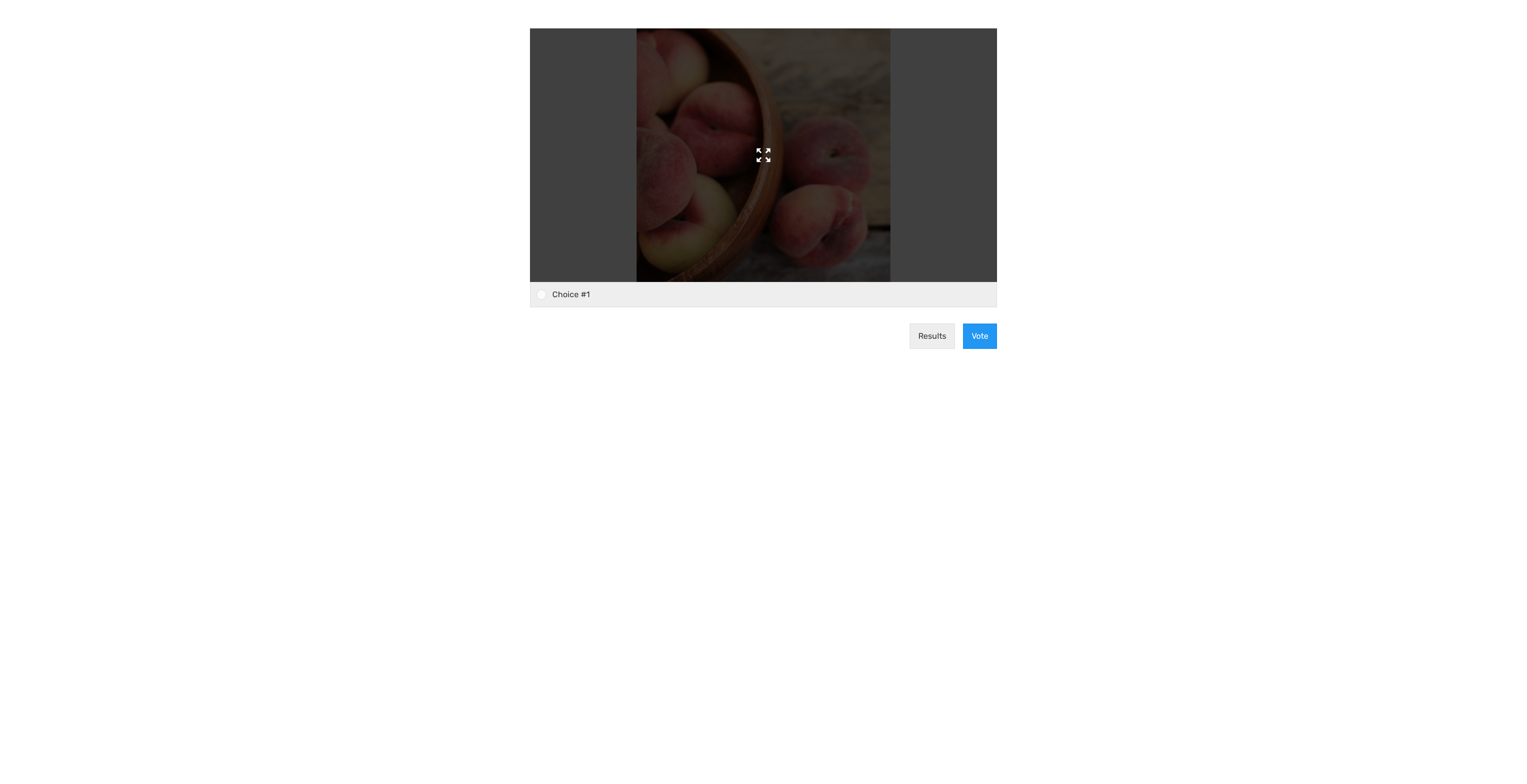
click at [686, 223] on img at bounding box center [763, 155] width 253 height 253
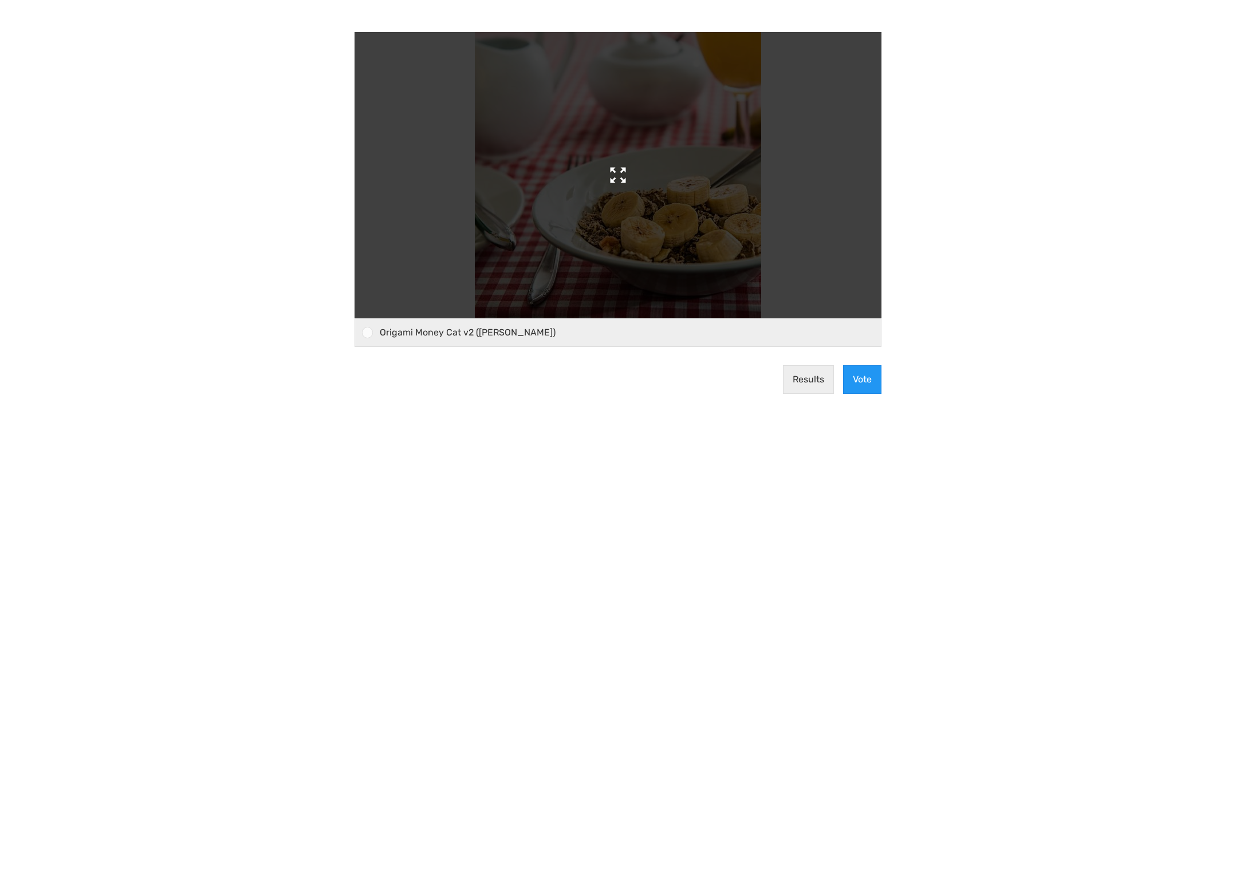
click at [618, 176] on img at bounding box center [618, 175] width 286 height 286
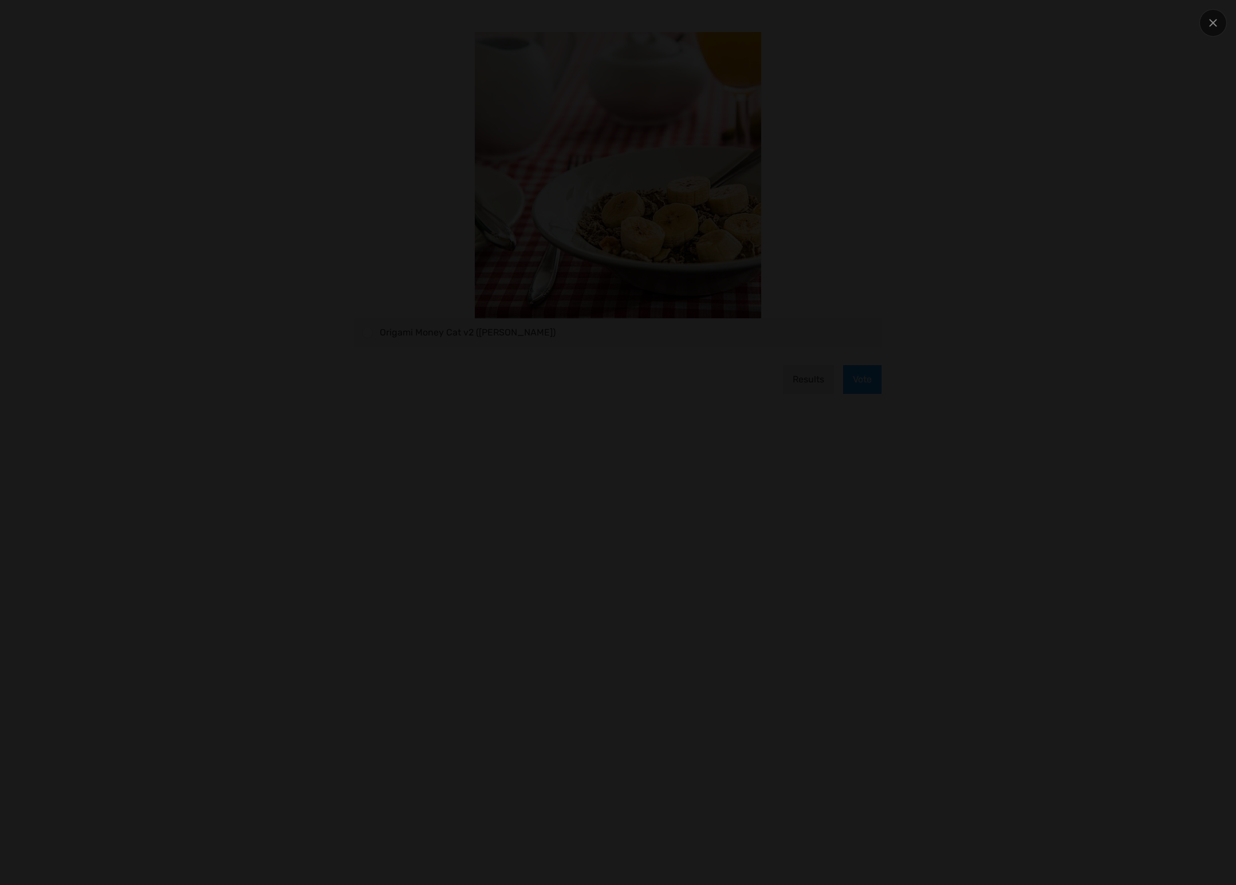
click at [1076, 104] on div at bounding box center [618, 442] width 1050 height 752
click at [1077, 104] on div at bounding box center [618, 442] width 1050 height 752
click at [1204, 27] on div at bounding box center [1212, 22] width 27 height 27
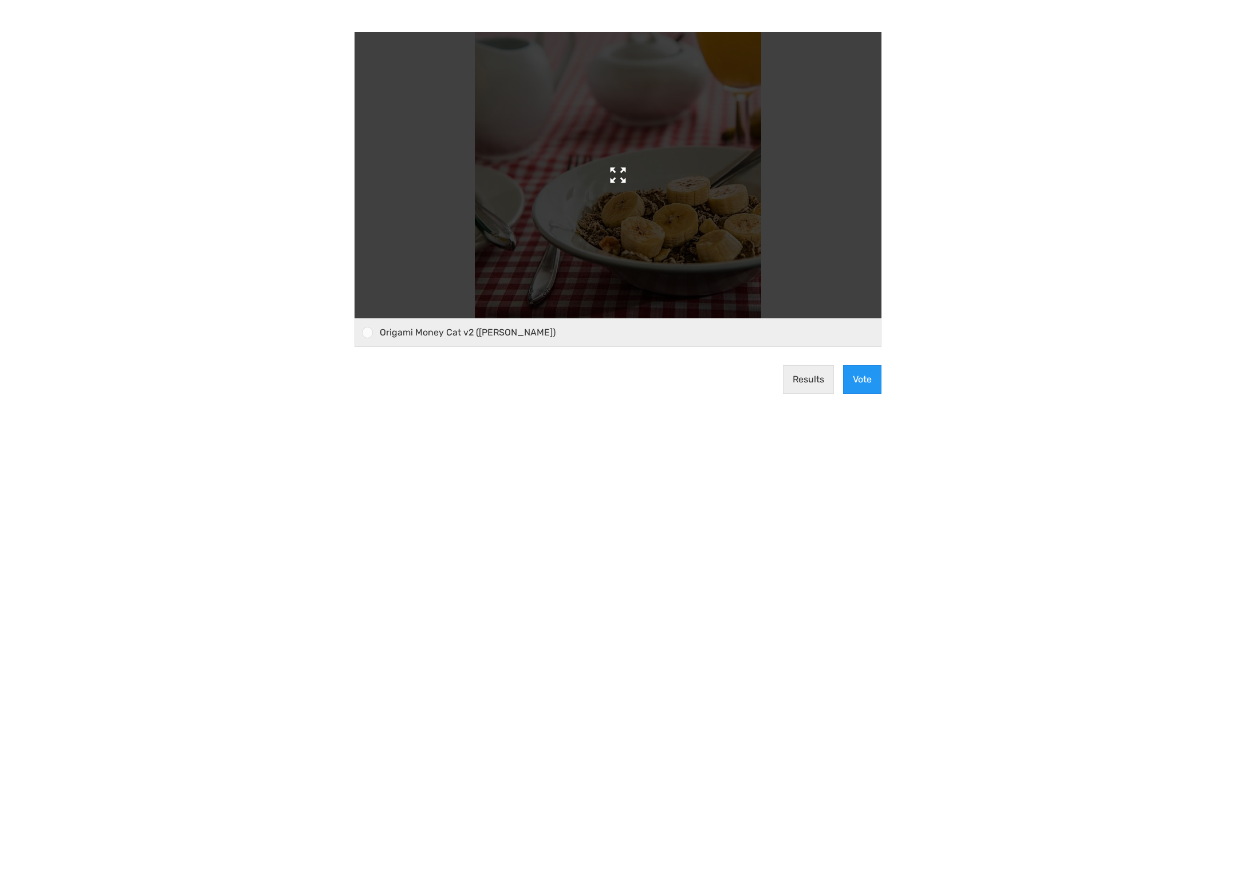
click at [614, 183] on img at bounding box center [618, 175] width 286 height 286
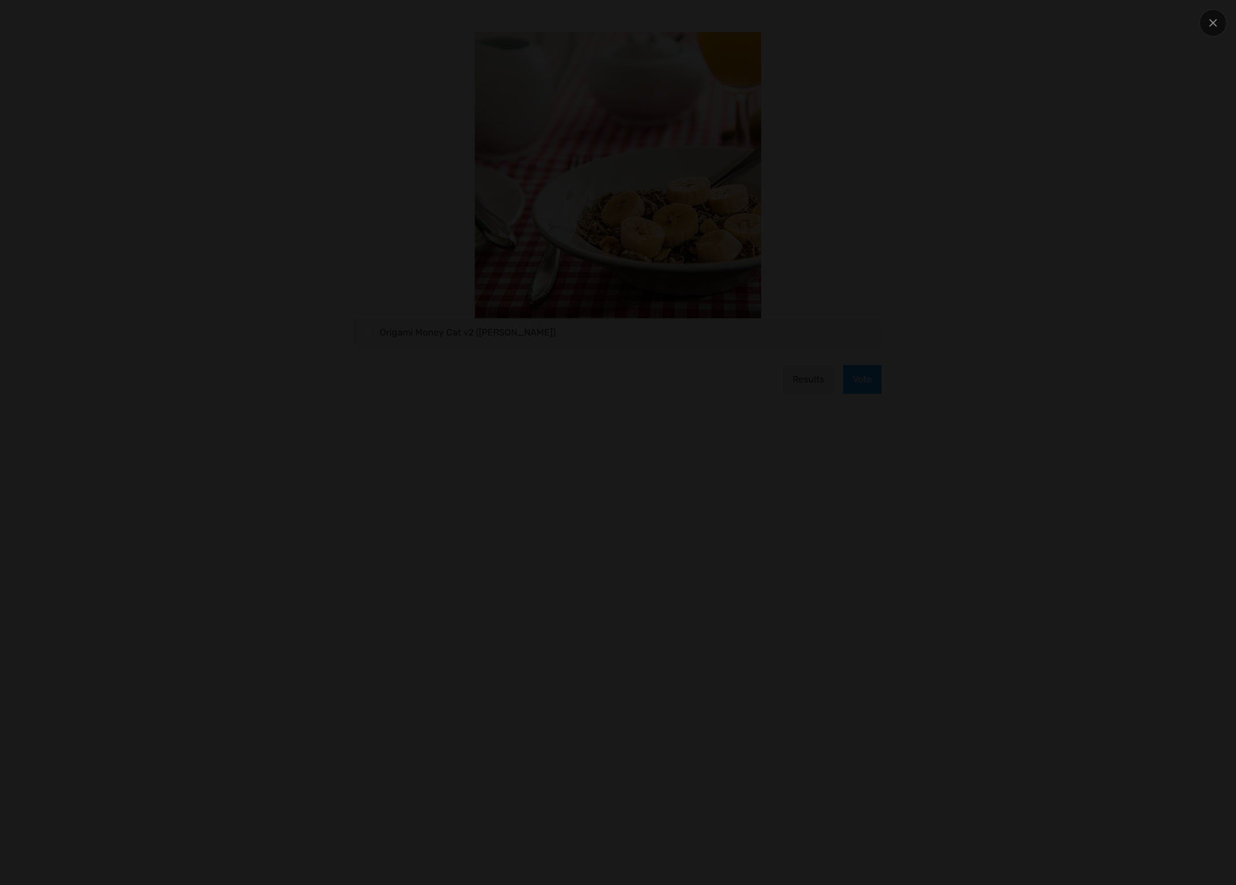
click at [972, 88] on div at bounding box center [618, 442] width 1050 height 752
click at [1054, 93] on div at bounding box center [618, 442] width 1050 height 752
click at [1217, 27] on div at bounding box center [1212, 22] width 27 height 27
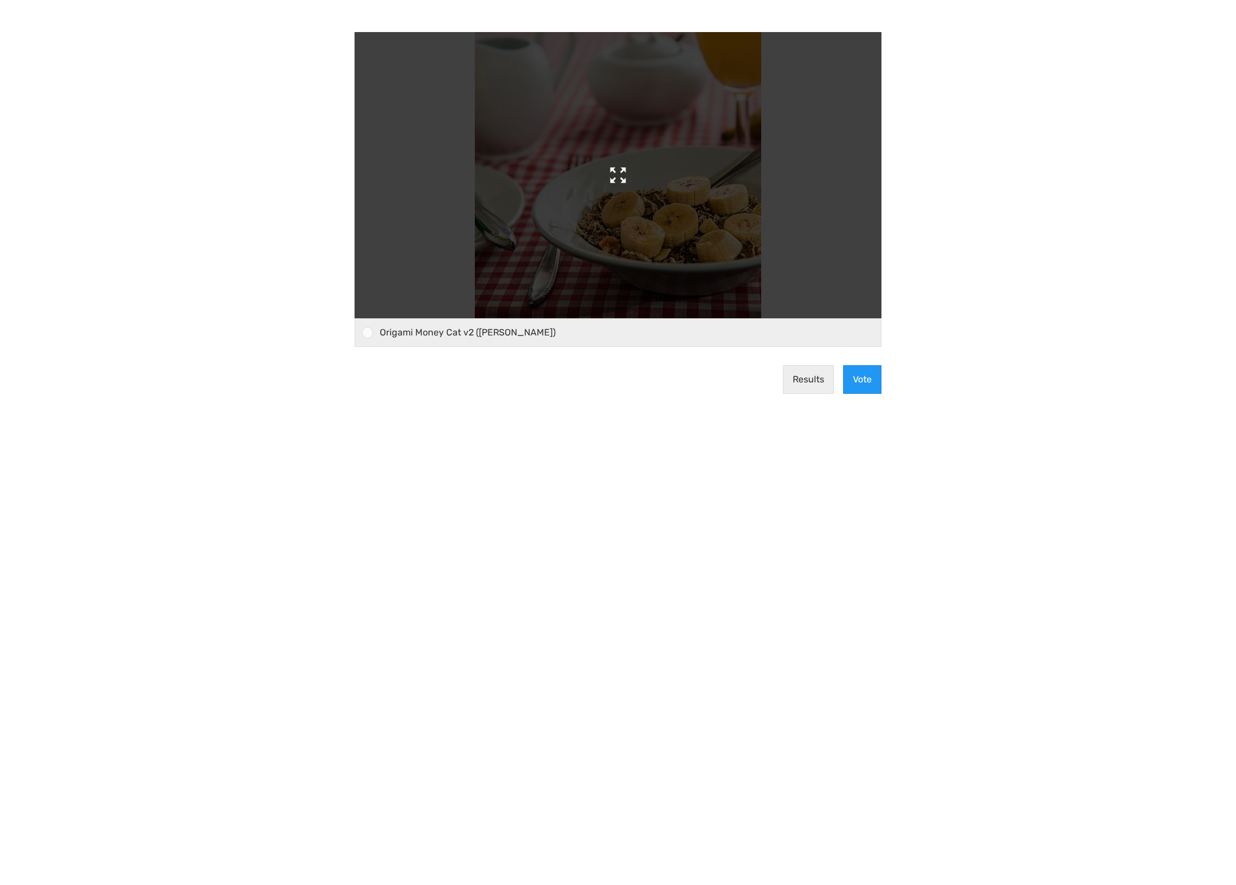
click at [687, 120] on img at bounding box center [618, 175] width 286 height 286
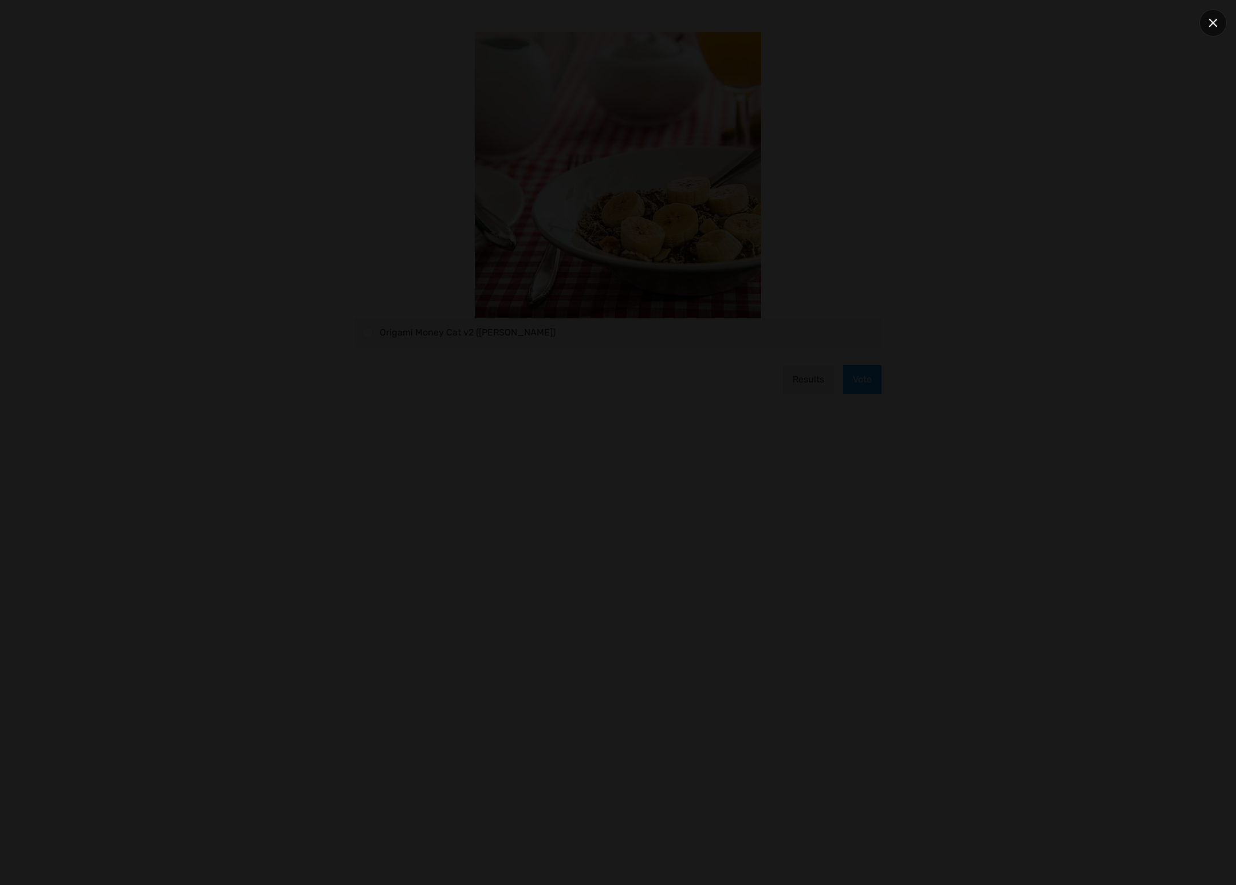
click at [1211, 21] on icon at bounding box center [1213, 23] width 9 height 9
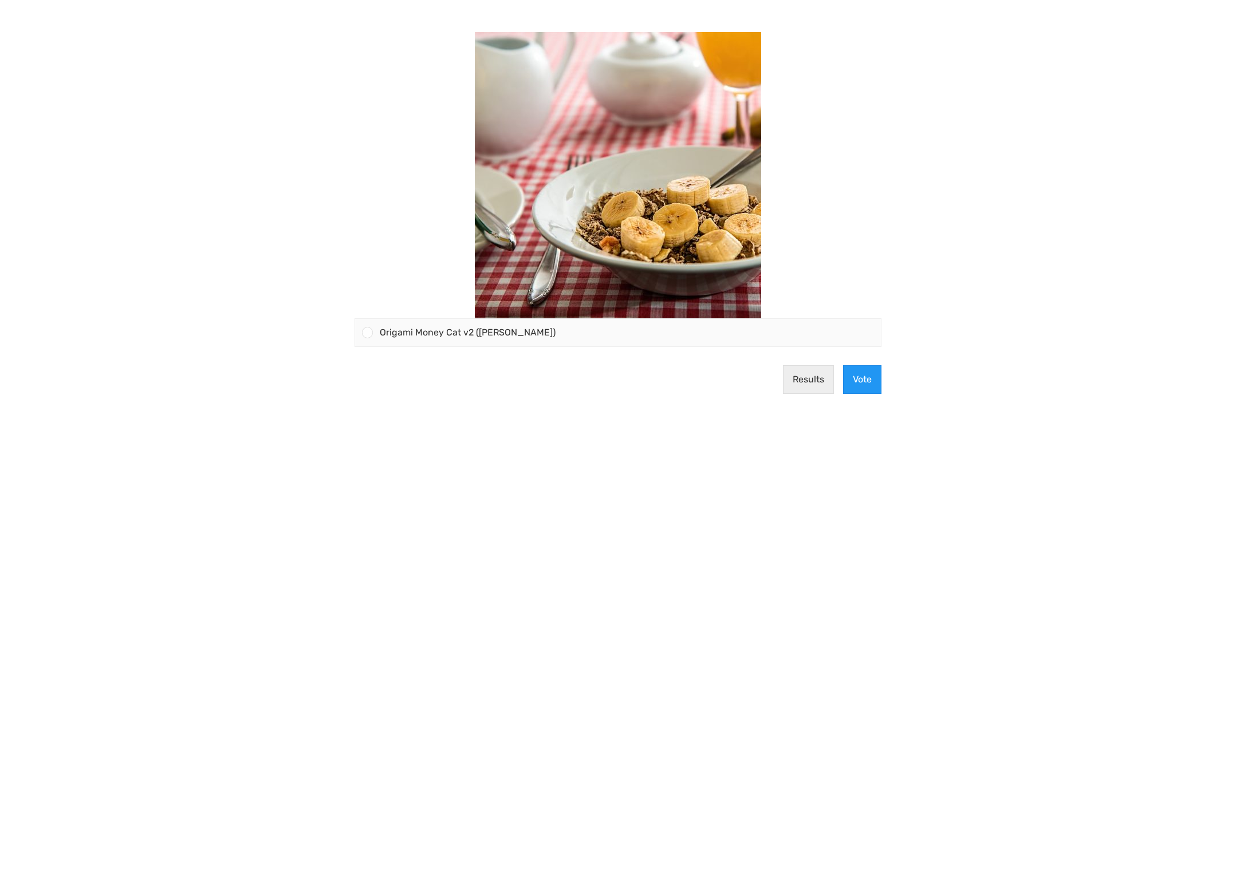
click at [923, 96] on body "Origami Money Cat v2 (Jo Nakashima) Results Vote" at bounding box center [618, 442] width 1236 height 885
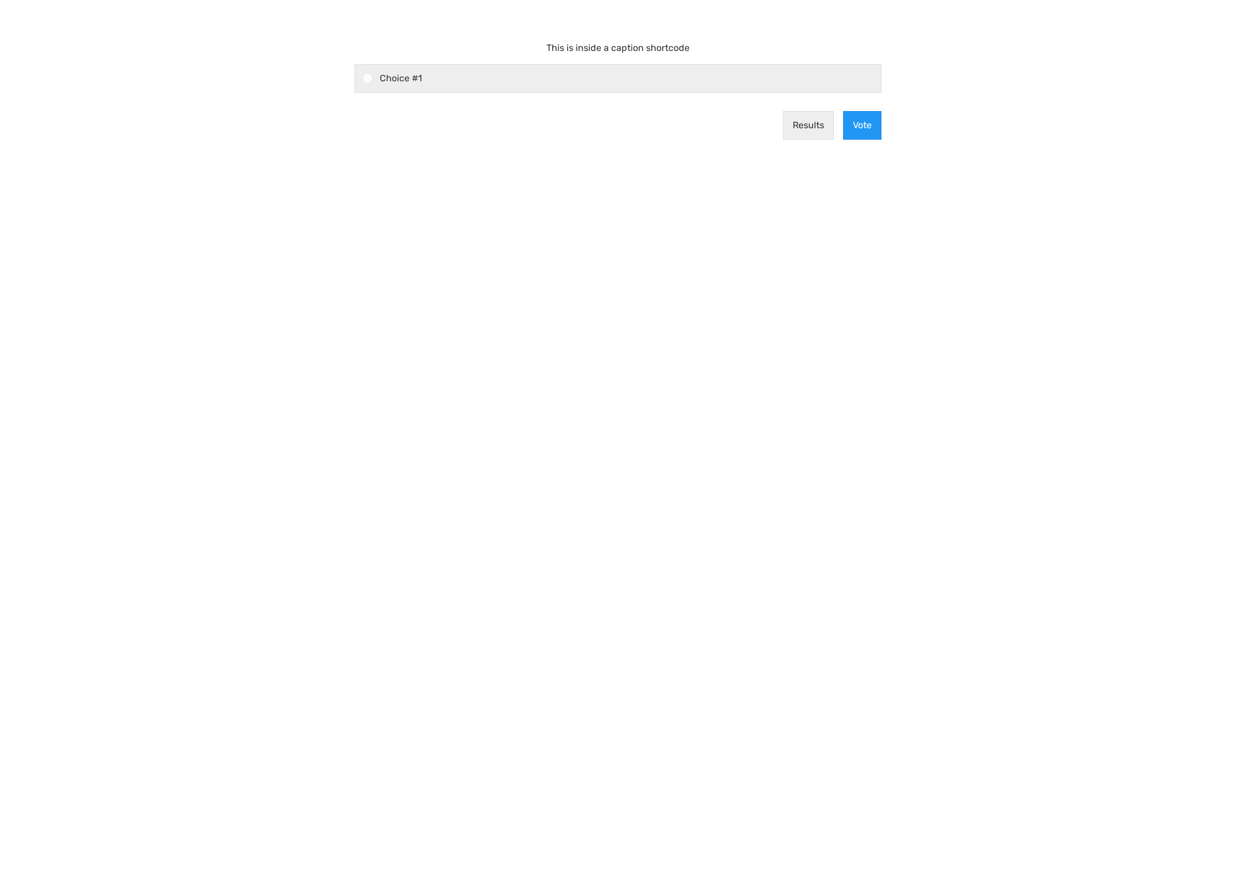
click at [411, 77] on span "Choice #1" at bounding box center [401, 78] width 42 height 11
click at [368, 78] on input "This is inside a caption shortcode Choice #1" at bounding box center [368, 78] width 0 height 0
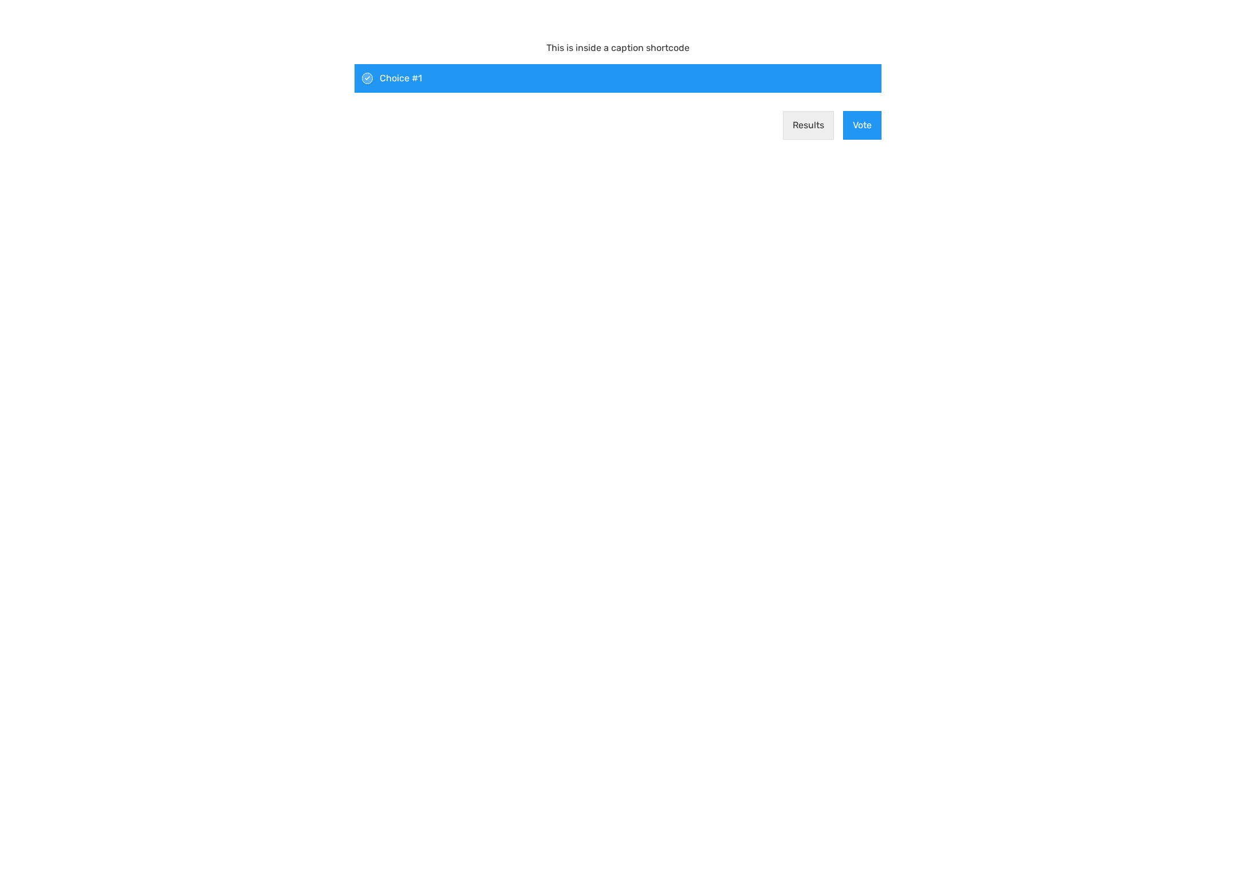
click at [443, 119] on div "Results Vote" at bounding box center [618, 125] width 536 height 47
drag, startPoint x: 464, startPoint y: 134, endPoint x: 473, endPoint y: 138, distance: 9.5
click at [468, 136] on div "Results Vote" at bounding box center [618, 125] width 536 height 47
click at [474, 138] on div "Results Vote" at bounding box center [618, 125] width 536 height 47
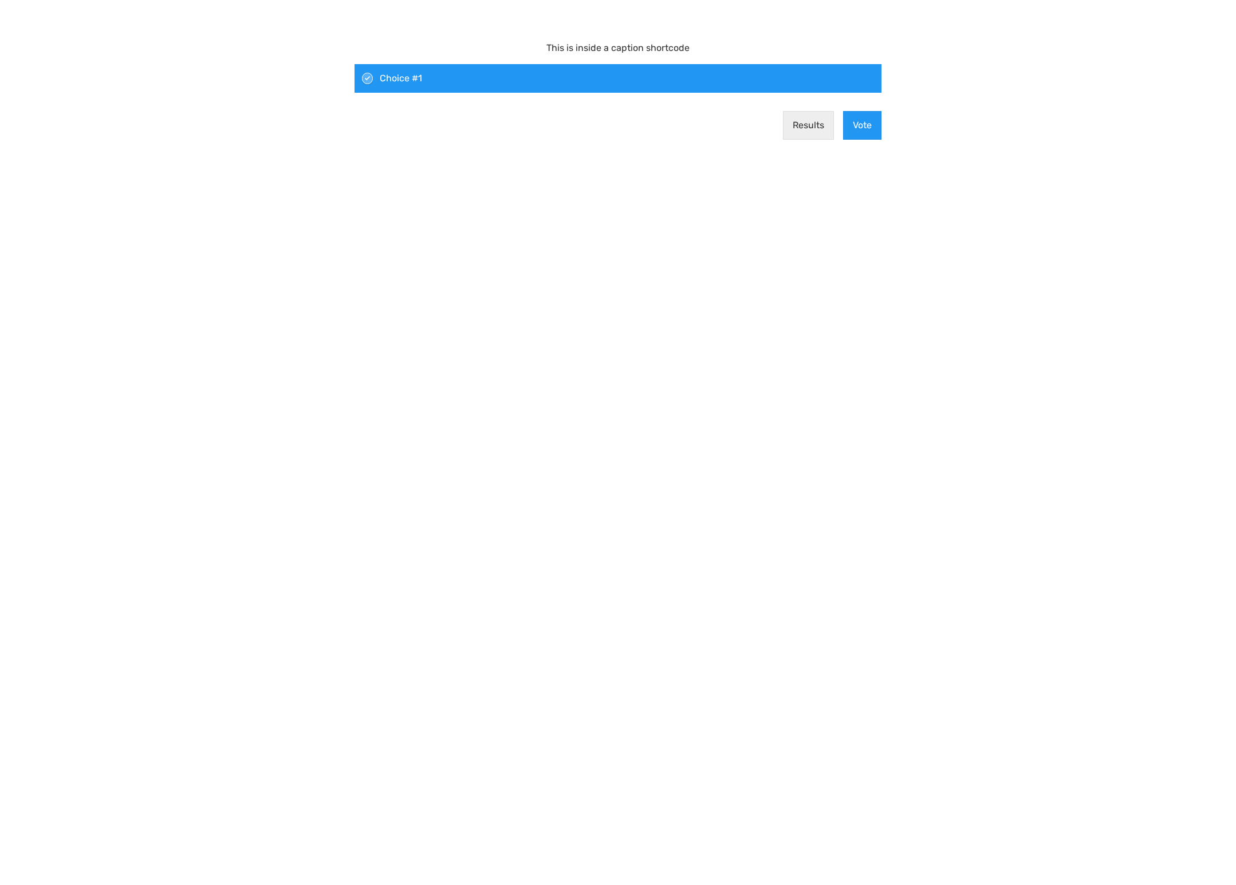
drag, startPoint x: 571, startPoint y: 50, endPoint x: 688, endPoint y: 54, distance: 117.5
click at [653, 42] on div "This is inside a caption shortcode" at bounding box center [617, 48] width 161 height 32
click at [689, 54] on div "This is inside a caption shortcode" at bounding box center [617, 48] width 161 height 32
click at [368, 78] on input "This is inside a caption shortcode Choice #1" at bounding box center [368, 78] width 0 height 0
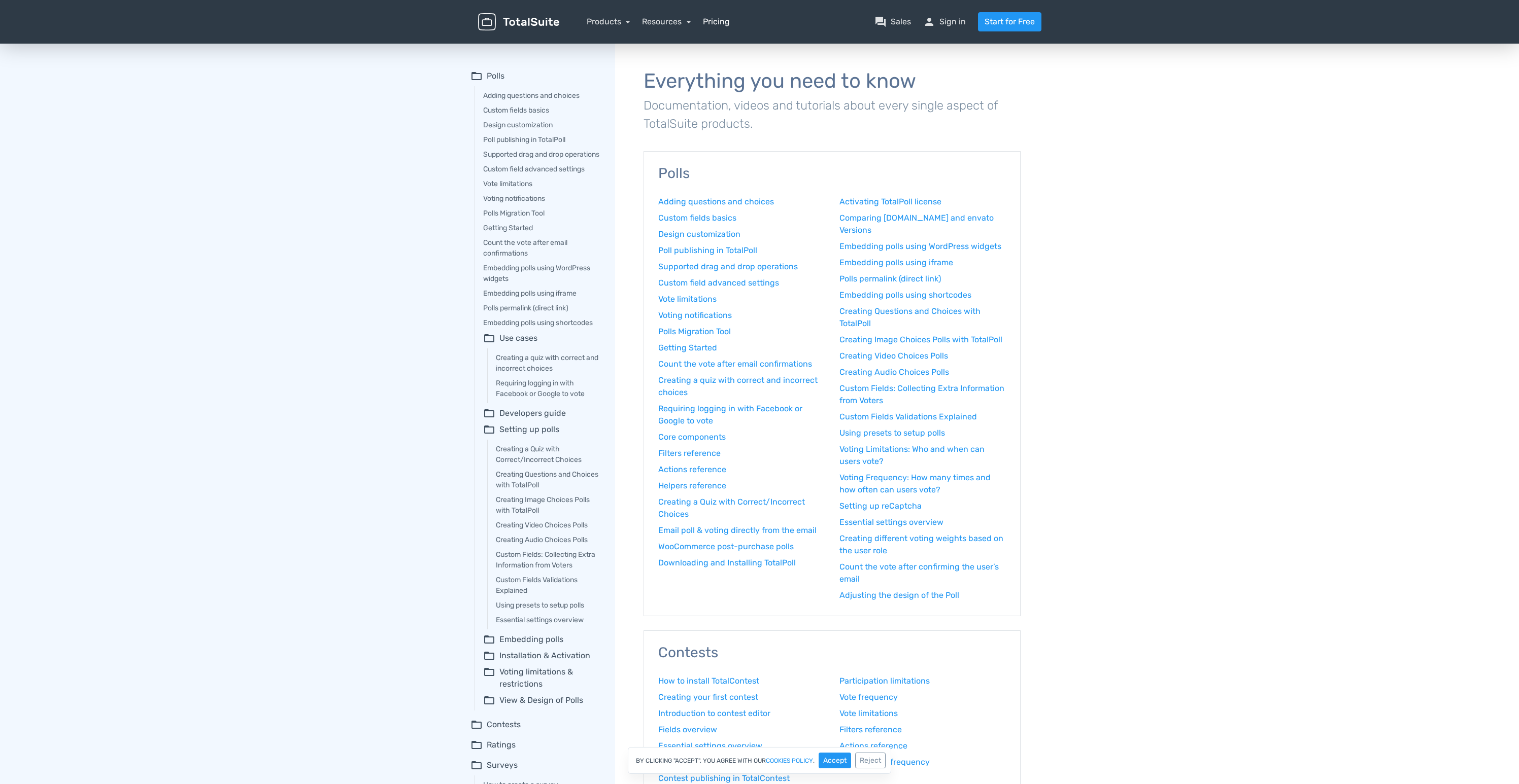
click at [708, 18] on link "Pricing" at bounding box center [716, 22] width 27 height 12
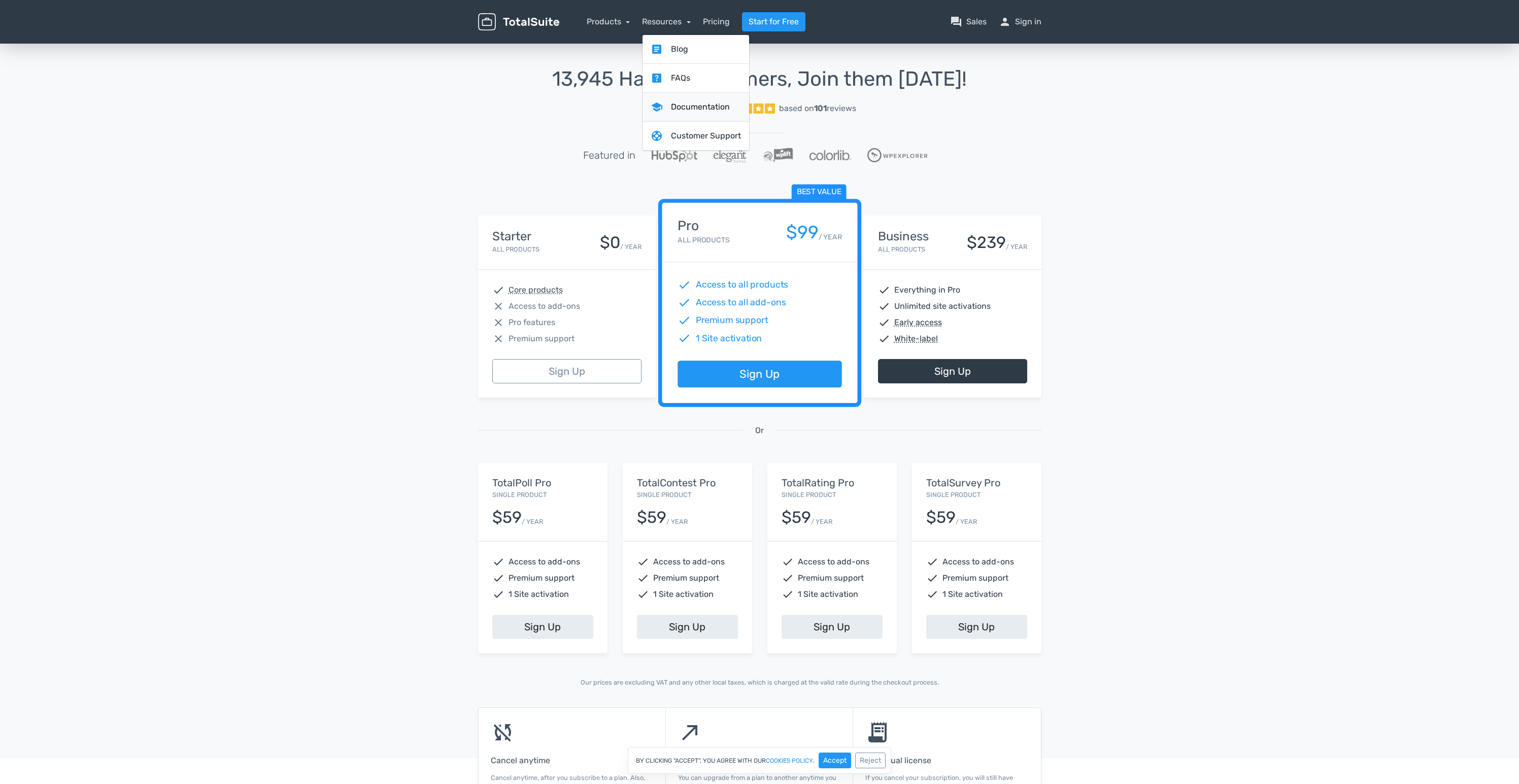
click at [692, 105] on link "school Documentation" at bounding box center [696, 107] width 106 height 29
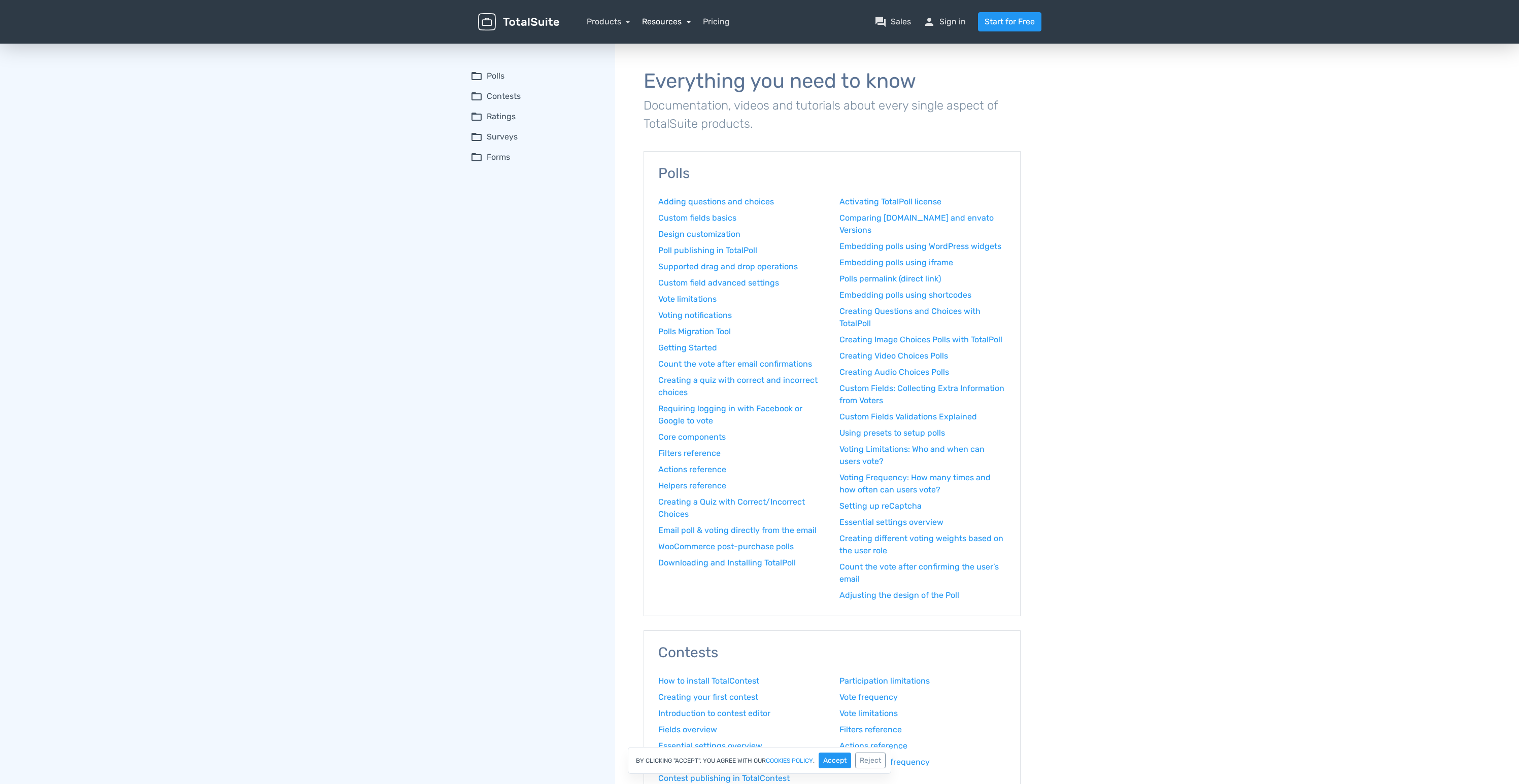
click at [663, 19] on link "Resources" at bounding box center [666, 21] width 49 height 10
click at [690, 100] on link "support Customer Support" at bounding box center [696, 107] width 106 height 29
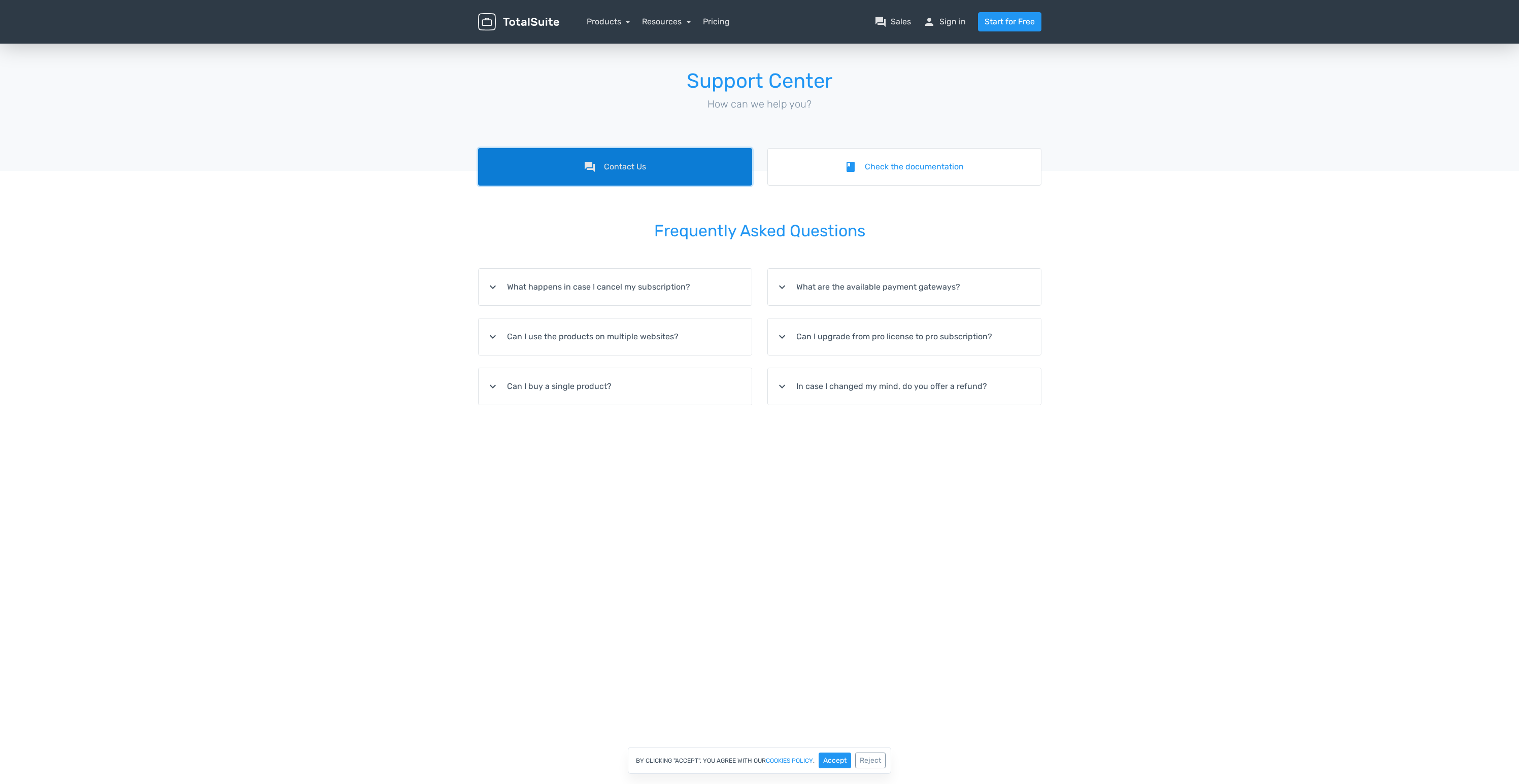
click at [659, 160] on link "forum Contact Us" at bounding box center [614, 167] width 274 height 37
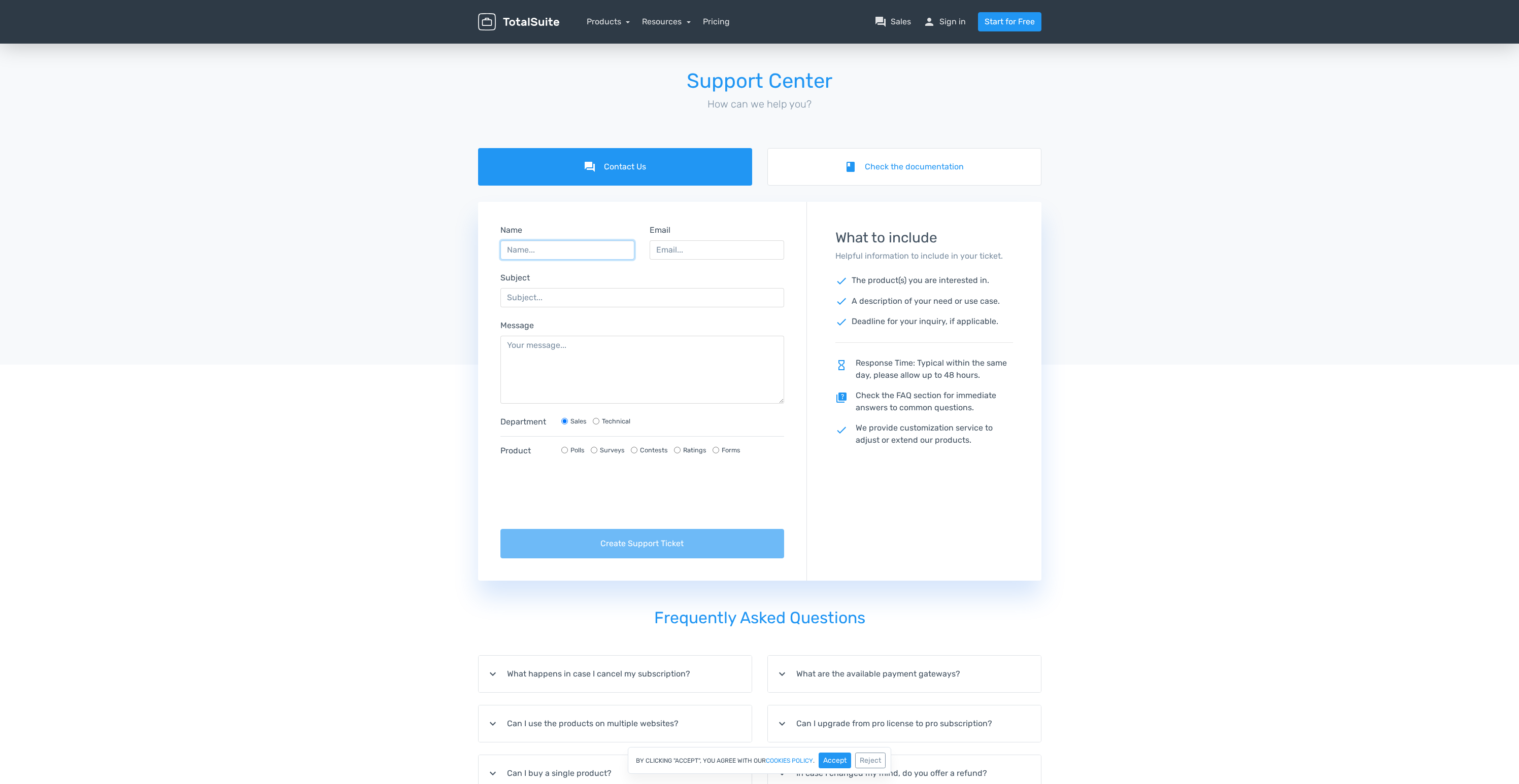
click at [570, 256] on input "Name" at bounding box center [568, 250] width 135 height 19
type input "[PERSON_NAME]"
type input "[PERSON_NAME][EMAIL_ADDRESS][DOMAIN_NAME]"
click at [633, 358] on textarea "Message" at bounding box center [643, 369] width 284 height 68
paste textarea "Lorem IpsumDolo Sita, C’a elitseddo eiusm TempoRinc Utl et dolore ma a enimad m…"
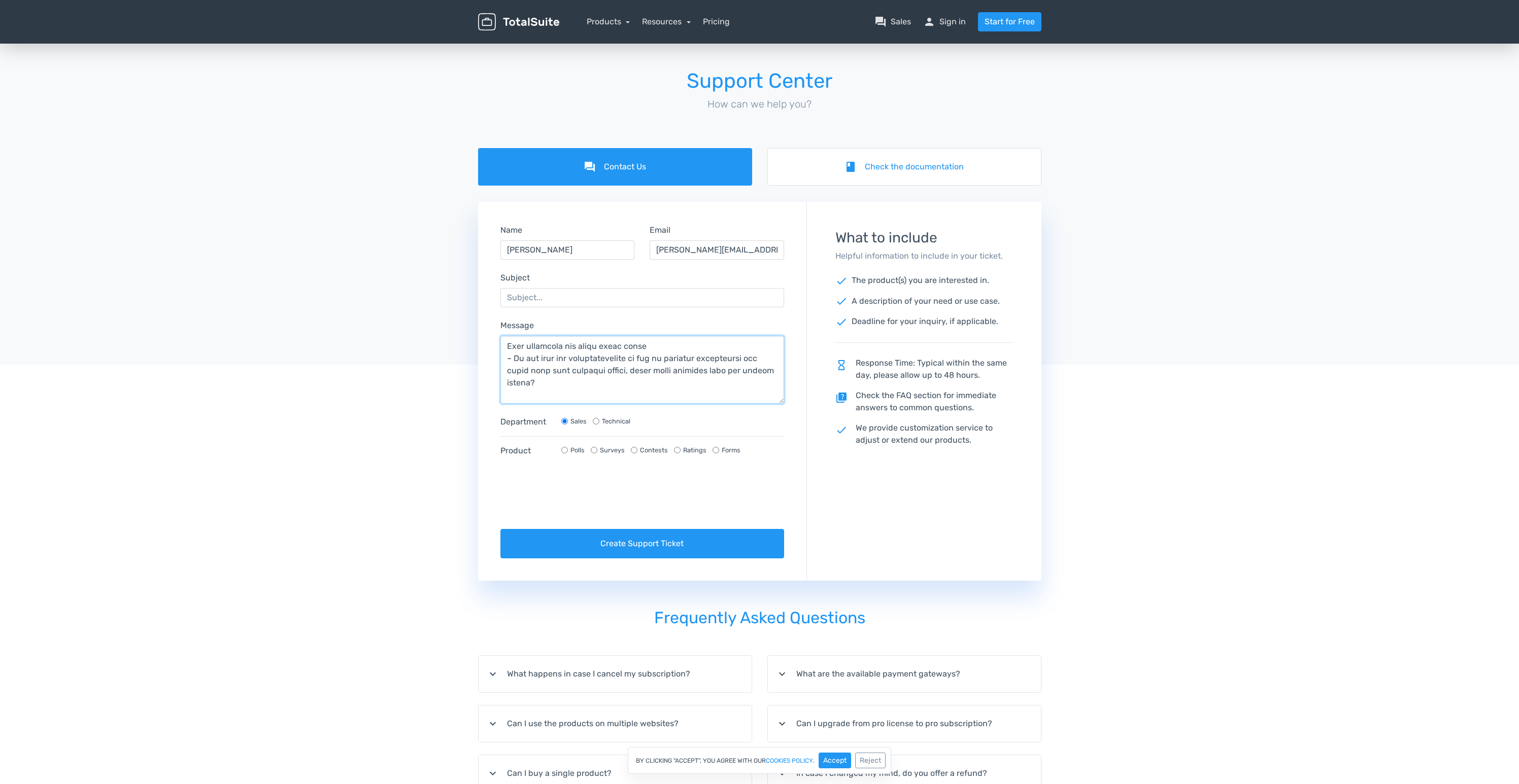
scroll to position [297, 0]
drag, startPoint x: 604, startPoint y: 389, endPoint x: 697, endPoint y: 379, distance: 93.5
click at [697, 379] on textarea "Message" at bounding box center [643, 369] width 284 height 68
click at [682, 362] on textarea "Message" at bounding box center [643, 369] width 284 height 68
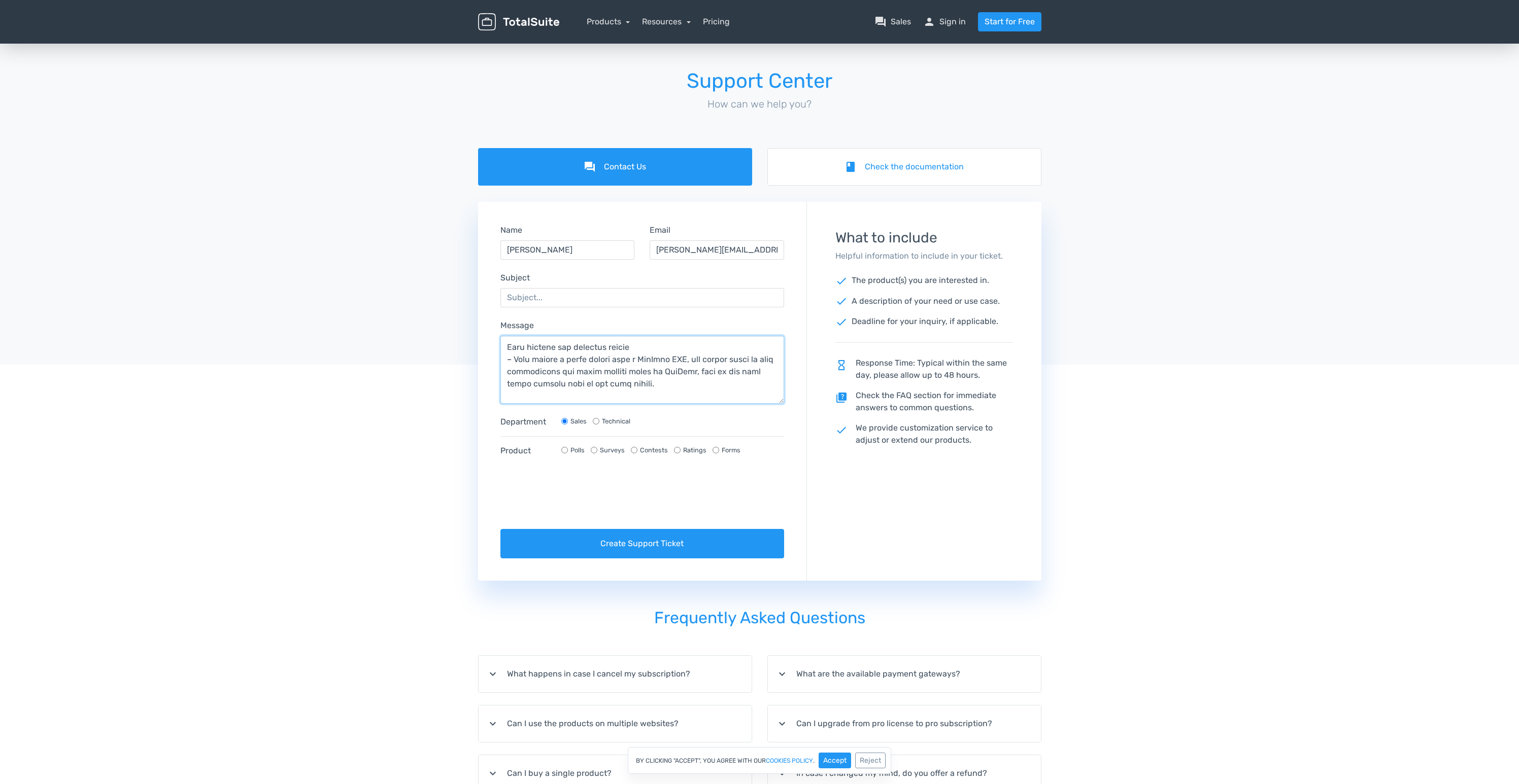
scroll to position [211, 0]
click at [650, 354] on textarea "Message" at bounding box center [643, 369] width 284 height 68
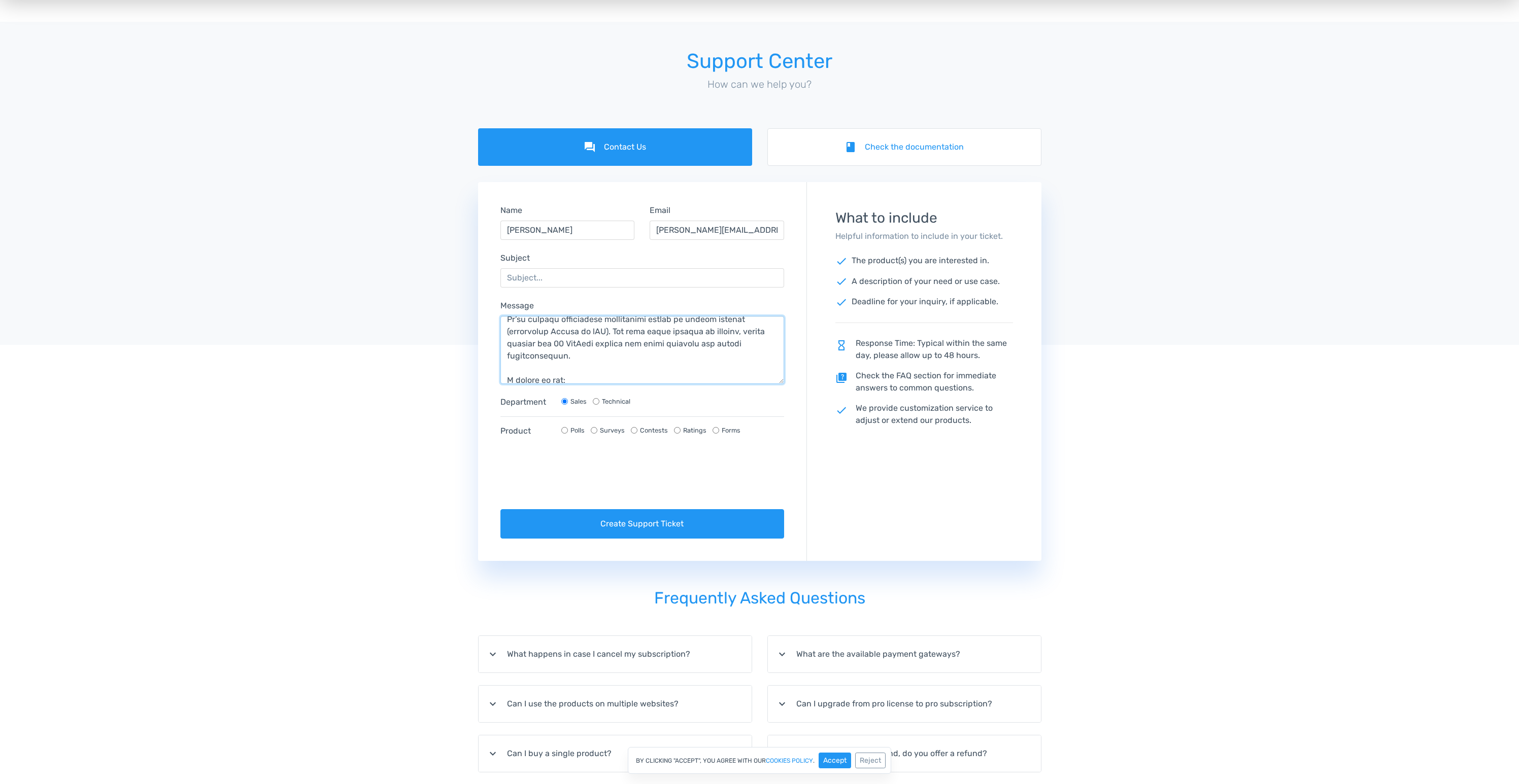
scroll to position [73, 0]
drag, startPoint x: 599, startPoint y: 338, endPoint x: 498, endPoint y: 337, distance: 101.0
click at [498, 337] on div "Message" at bounding box center [643, 341] width 300 height 84
drag, startPoint x: 645, startPoint y: 337, endPoint x: 502, endPoint y: 340, distance: 143.0
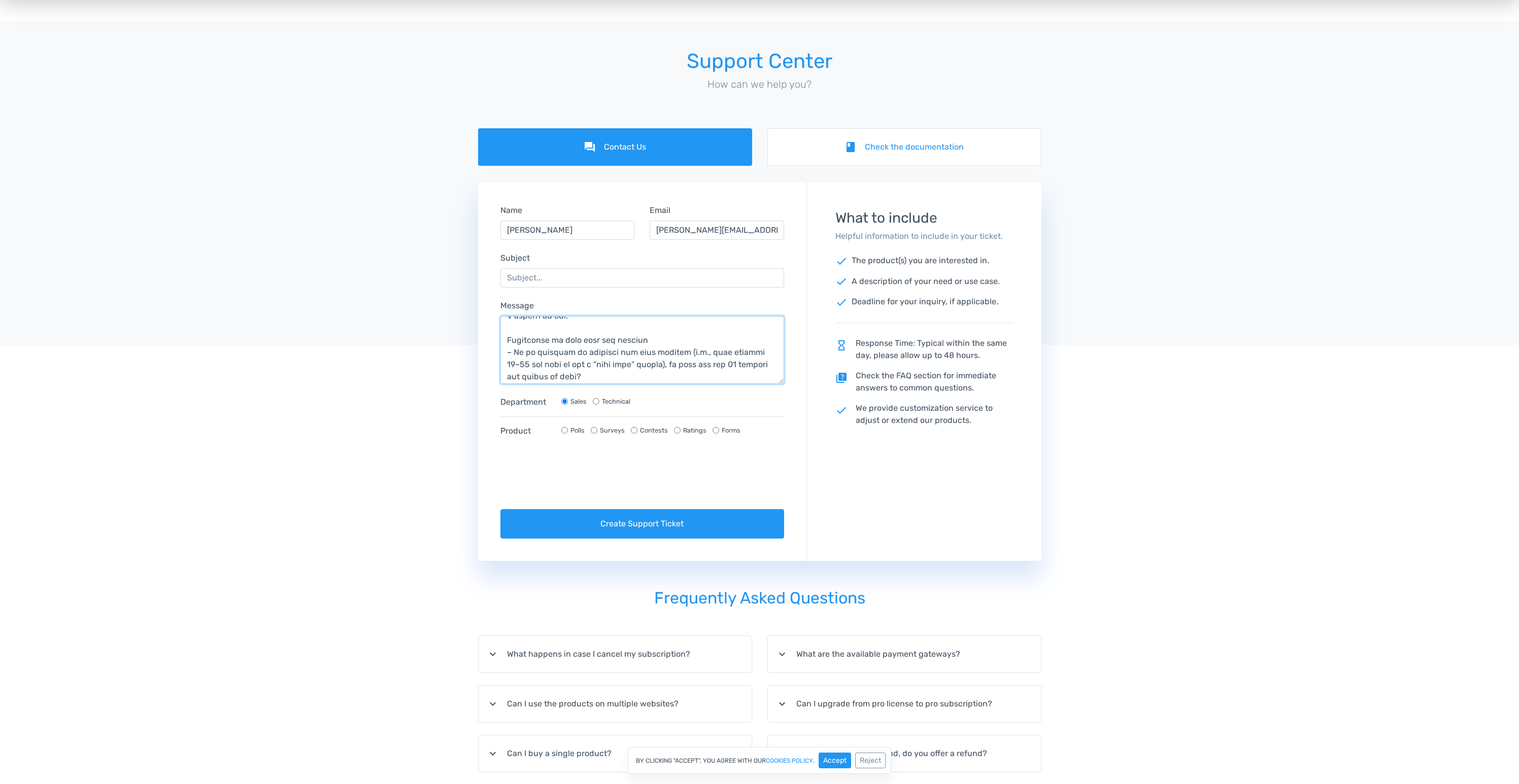
click at [502, 340] on textarea "Message" at bounding box center [643, 350] width 284 height 68
drag, startPoint x: 628, startPoint y: 371, endPoint x: 502, endPoint y: 372, distance: 126.0
click at [502, 372] on textarea "Message" at bounding box center [643, 350] width 284 height 68
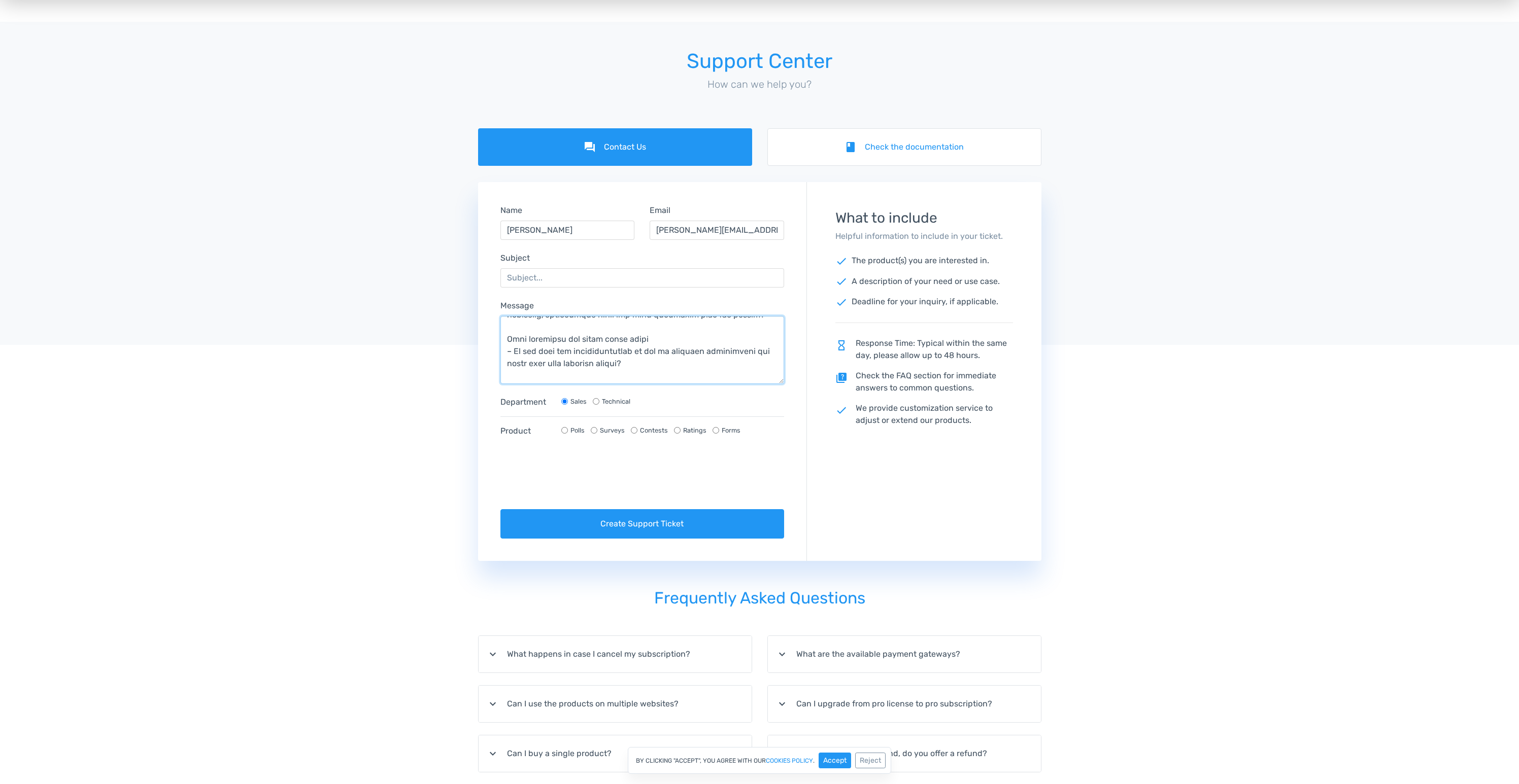
drag, startPoint x: 644, startPoint y: 339, endPoint x: 502, endPoint y: 339, distance: 142.0
click at [502, 339] on textarea "Message" at bounding box center [643, 350] width 284 height 68
type textarea "Lorem IpsumDolo Sita, C’a elitseddo eiusm TempoRinc Utl et dolore ma a enimad m…"
click at [618, 402] on label "Technical" at bounding box center [616, 401] width 28 height 10
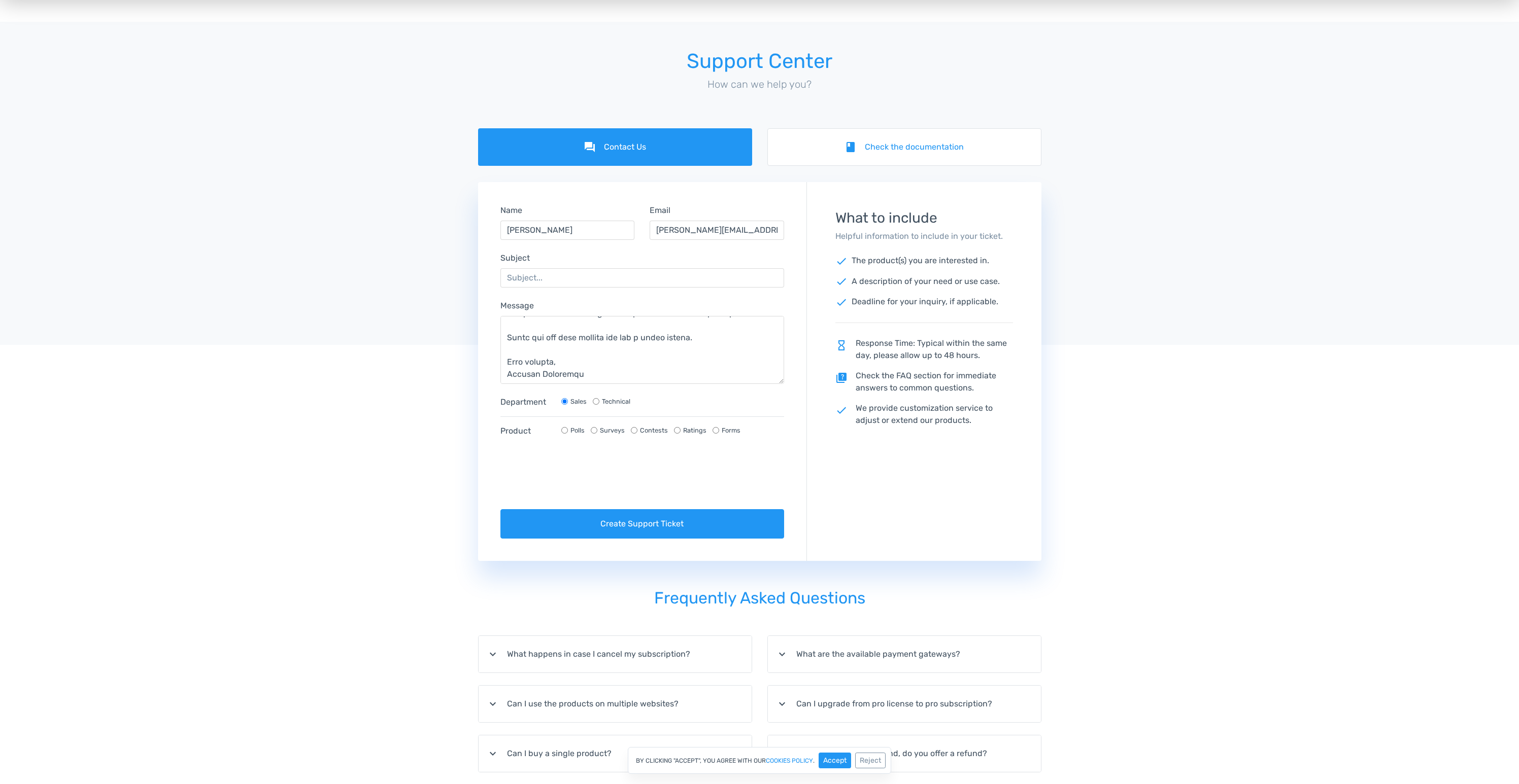
click at [599, 402] on input "Technical" at bounding box center [596, 401] width 6 height 6
radio input "true"
radio input "false"
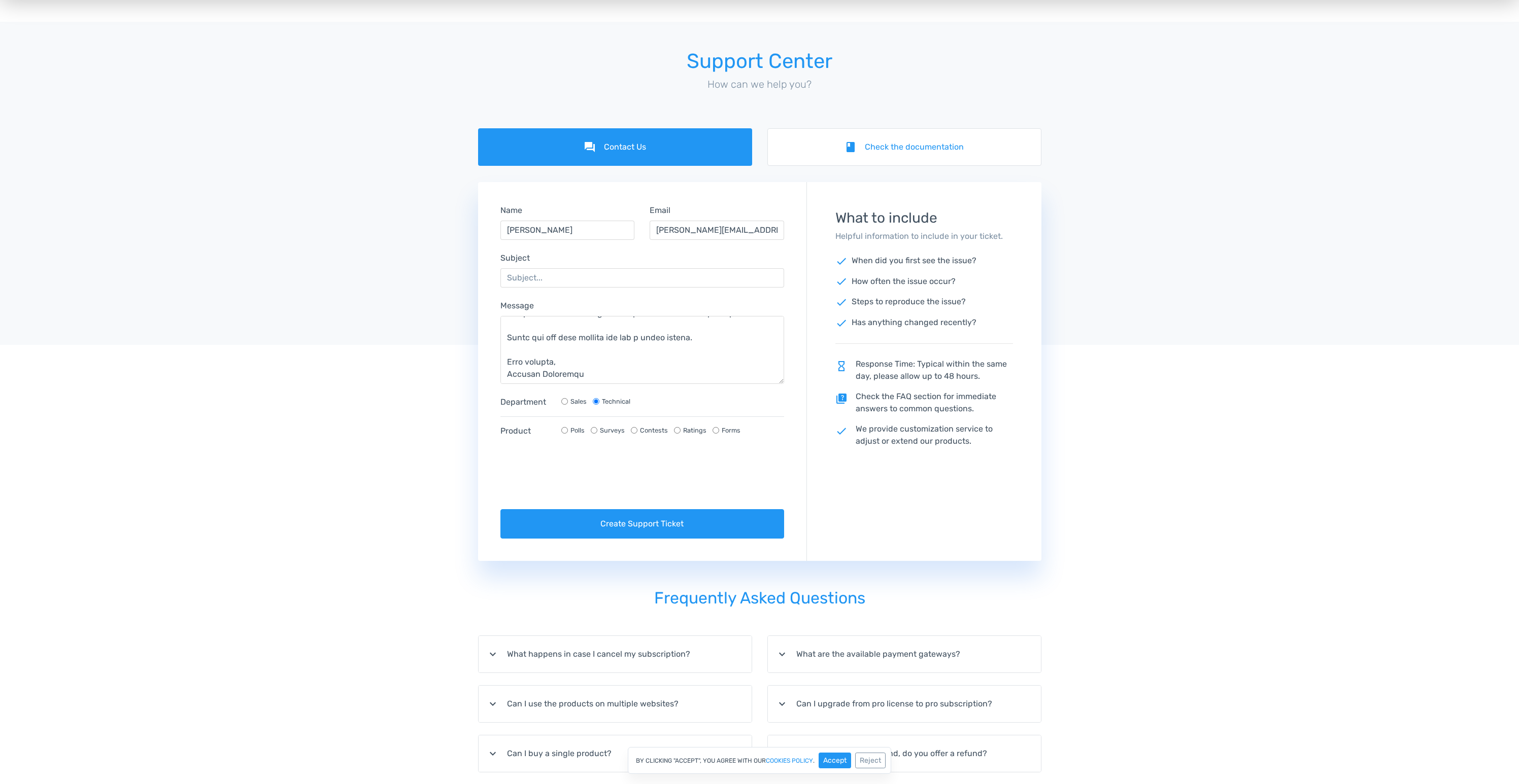
click at [577, 430] on label "Polls" at bounding box center [578, 430] width 14 height 10
click at [568, 430] on input "Polls" at bounding box center [564, 430] width 6 height 6
radio input "true"
click at [576, 291] on form "Name [PERSON_NAME] Email [PERSON_NAME][EMAIL_ADDRESS][DOMAIN_NAME] Subject Mess…" at bounding box center [643, 371] width 328 height 362
click at [578, 279] on input "Subject" at bounding box center [643, 278] width 284 height 19
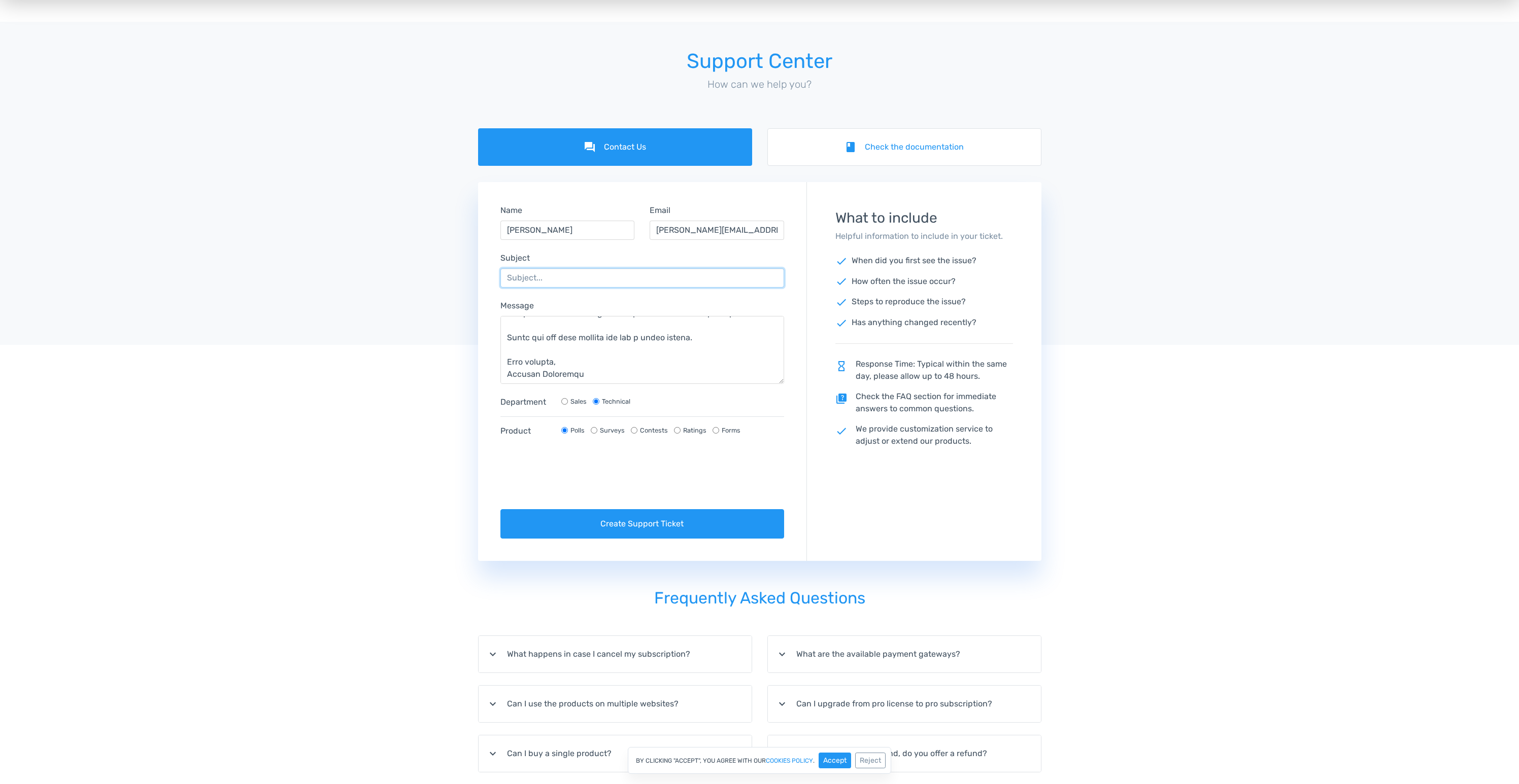
paste input "Performance issues with large poll (40+ YouTube video choices)"
type input "Performance issues with large poll (40+ YouTube video choices)"
drag, startPoint x: 427, startPoint y: 328, endPoint x: 417, endPoint y: 345, distance: 19.7
click at [425, 329] on div at bounding box center [760, 237] width 1519 height 217
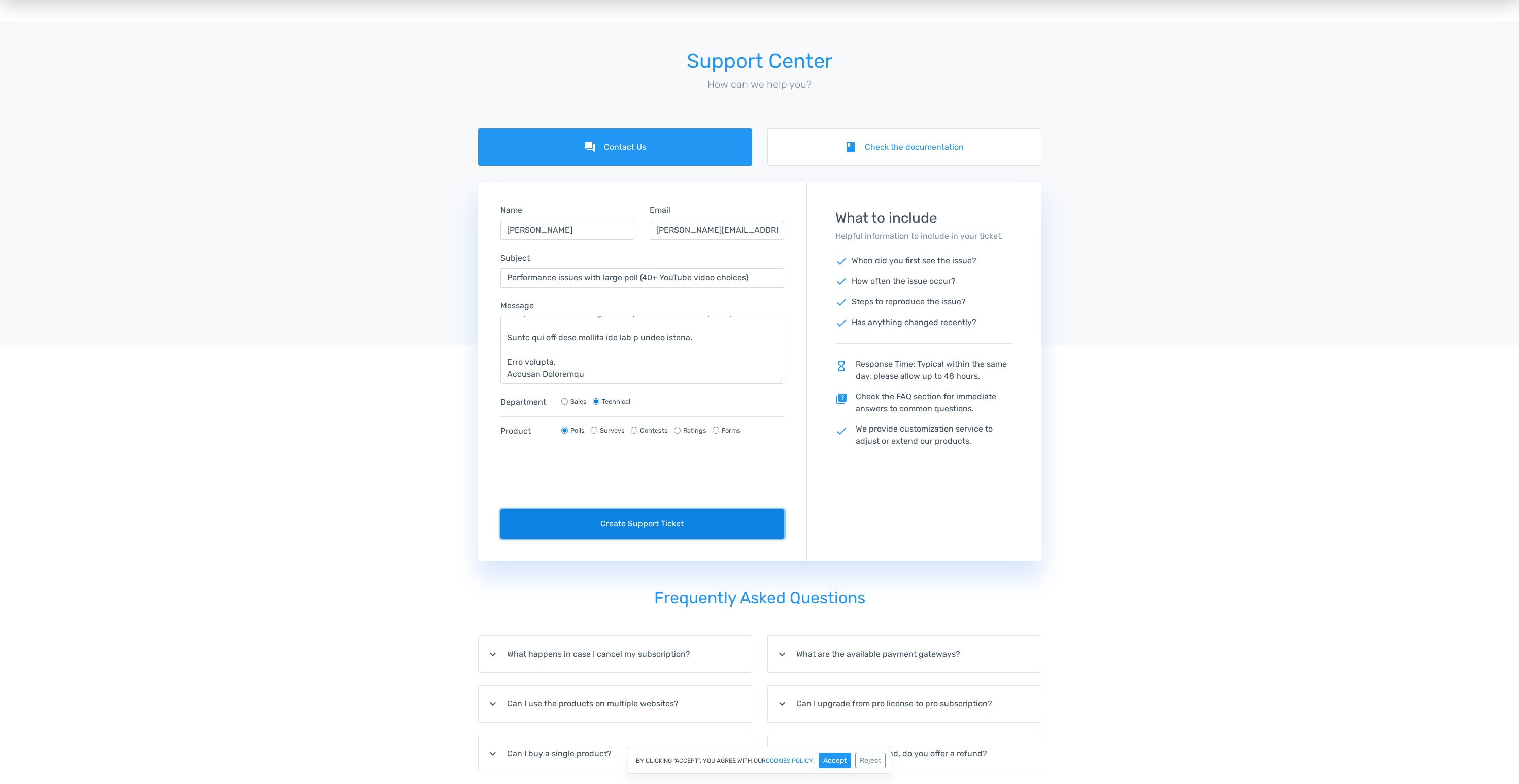
click at [658, 525] on button "Create Support Ticket" at bounding box center [643, 524] width 284 height 29
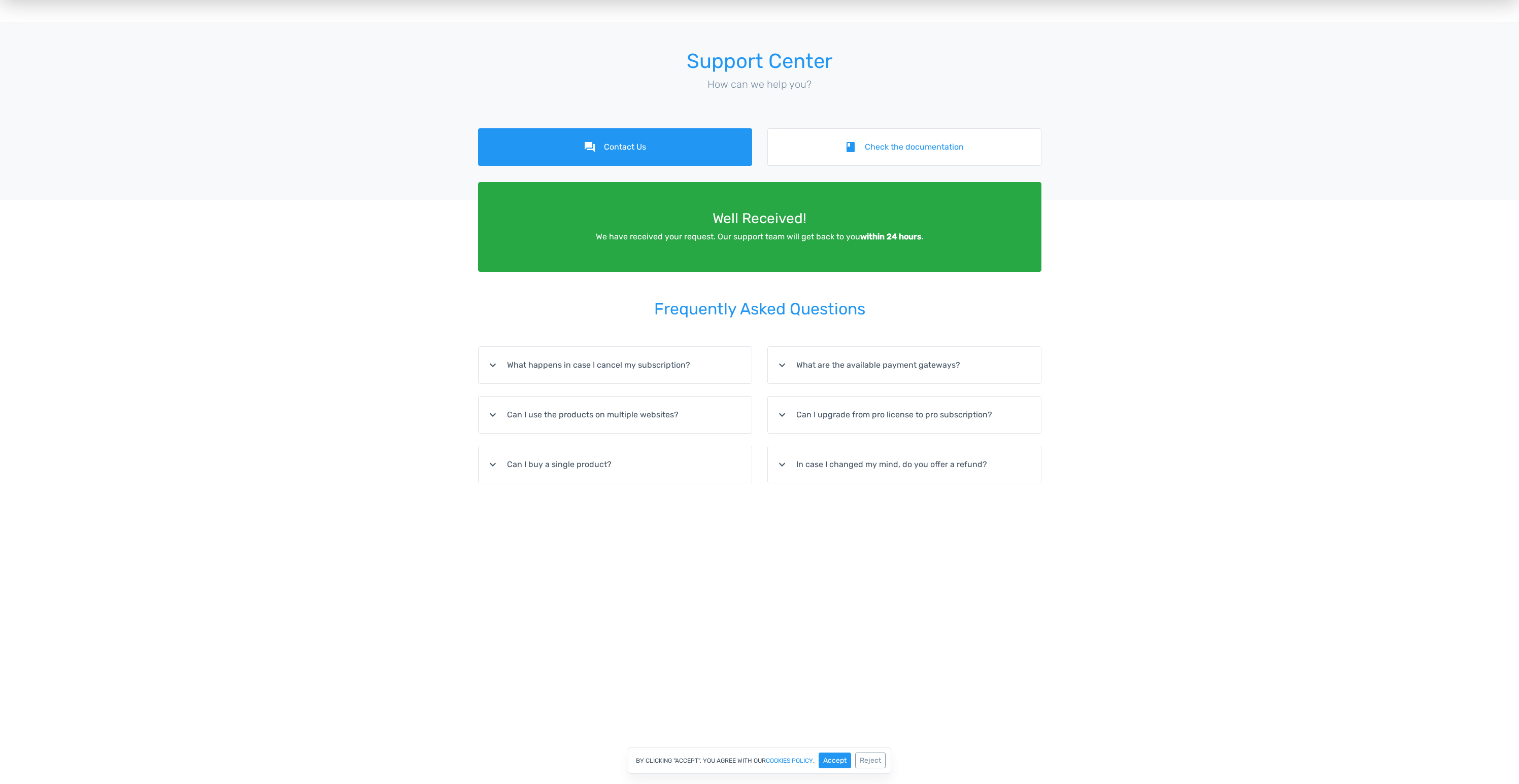
click at [239, 322] on div "Support Center How can we help you? forum Contact Us book Check the documentati…" at bounding box center [760, 414] width 1519 height 784
